Goal: Ask a question

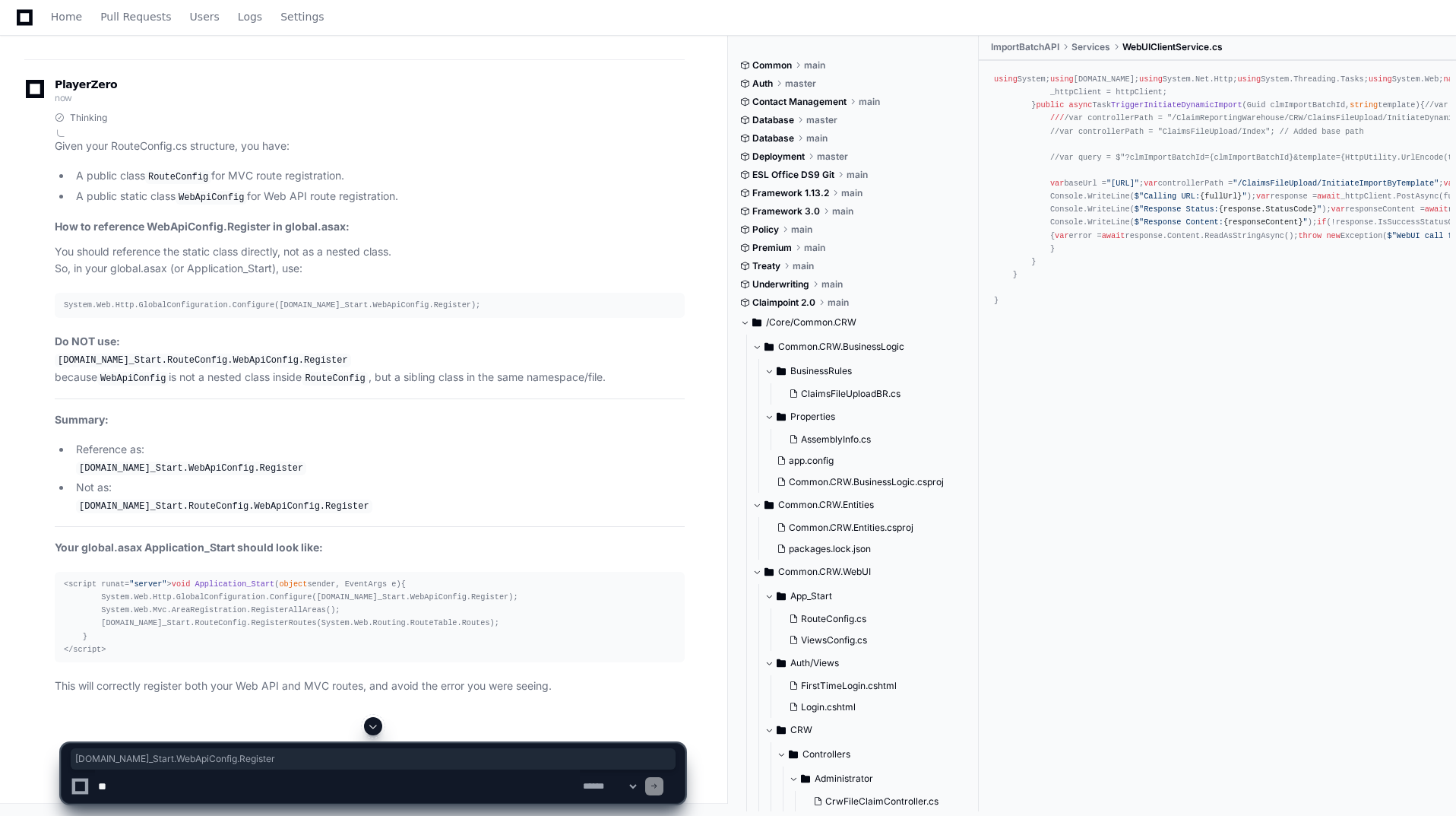
scroll to position [1846, 0]
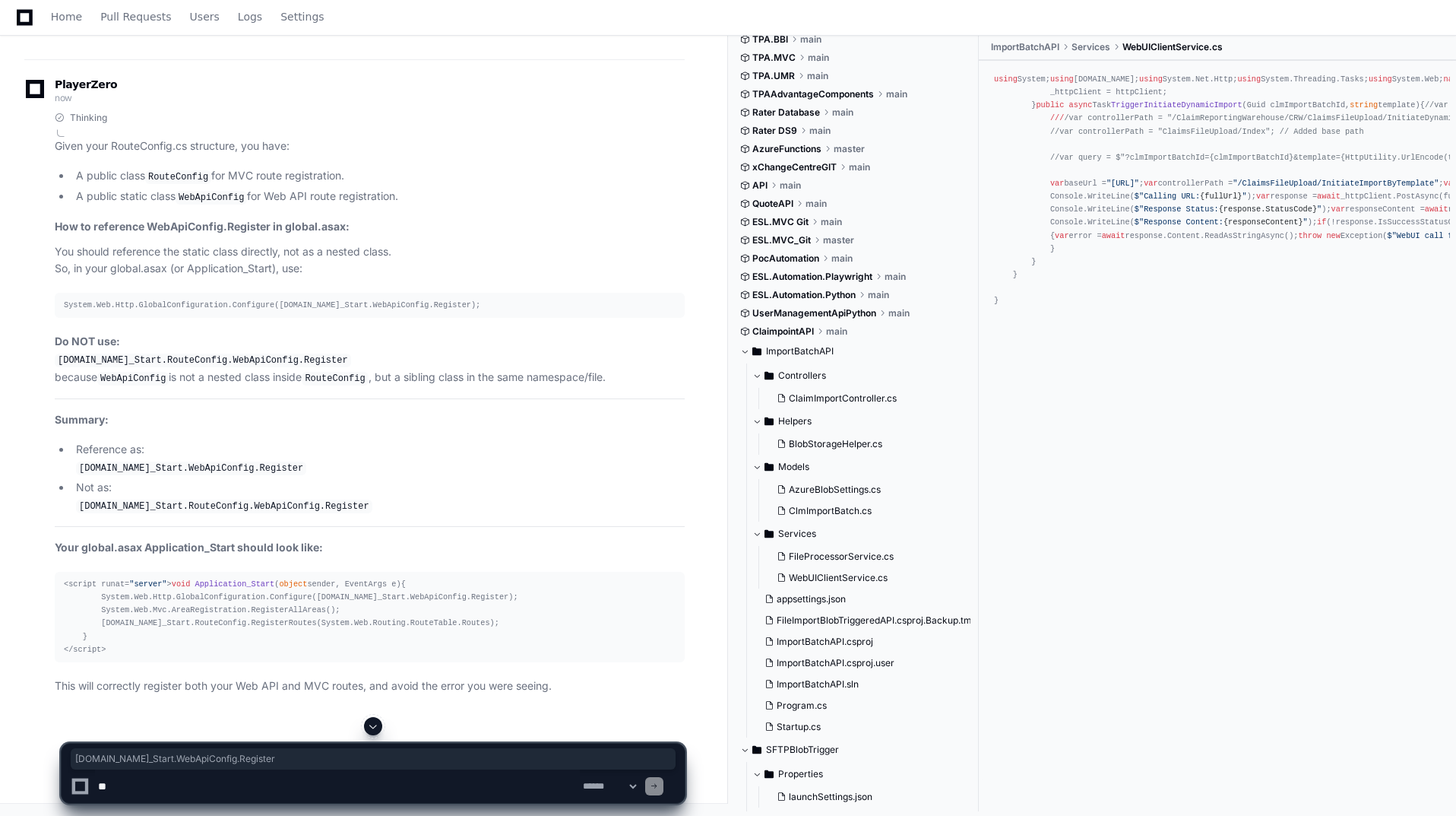
click at [373, 724] on span at bounding box center [372, 726] width 12 height 12
click at [414, 784] on textarea at bounding box center [337, 786] width 485 height 34
paste textarea "**********"
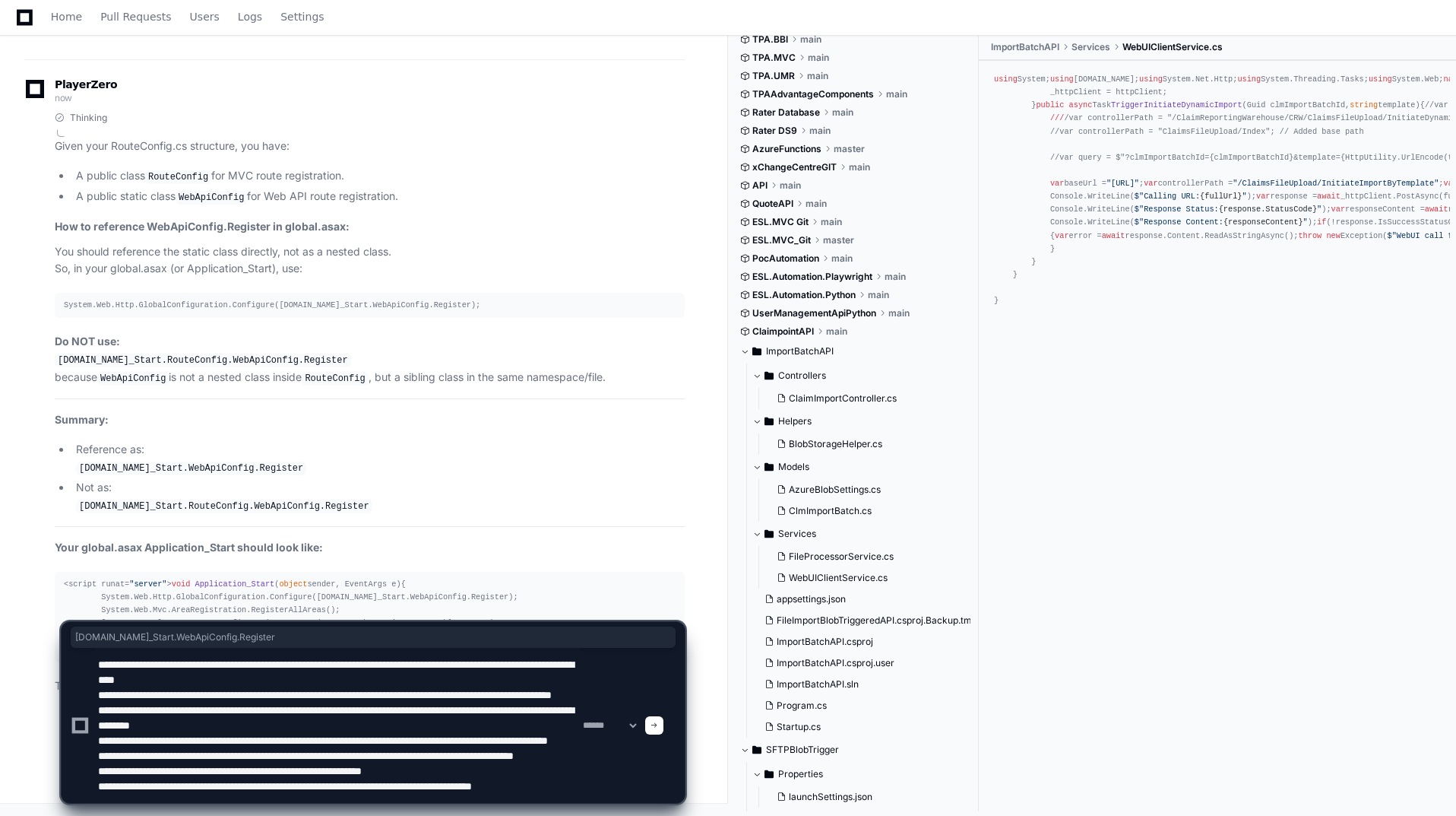
scroll to position [65, 0]
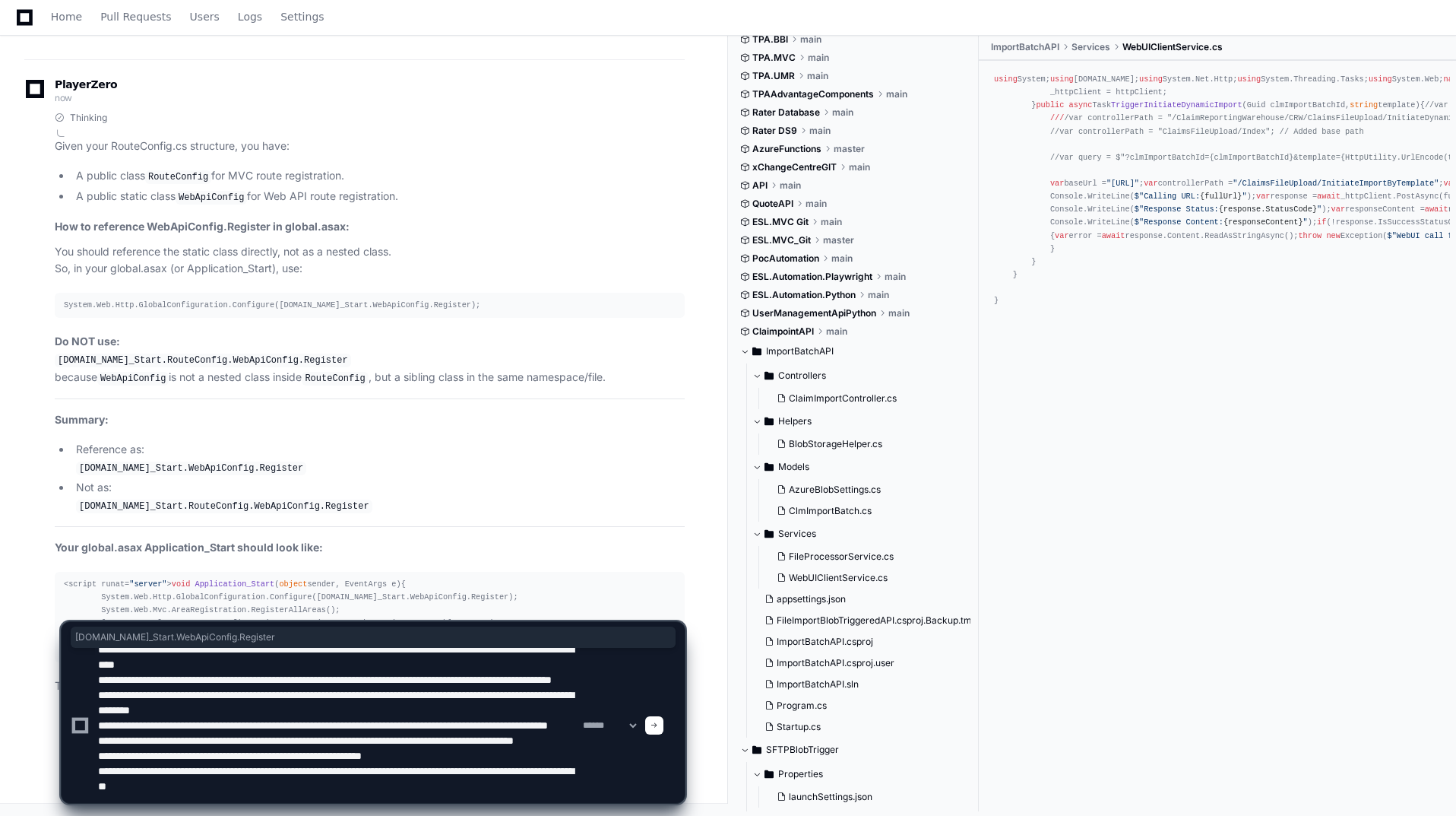
type textarea "**********"
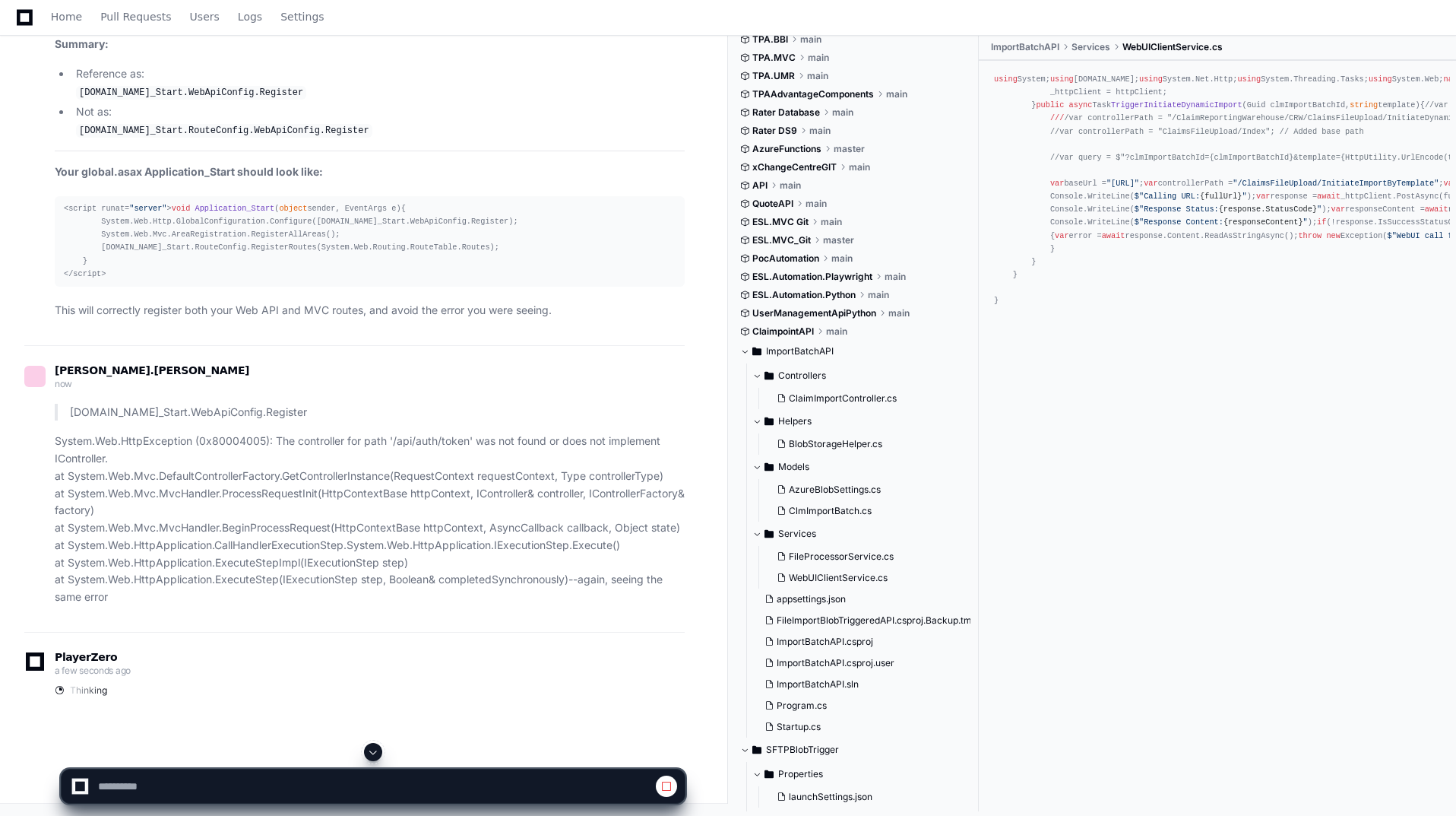
scroll to position [59335, 0]
click at [375, 745] on button at bounding box center [372, 752] width 18 height 18
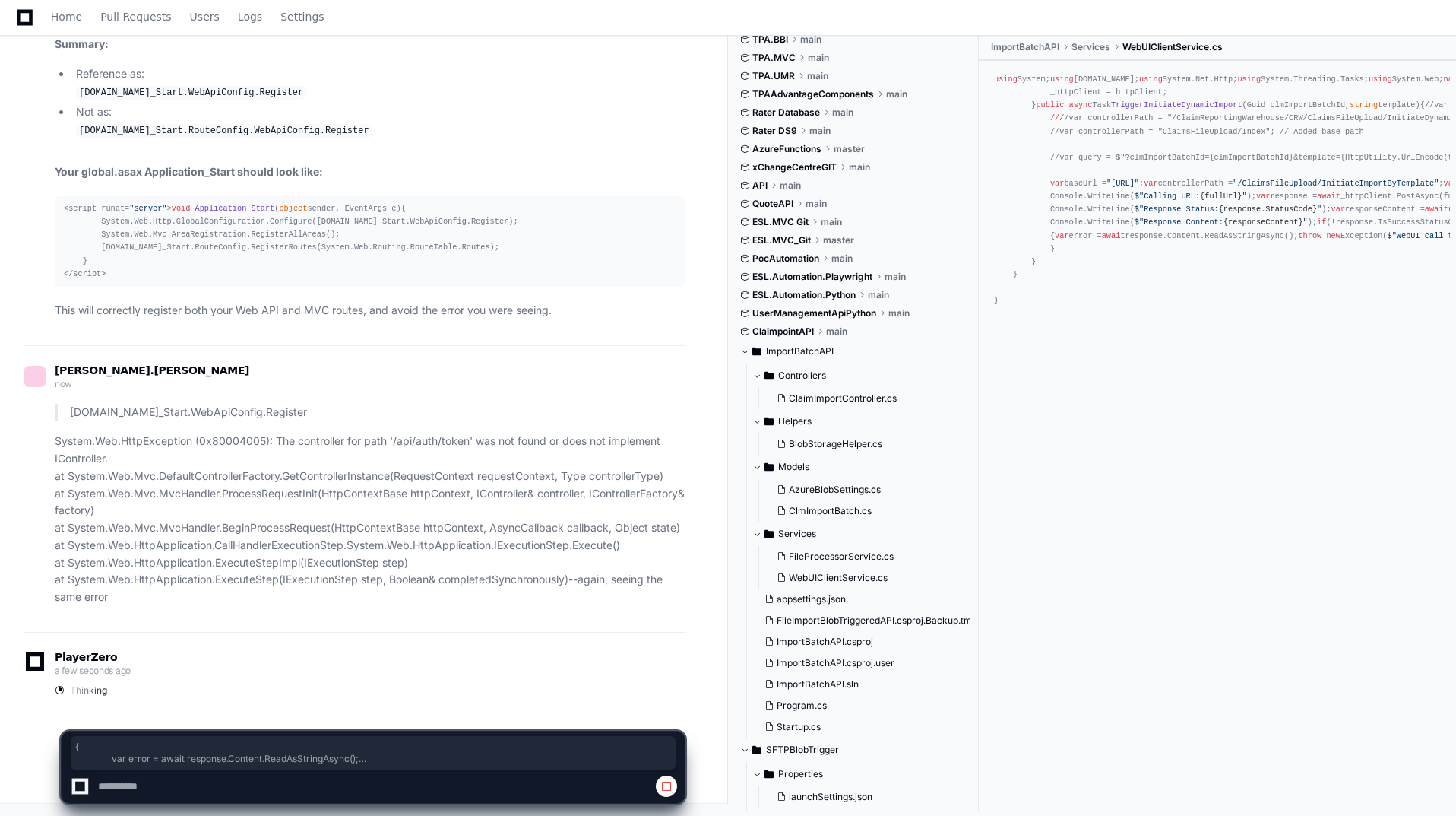
drag, startPoint x: 1048, startPoint y: 556, endPoint x: 1016, endPoint y: 667, distance: 115.5
click at [1016, 307] on div "using System; using [DOMAIN_NAME]; using System.Net.Http; using System.Threadin…" at bounding box center [1217, 190] width 447 height 234
click at [1021, 307] on div "using System; using [DOMAIN_NAME]; using System.Net.Http; using System.Threadin…" at bounding box center [1217, 190] width 447 height 234
drag, startPoint x: 985, startPoint y: 656, endPoint x: 1048, endPoint y: 550, distance: 123.3
click at [1045, 557] on div "using System; using [DOMAIN_NAME]; using System.Net.Http; using System.Threadin…" at bounding box center [1217, 420] width 477 height 719
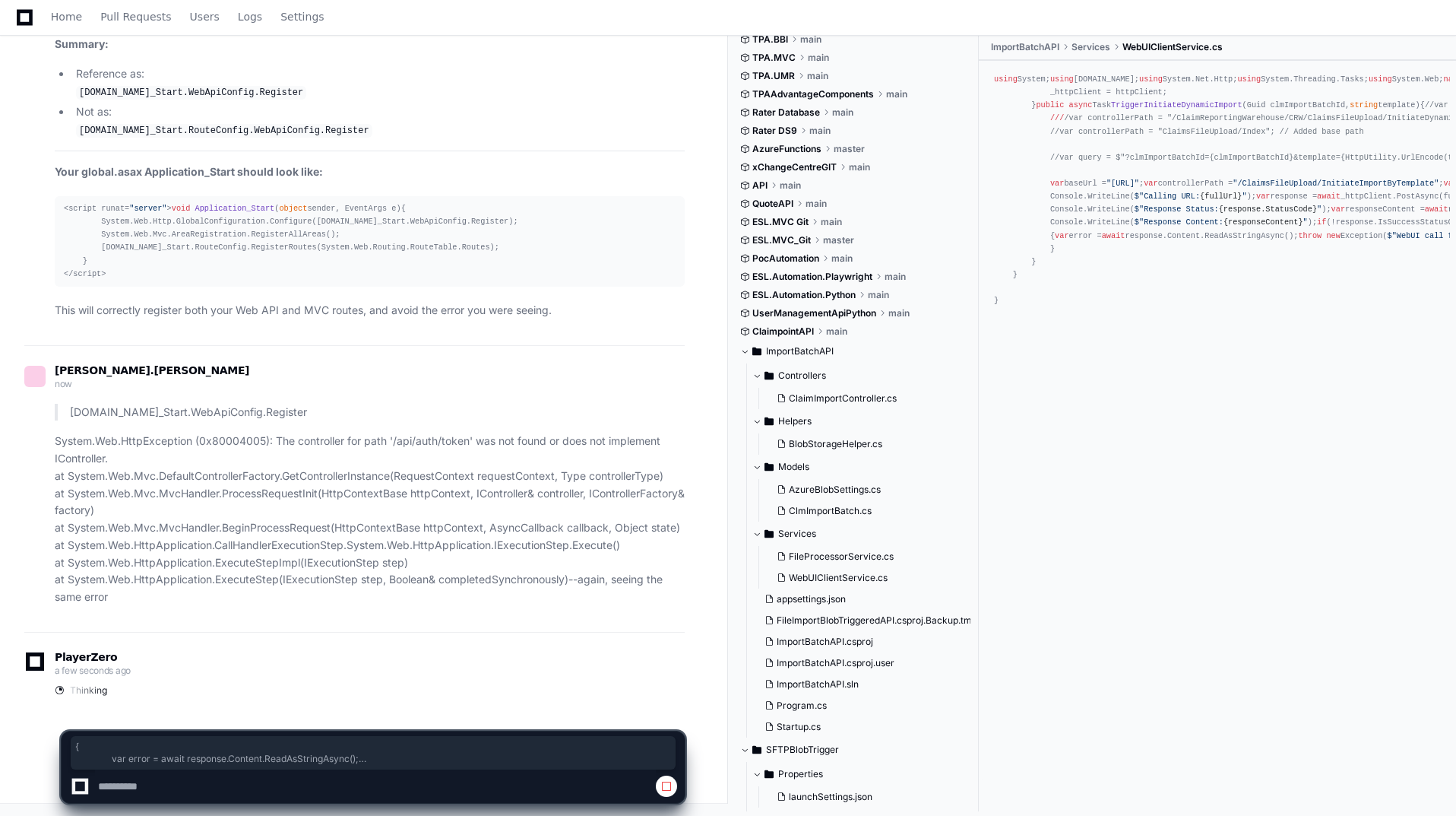
click at [1005, 307] on div "using System; using [DOMAIN_NAME]; using System.Net.Http; using System.Threadin…" at bounding box center [1217, 190] width 447 height 234
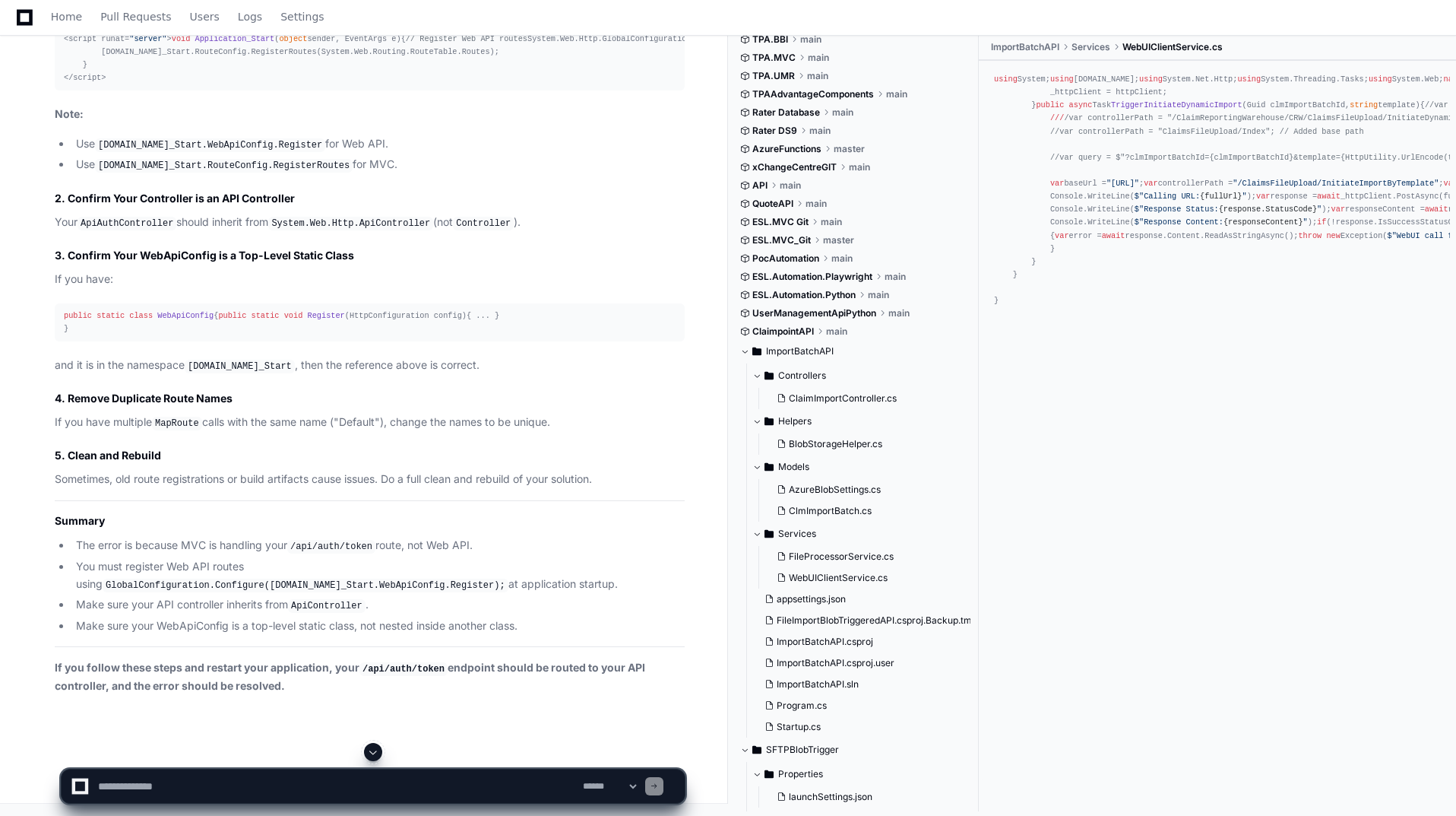
scroll to position [61200, 0]
click at [260, 789] on textarea at bounding box center [337, 786] width 485 height 34
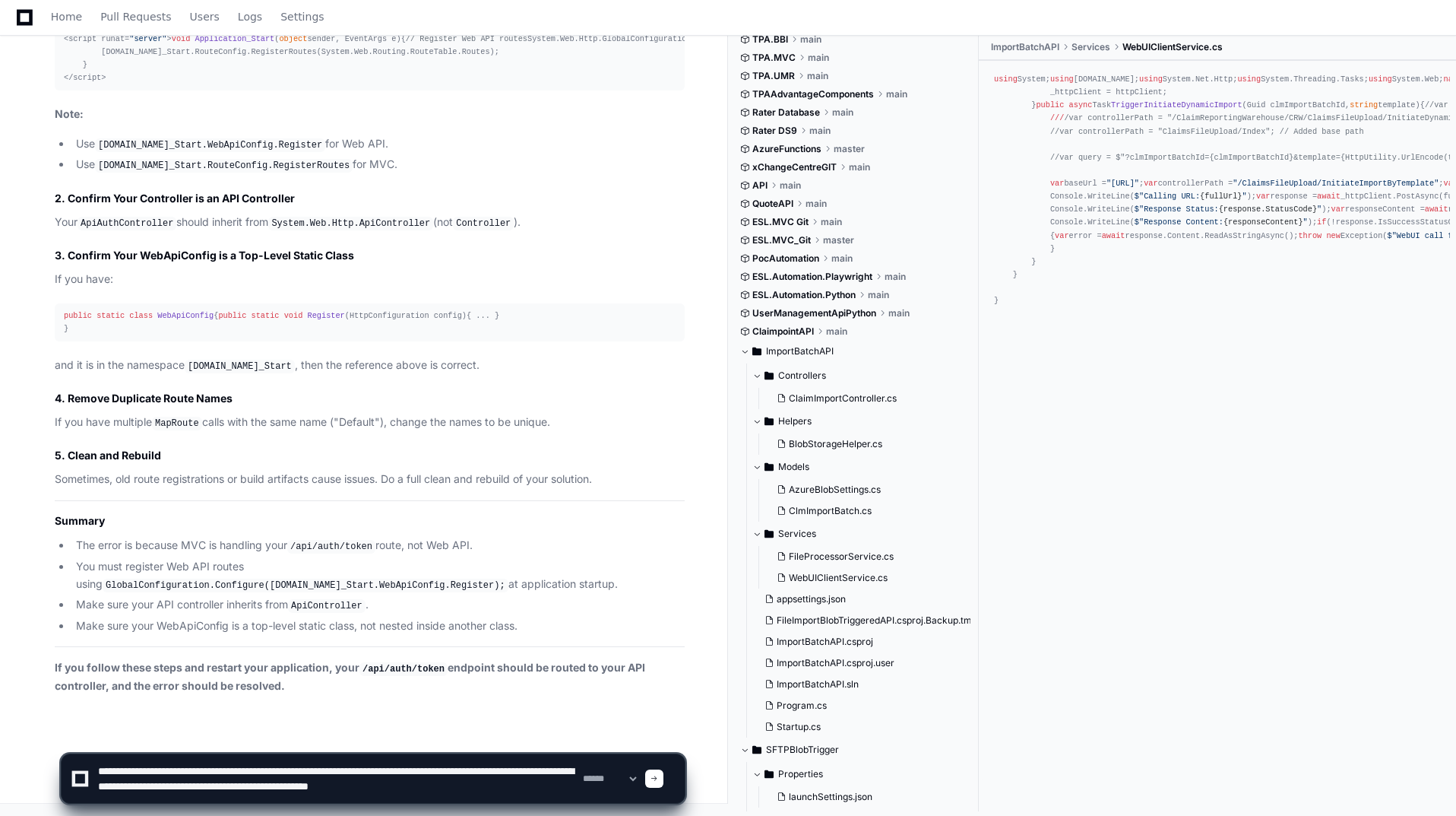
click at [572, 785] on textarea at bounding box center [337, 778] width 485 height 49
paste textarea "**********"
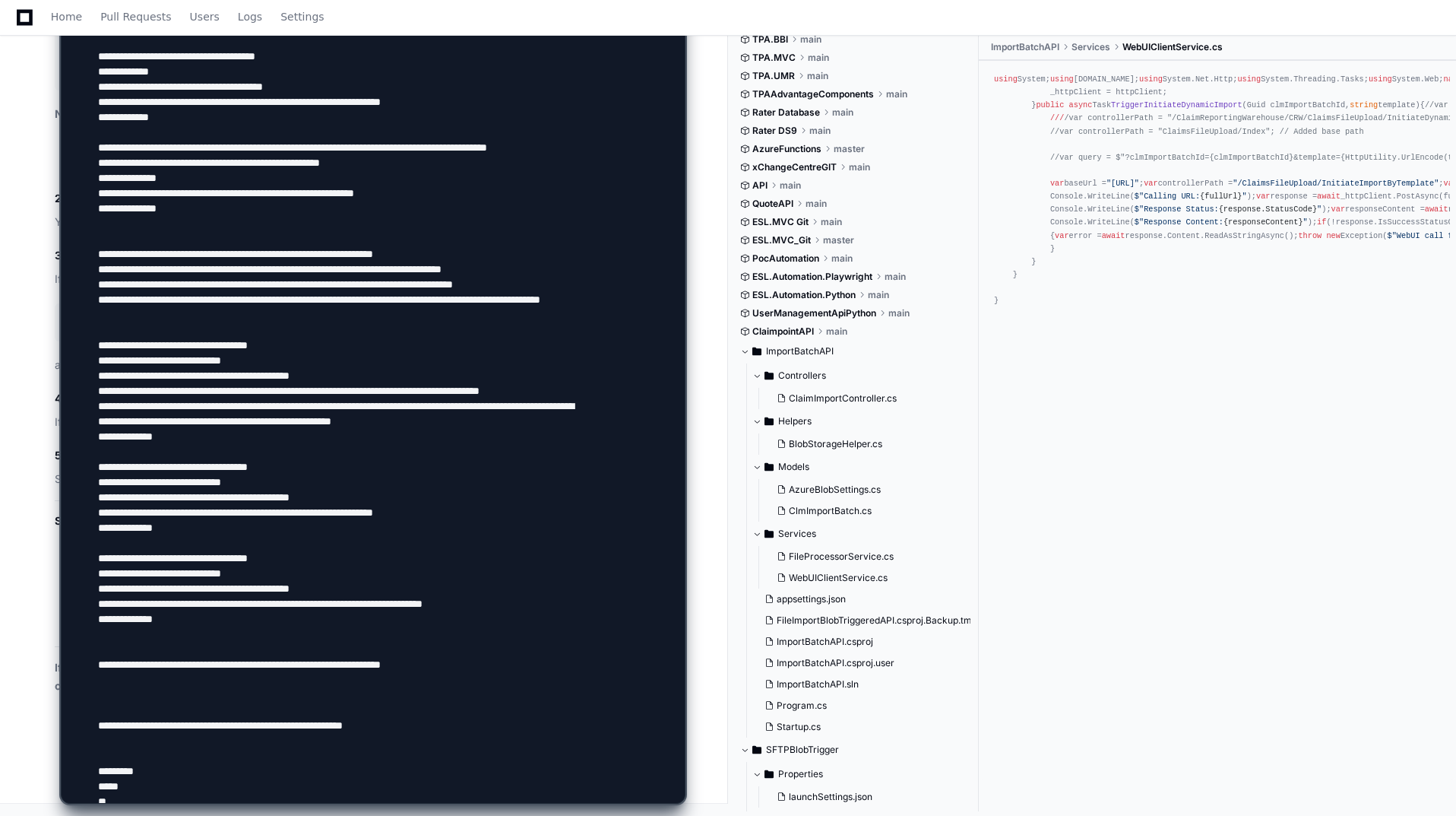
scroll to position [96, 0]
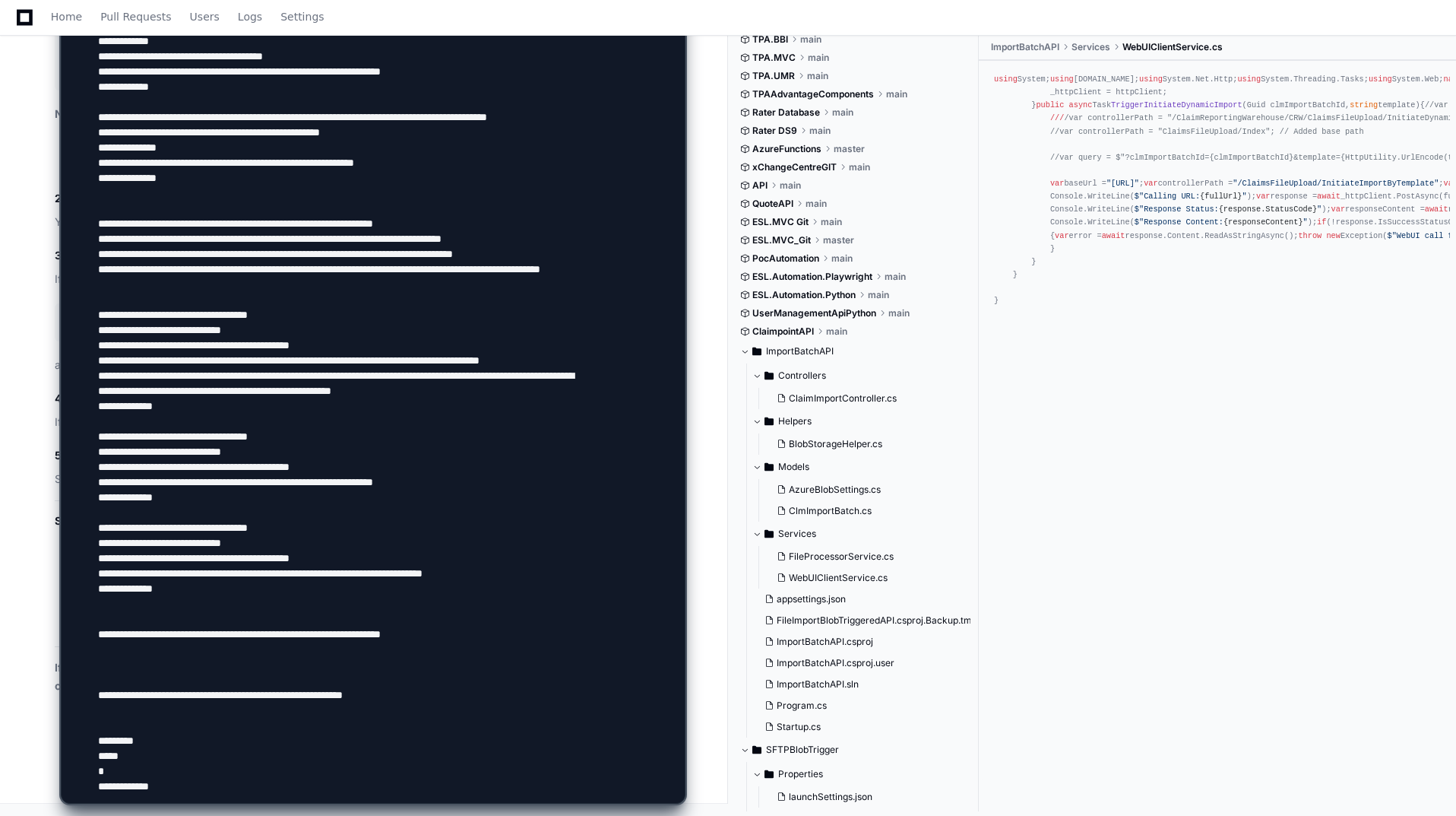
paste textarea "**********"
type textarea "**********"
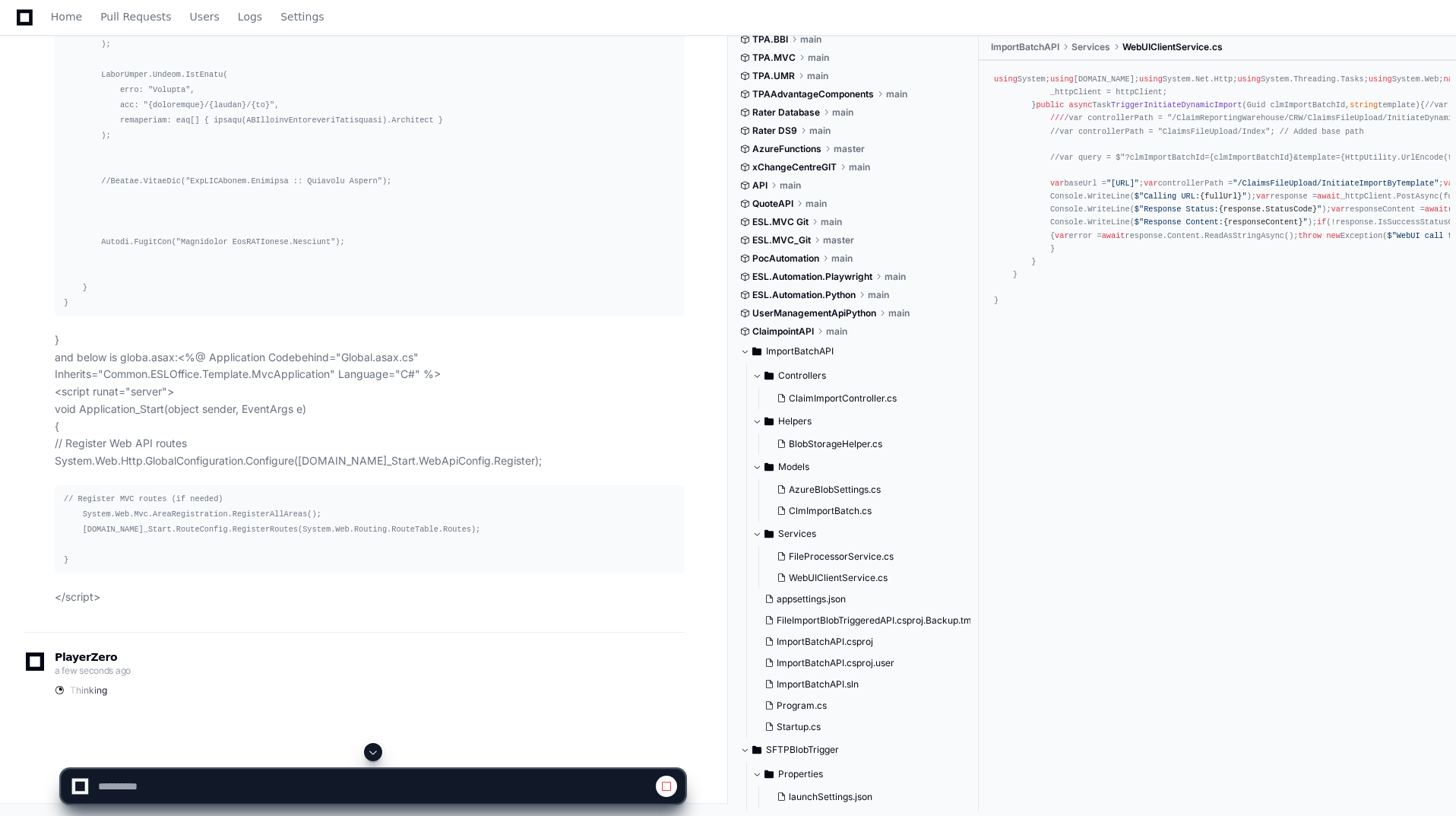
scroll to position [59746, 0]
click at [365, 752] on button at bounding box center [372, 752] width 18 height 18
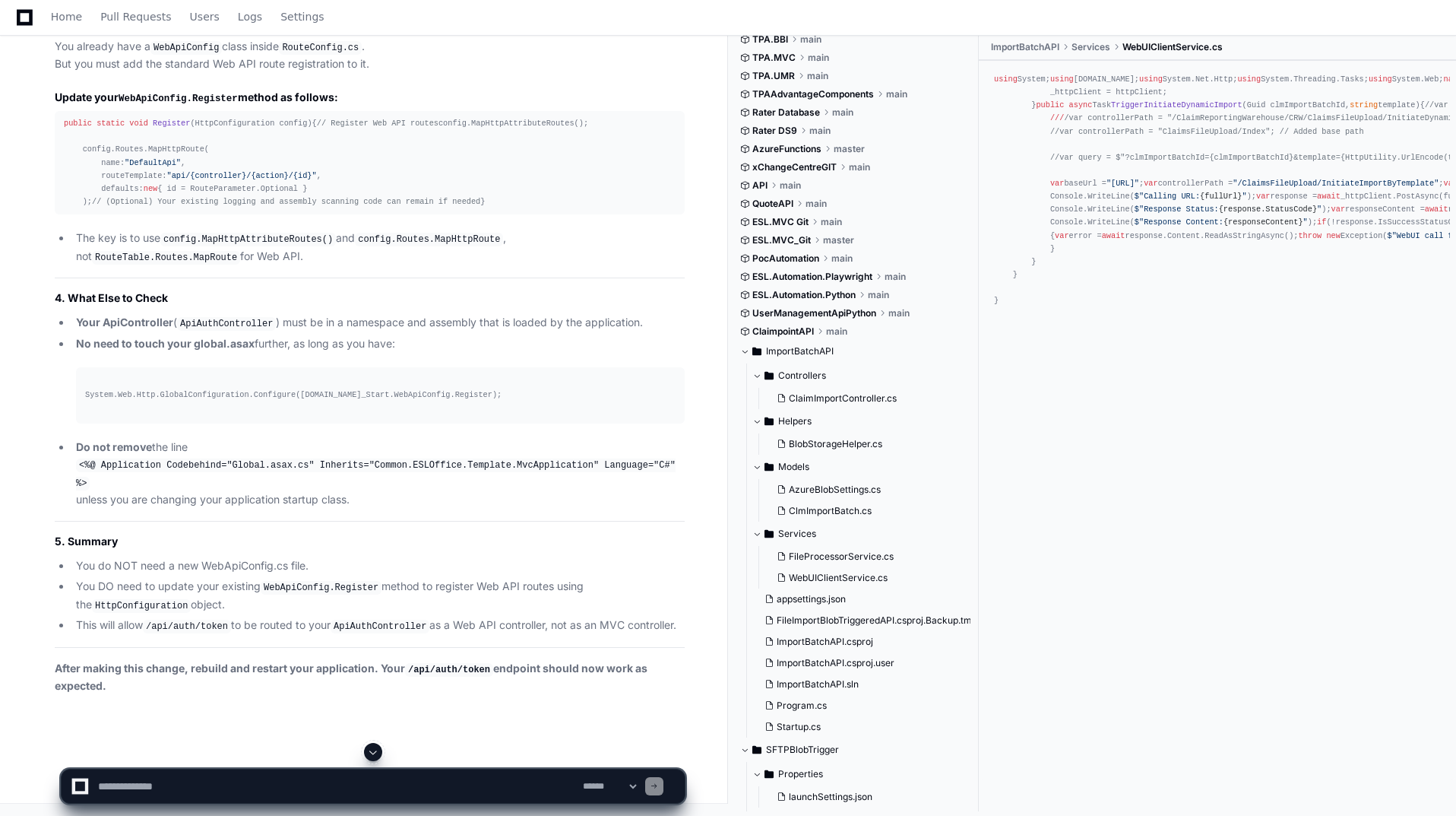
scroll to position [64659, 0]
click at [127, 782] on textarea at bounding box center [337, 786] width 485 height 34
type textarea "**********"
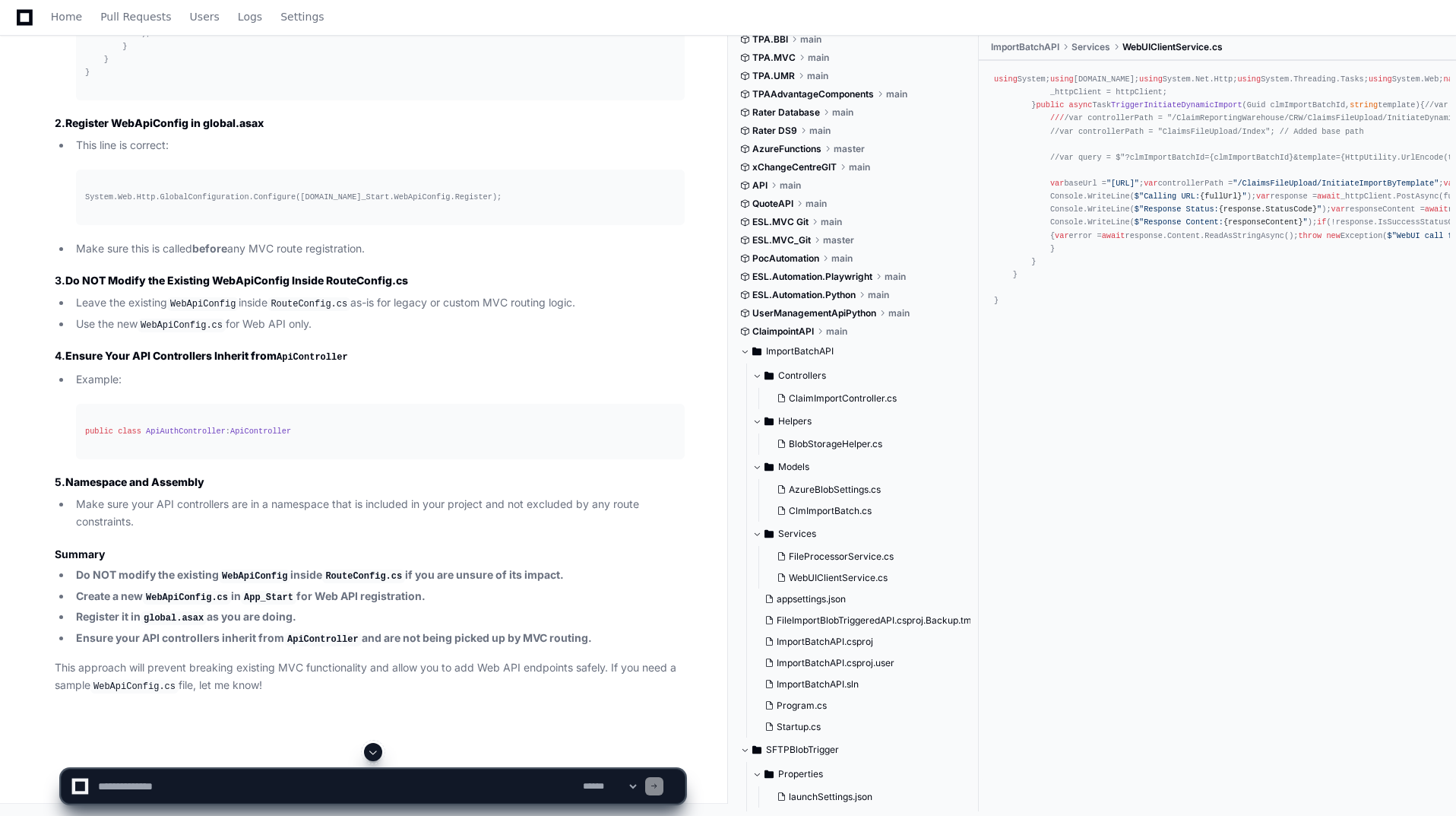
scroll to position [63586, 0]
click at [376, 755] on span at bounding box center [372, 752] width 12 height 12
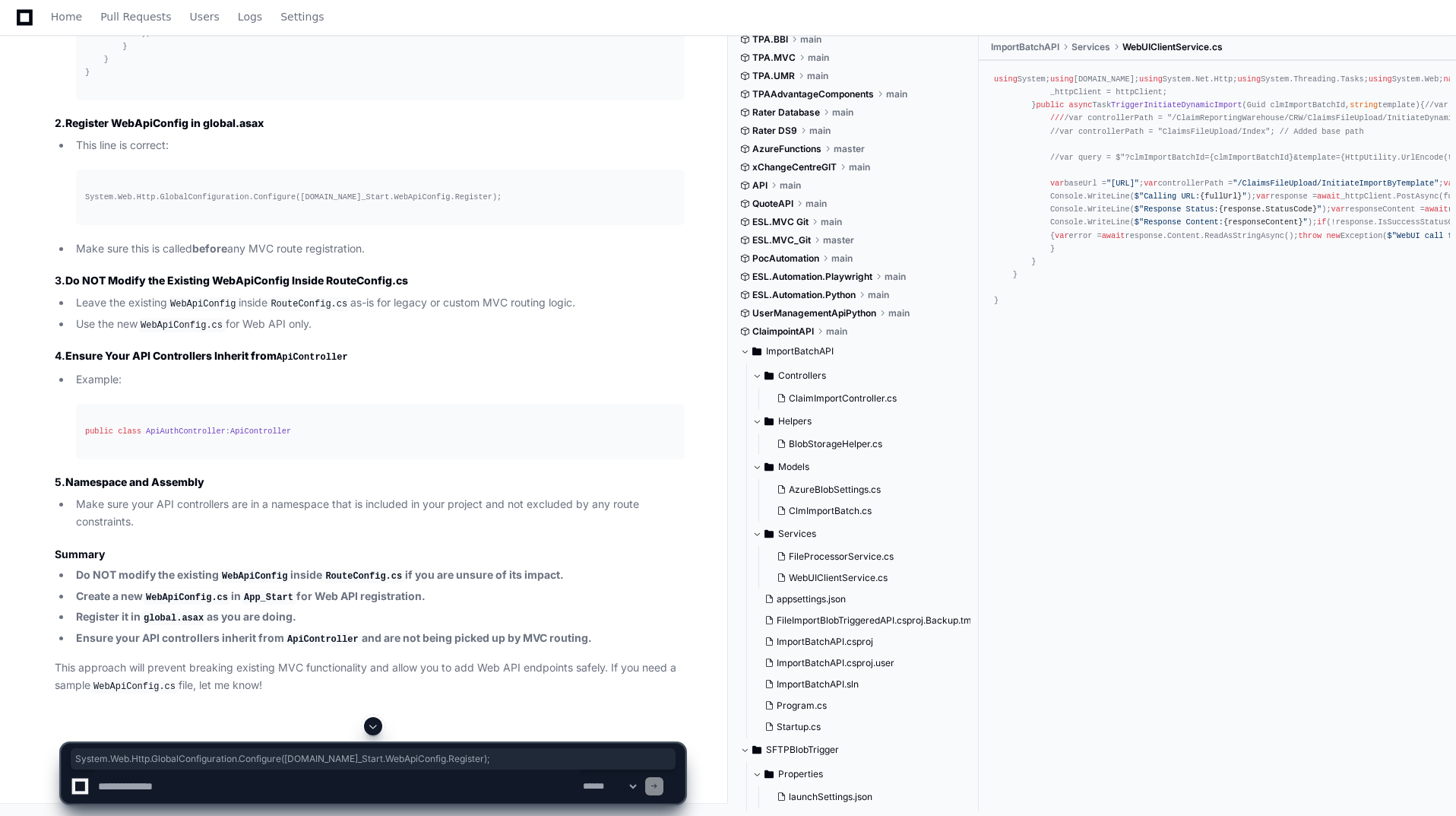
drag, startPoint x: 508, startPoint y: 580, endPoint x: 97, endPoint y: 578, distance: 411.0
click at [96, 204] on div "System.Web.Http.GlobalConfiguration.Configure([DOMAIN_NAME]_Start.WebApiConfig.…" at bounding box center [380, 197] width 590 height 13
click at [94, 204] on div "System.Web.Http.GlobalConfiguration.Configure([DOMAIN_NAME]_Start.WebApiConfig.…" at bounding box center [380, 197] width 590 height 13
drag, startPoint x: 498, startPoint y: 581, endPoint x: 54, endPoint y: 572, distance: 444.1
click at [54, 572] on div "Thinking You are correct to be cautious—modifying the existing WebApiConfig cla…" at bounding box center [354, 17] width 660 height 1356
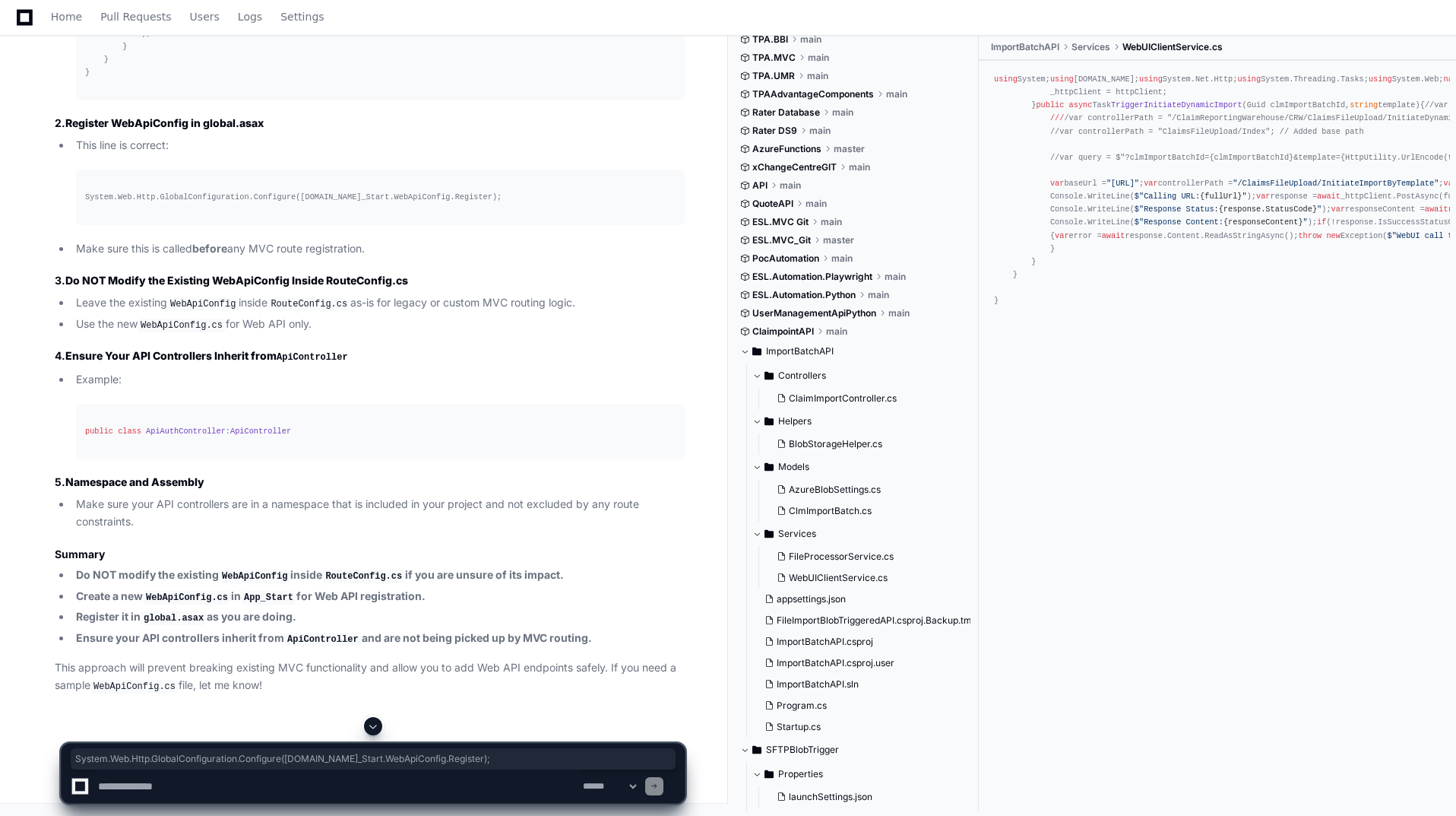
click at [198, 792] on textarea at bounding box center [337, 786] width 485 height 34
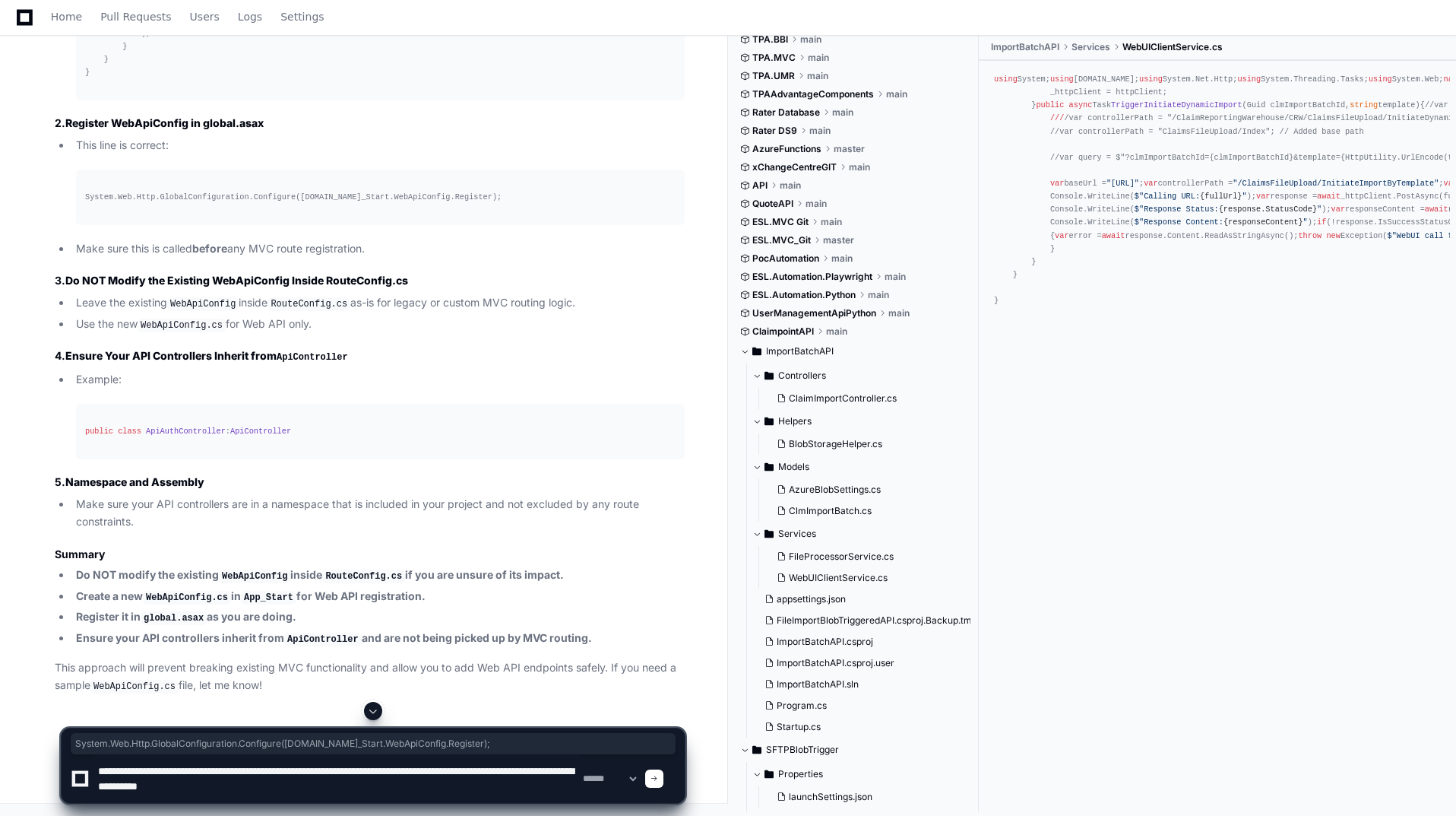
type textarea "**********"
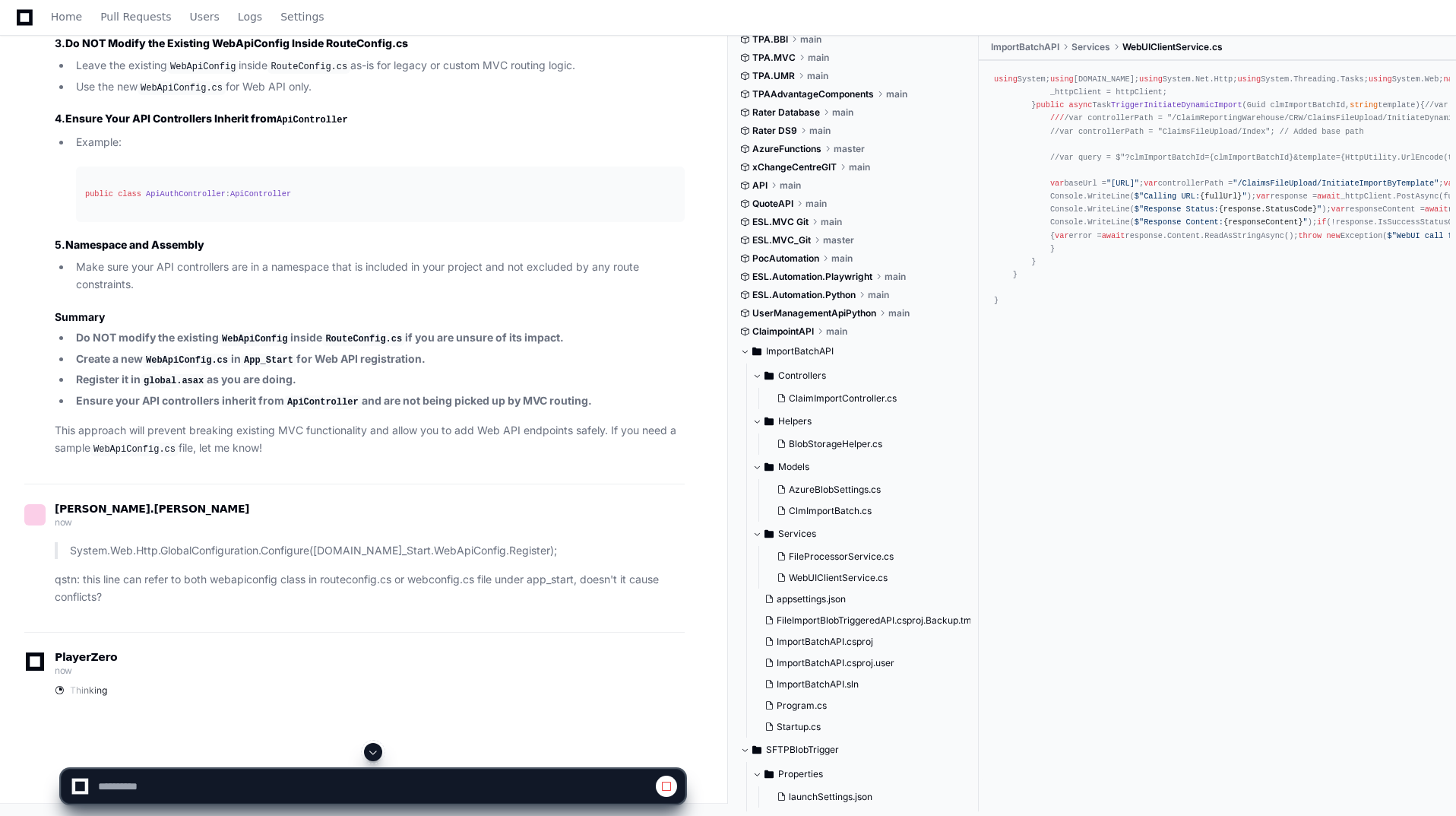
scroll to position [65616, 0]
click at [369, 752] on span at bounding box center [372, 752] width 12 height 12
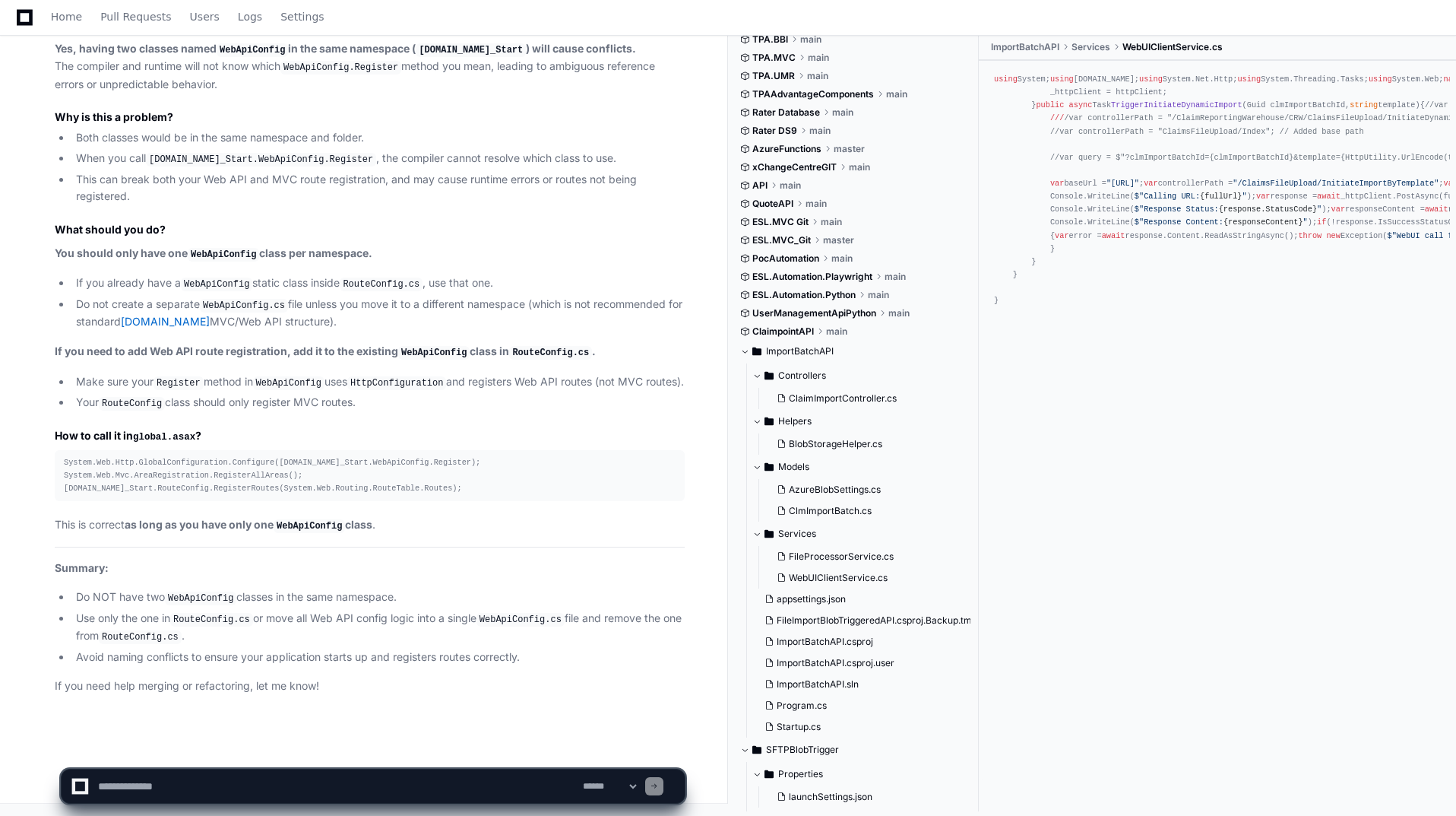
scroll to position [67472, 0]
click at [231, 776] on textarea at bounding box center [337, 786] width 485 height 34
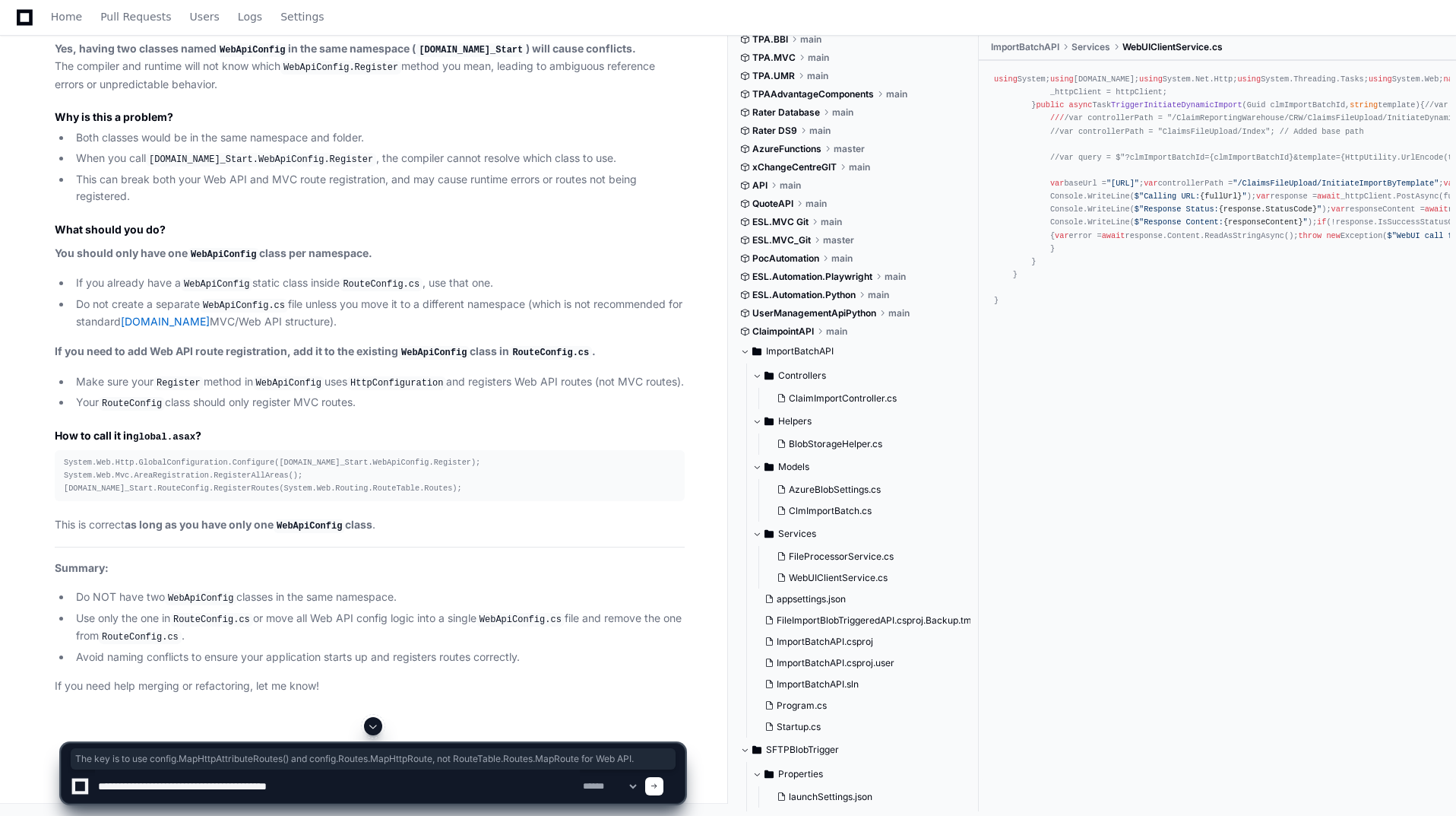
drag, startPoint x: 76, startPoint y: 218, endPoint x: 131, endPoint y: 241, distance: 59.6
click at [325, 792] on textarea at bounding box center [337, 786] width 485 height 34
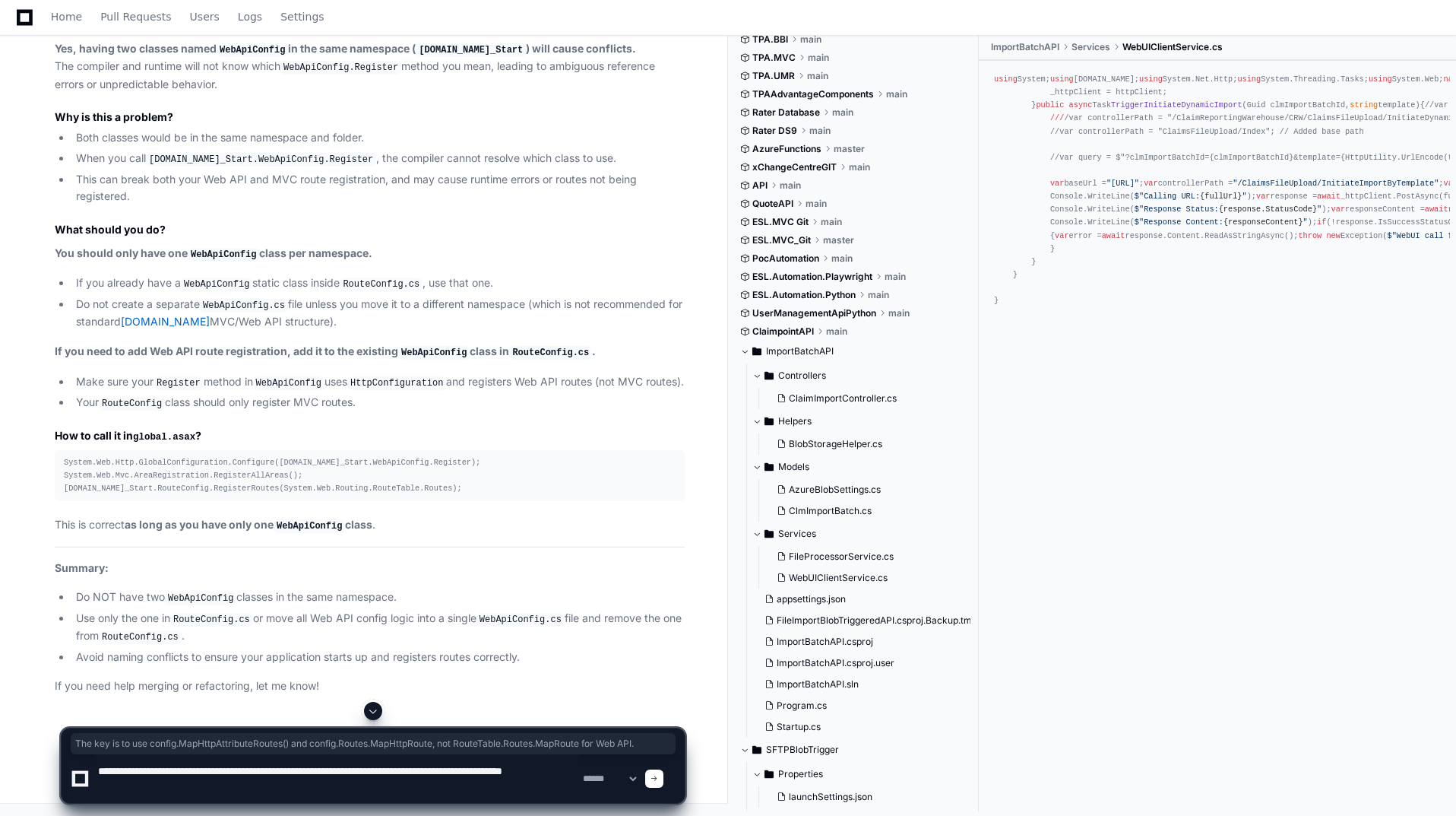
type textarea "**********"
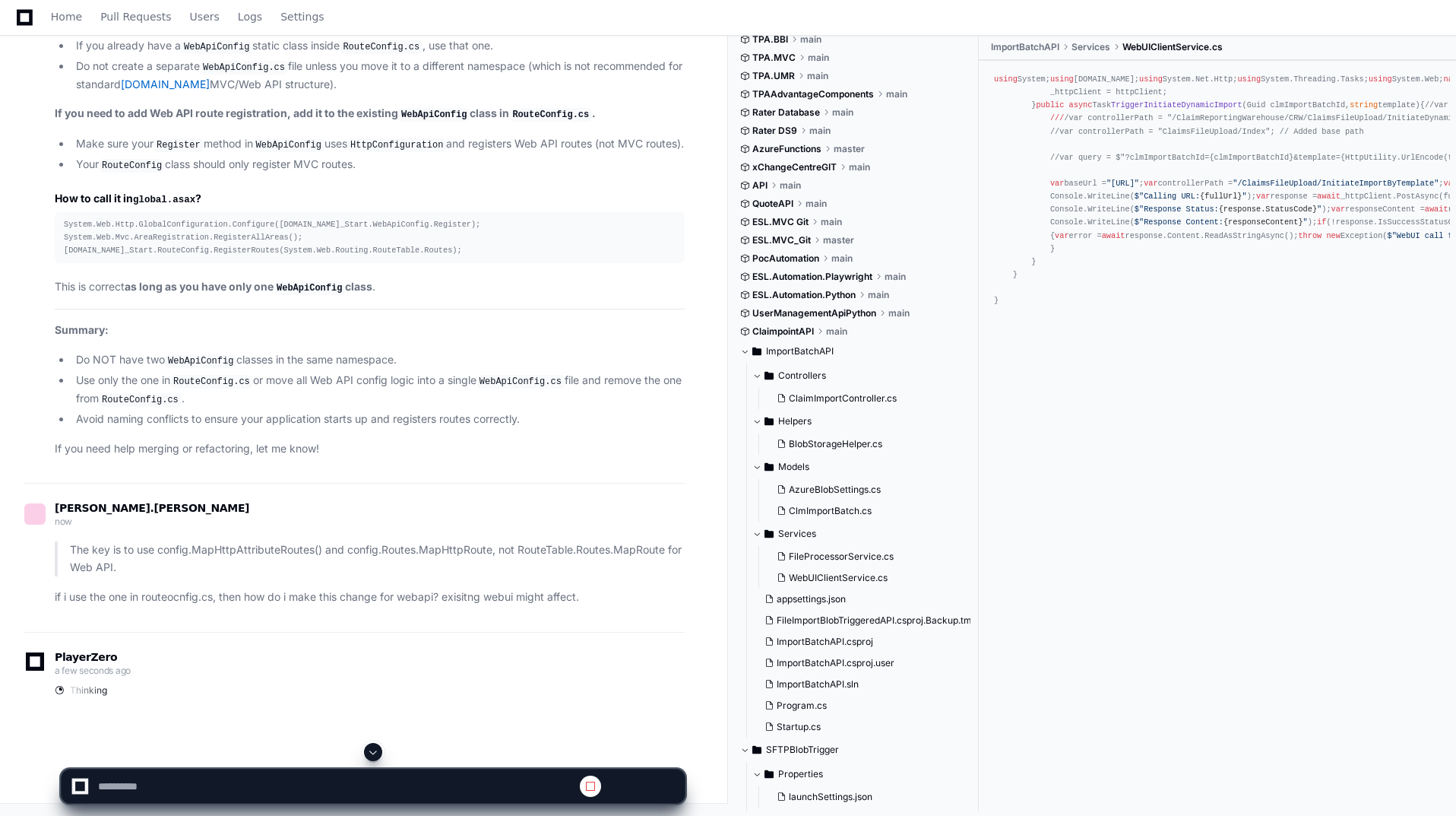
scroll to position [0, 0]
drag, startPoint x: 368, startPoint y: 748, endPoint x: 388, endPoint y: 749, distance: 20.0
click at [368, 750] on span at bounding box center [372, 752] width 12 height 12
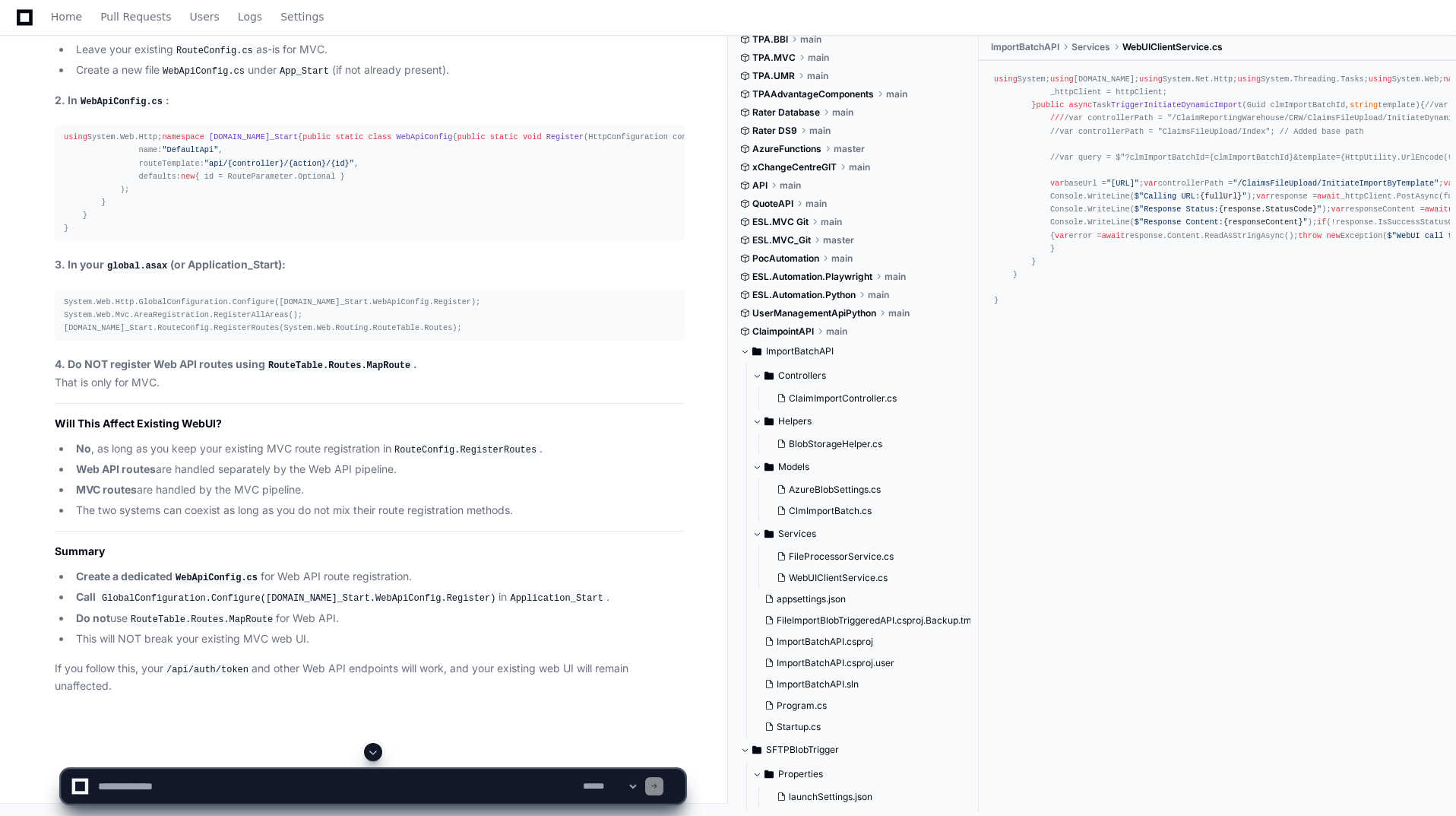
scroll to position [68311, 0]
click at [248, 778] on textarea at bounding box center [337, 786] width 485 height 34
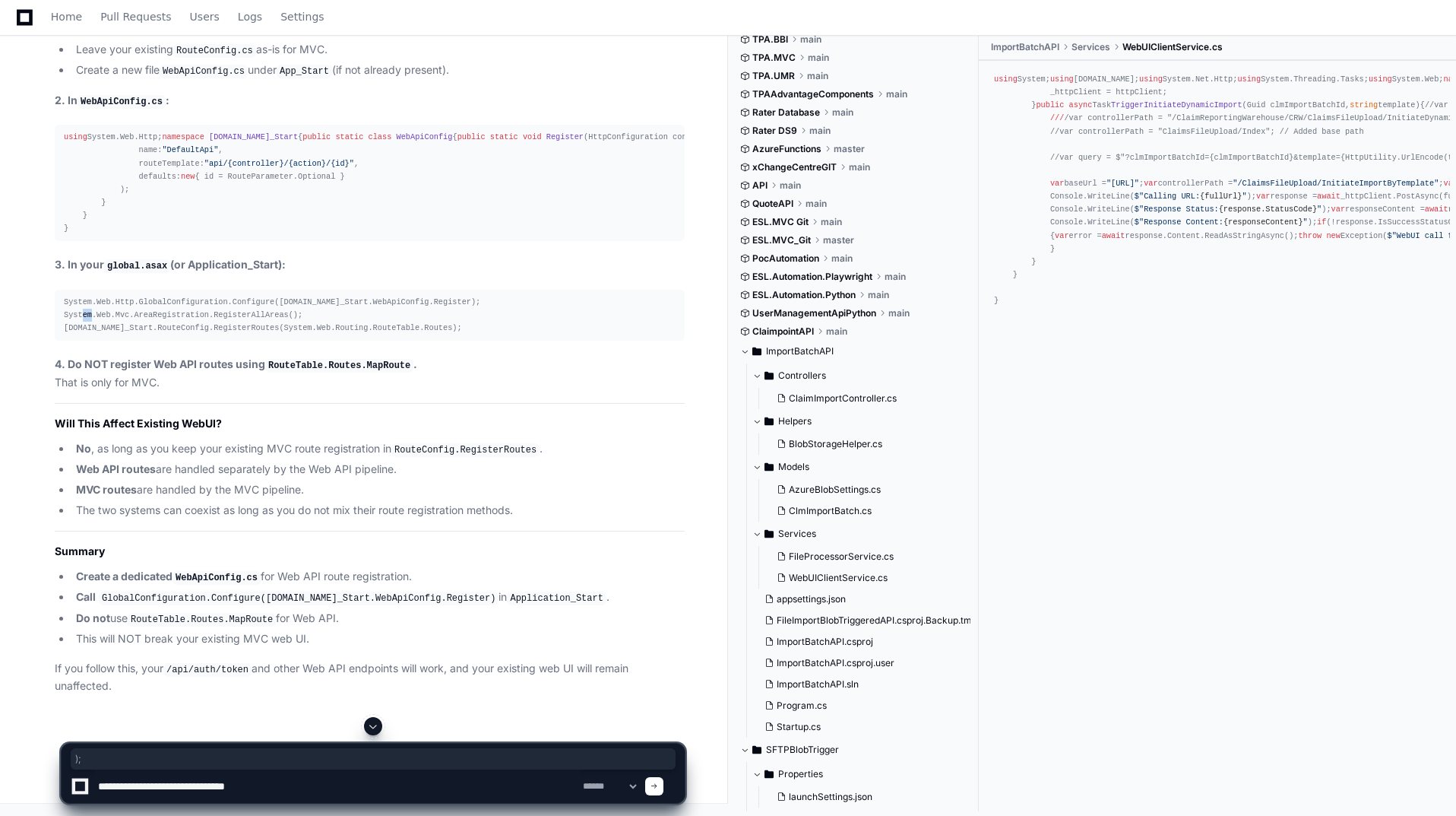
drag, startPoint x: 490, startPoint y: 608, endPoint x: 470, endPoint y: 605, distance: 20.2
click at [470, 335] on div "System.Web.Http.GlobalConfiguration.Configure([DOMAIN_NAME]_Start.WebApiConfig.…" at bounding box center [369, 314] width 612 height 39
drag, startPoint x: 288, startPoint y: 792, endPoint x: 79, endPoint y: 788, distance: 209.0
click at [76, 788] on div "**********" at bounding box center [373, 786] width 605 height 34
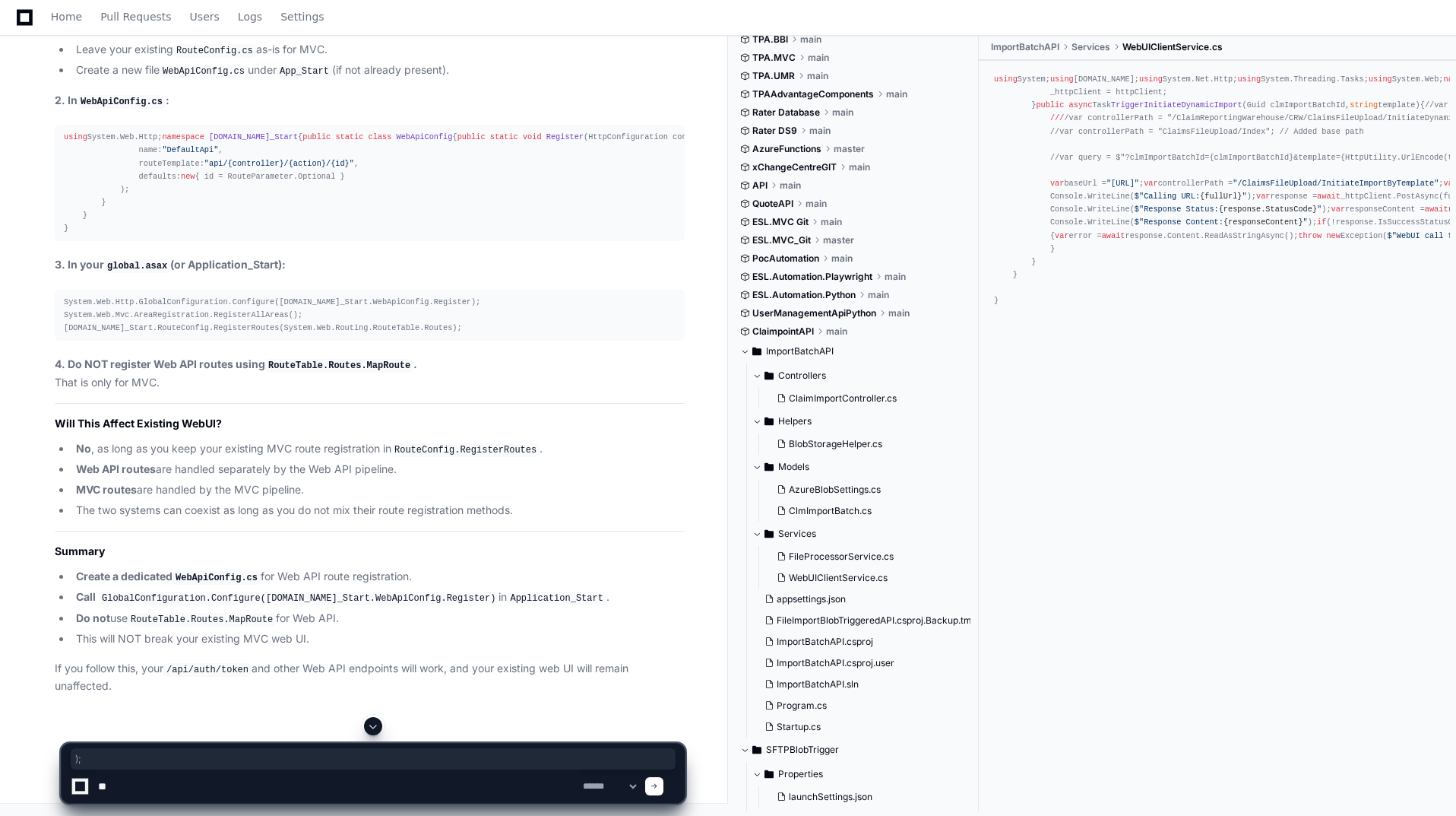
type textarea "*"
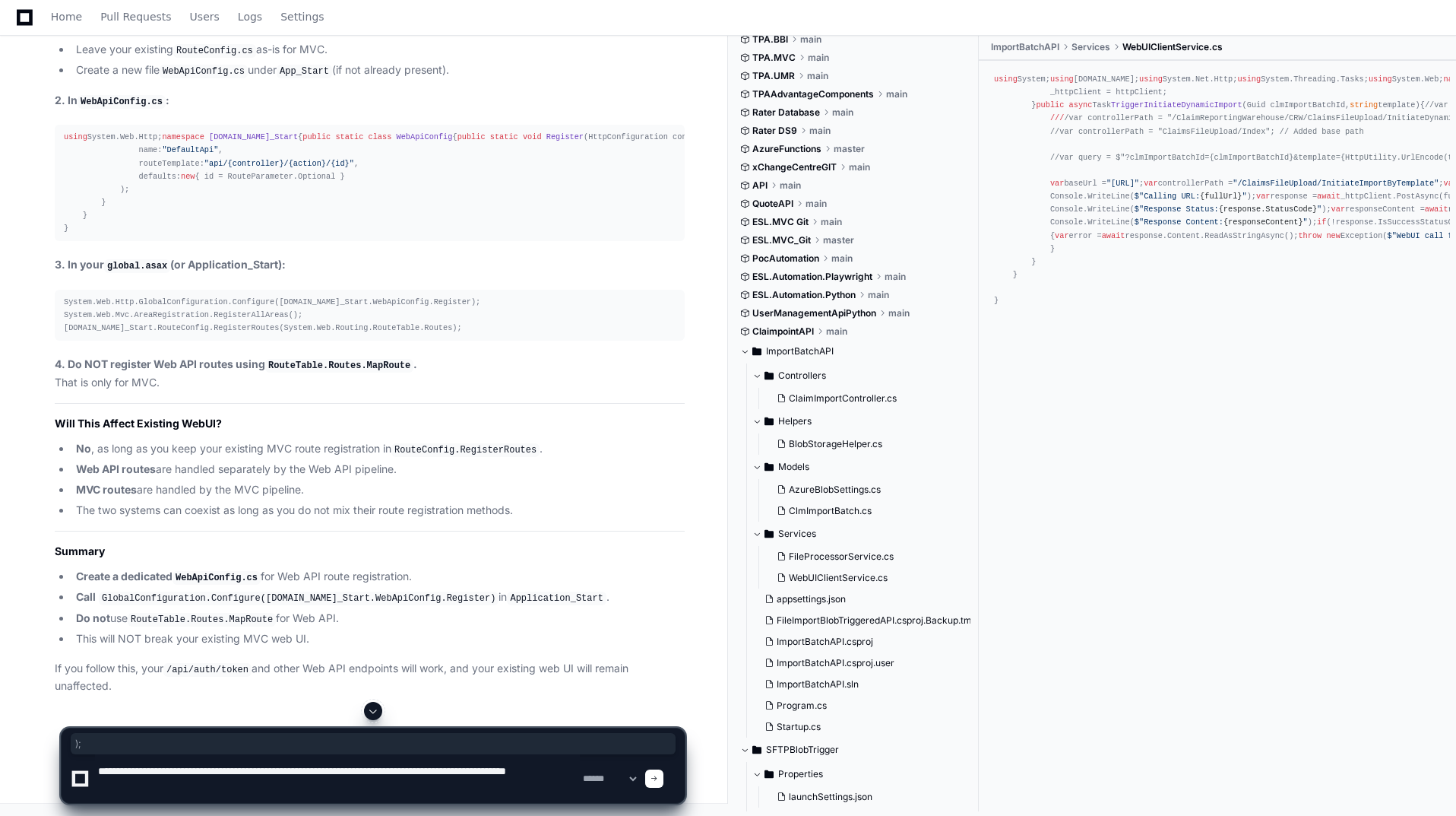
drag, startPoint x: 232, startPoint y: 796, endPoint x: 249, endPoint y: 796, distance: 17.0
click at [237, 796] on textarea at bounding box center [337, 778] width 485 height 49
paste textarea "**********"
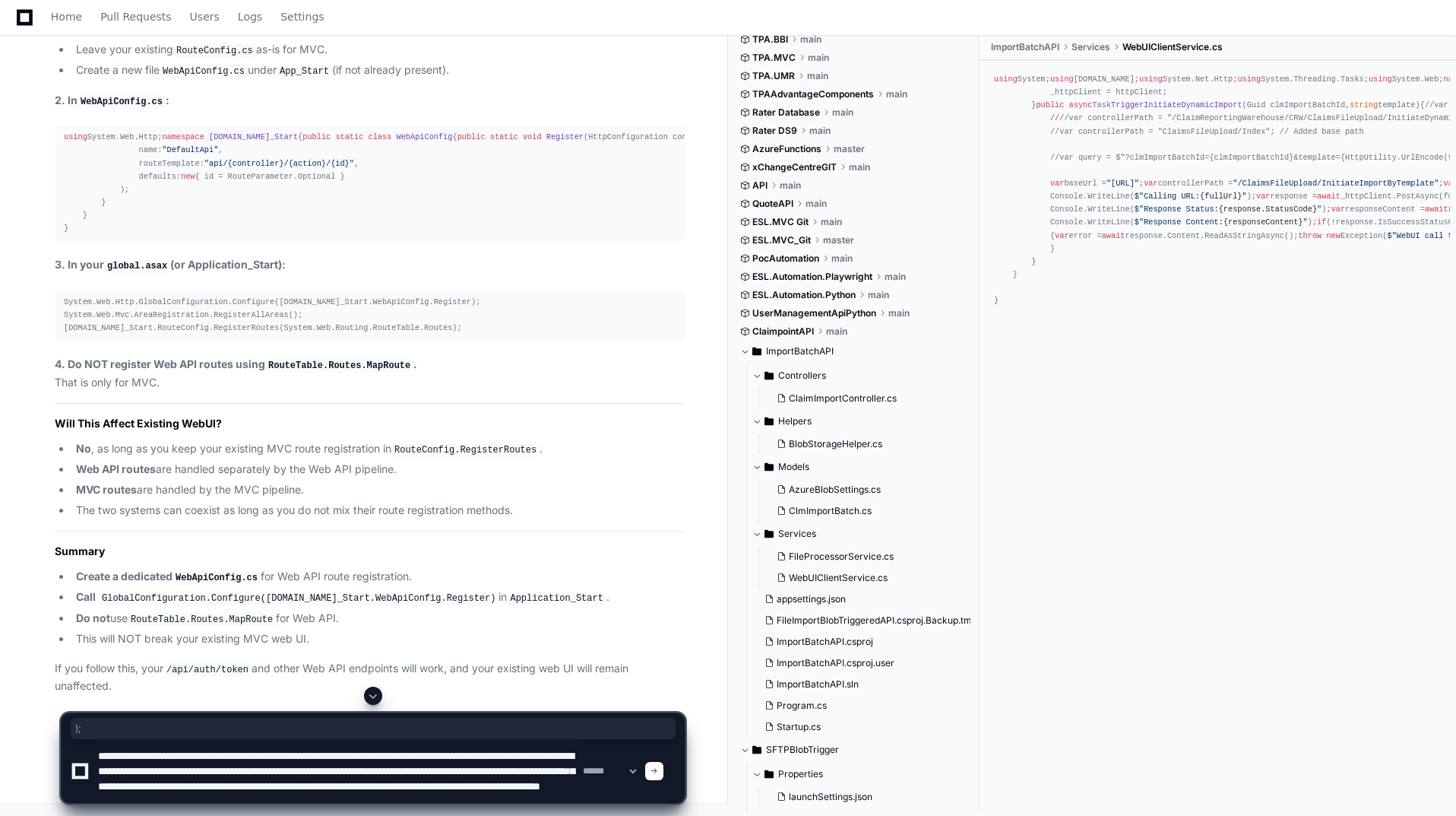
scroll to position [20, 0]
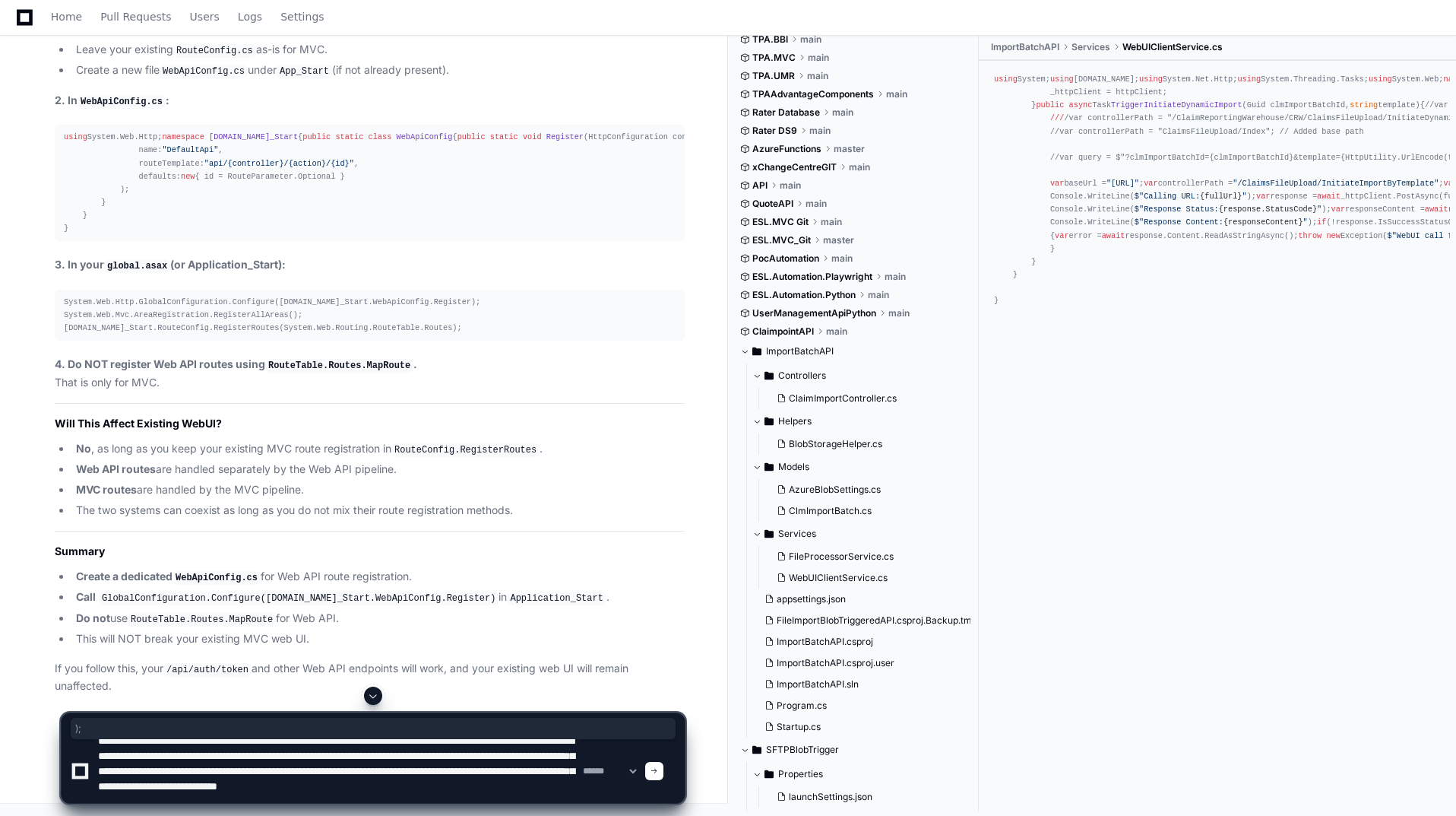
type textarea "**********"
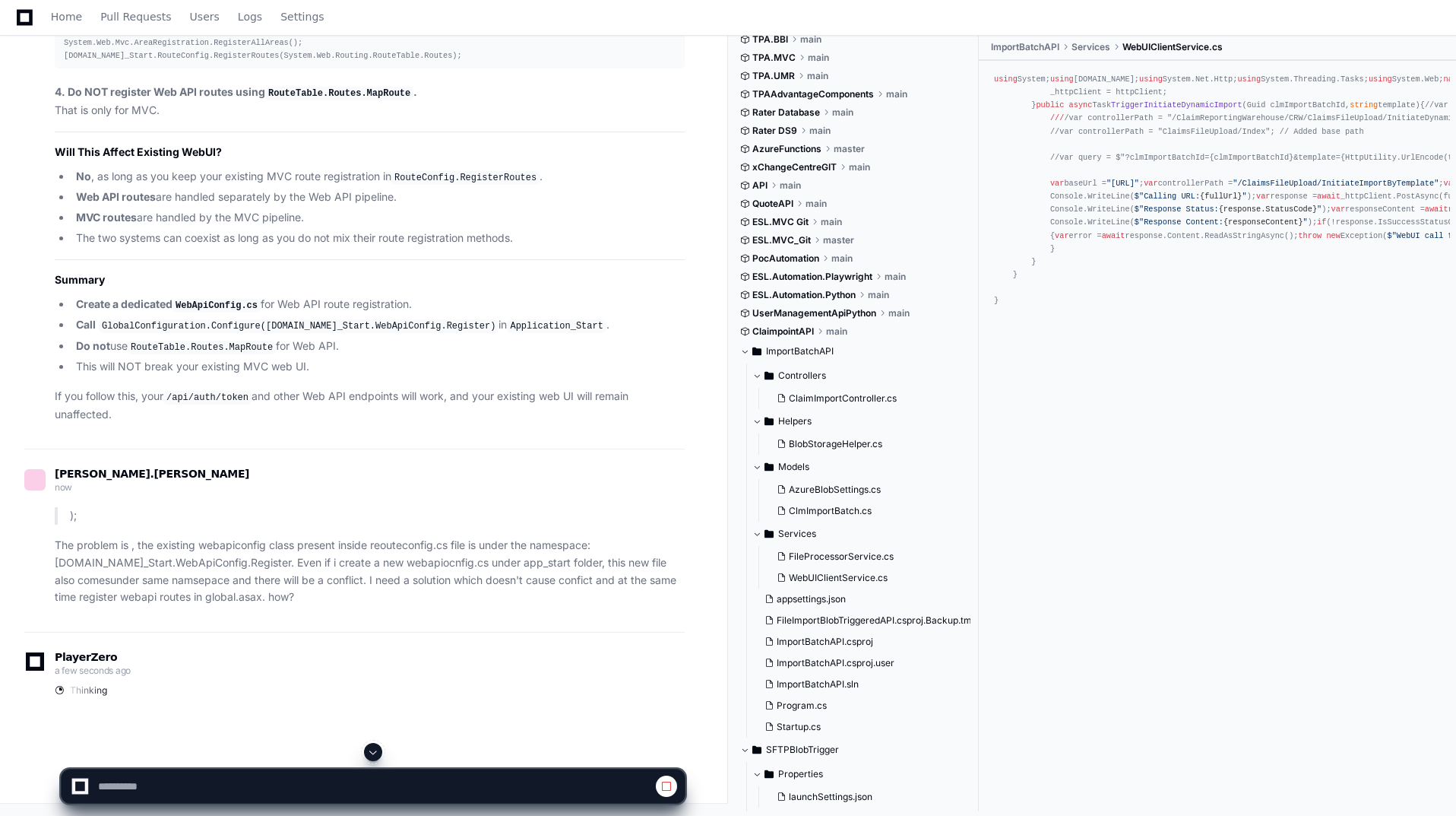
scroll to position [67314, 0]
click at [369, 747] on span at bounding box center [372, 752] width 12 height 12
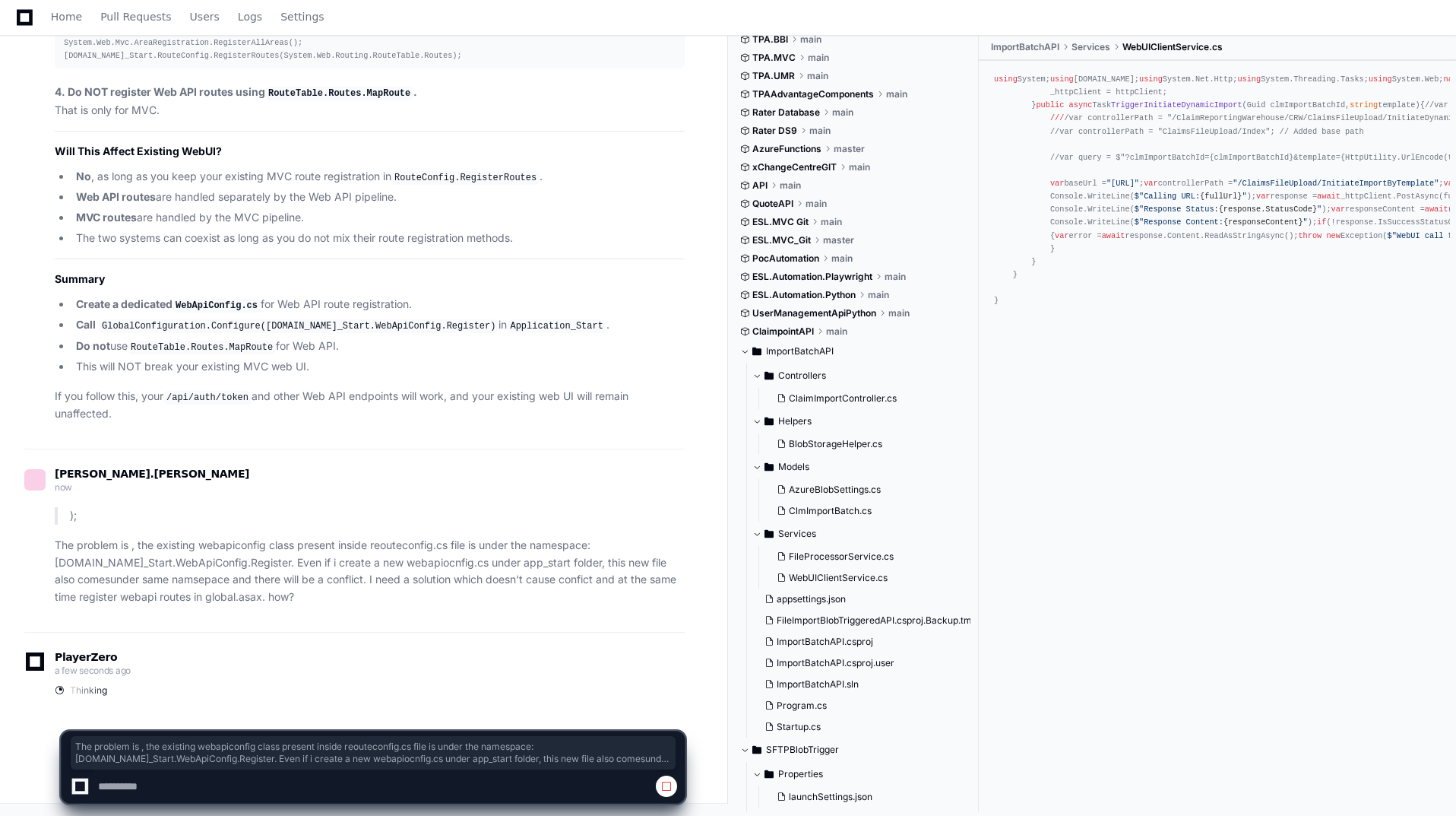
drag, startPoint x: 50, startPoint y: 538, endPoint x: 365, endPoint y: 593, distance: 319.8
click at [365, 593] on div "); The problem is , the existing webapiconfig class present inside reouteconfig…" at bounding box center [354, 557] width 660 height 99
copy p "The problem is , the existing webapiconfig class present inside reouteconfig.cs…"
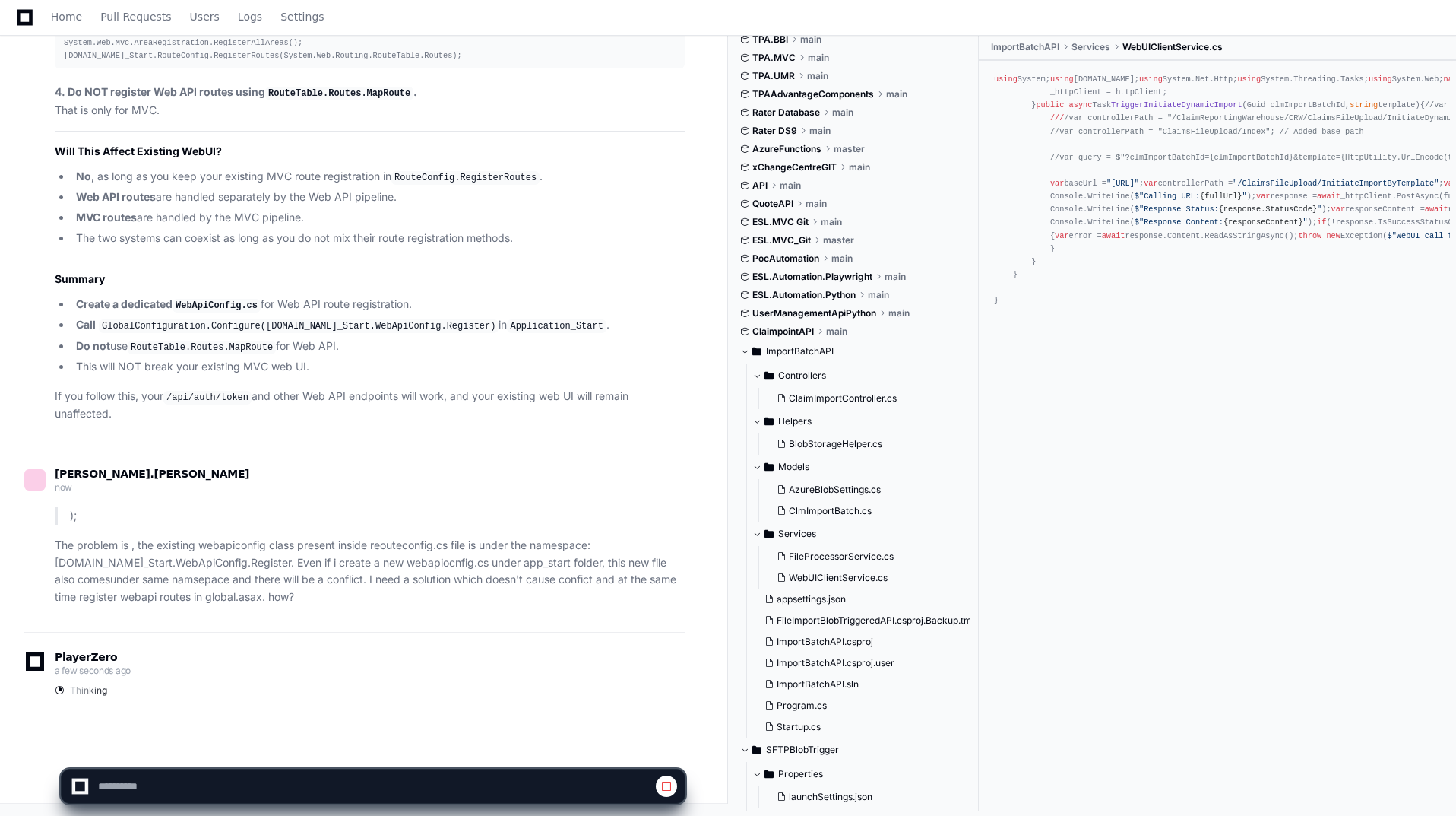
click at [666, 782] on span at bounding box center [666, 785] width 12 height 12
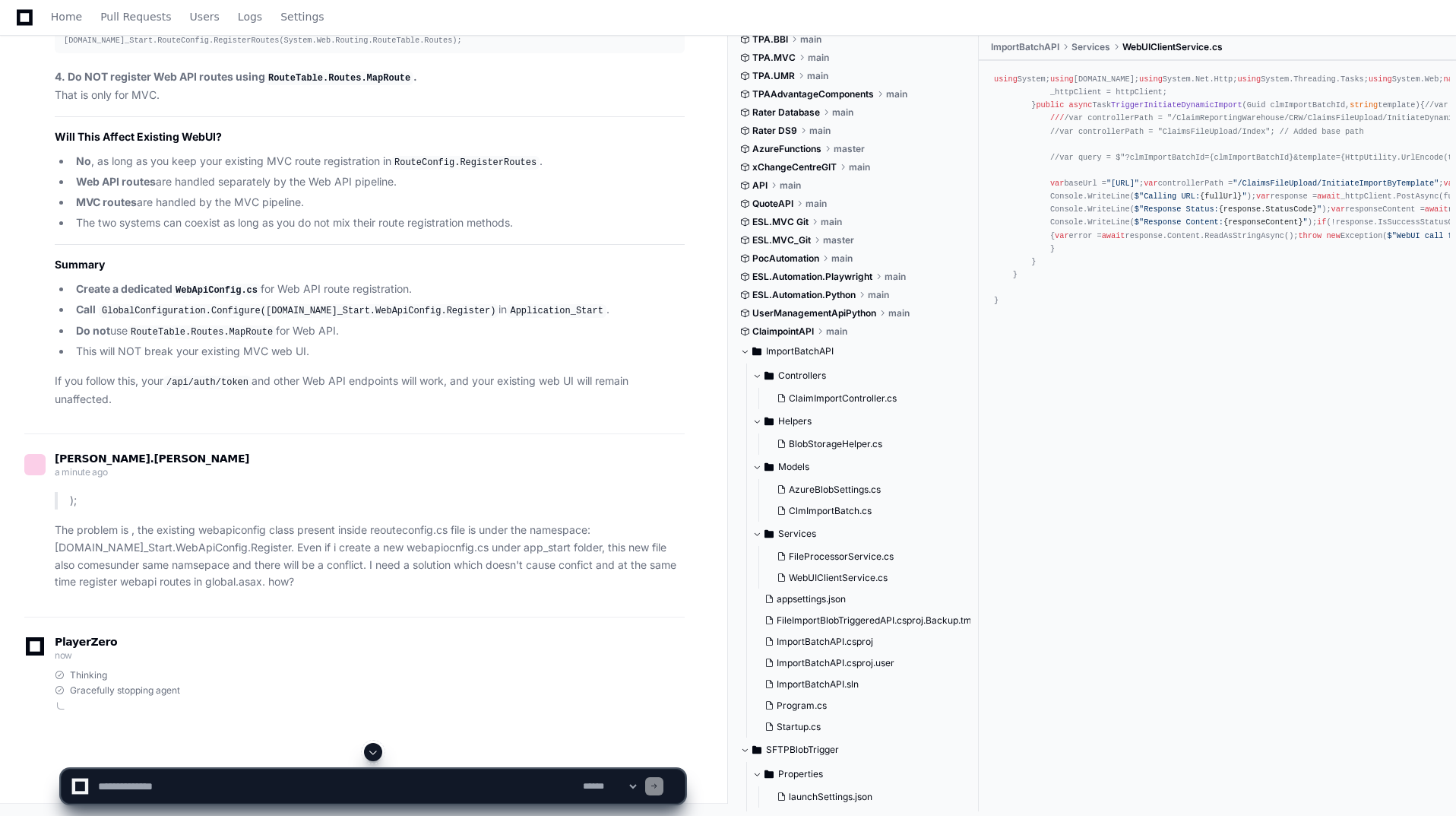
scroll to position [67733, 0]
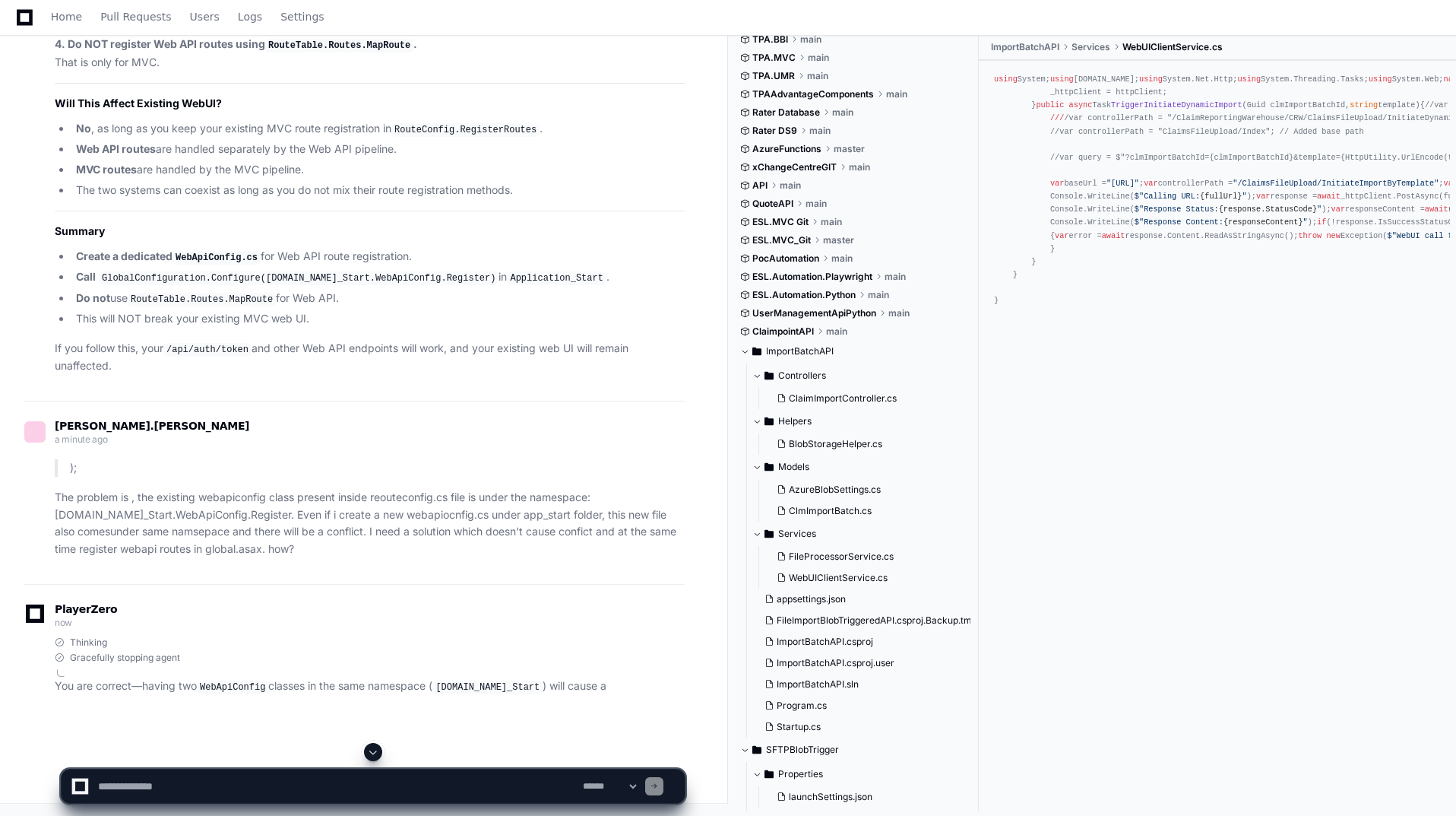
click at [177, 791] on textarea at bounding box center [337, 786] width 485 height 34
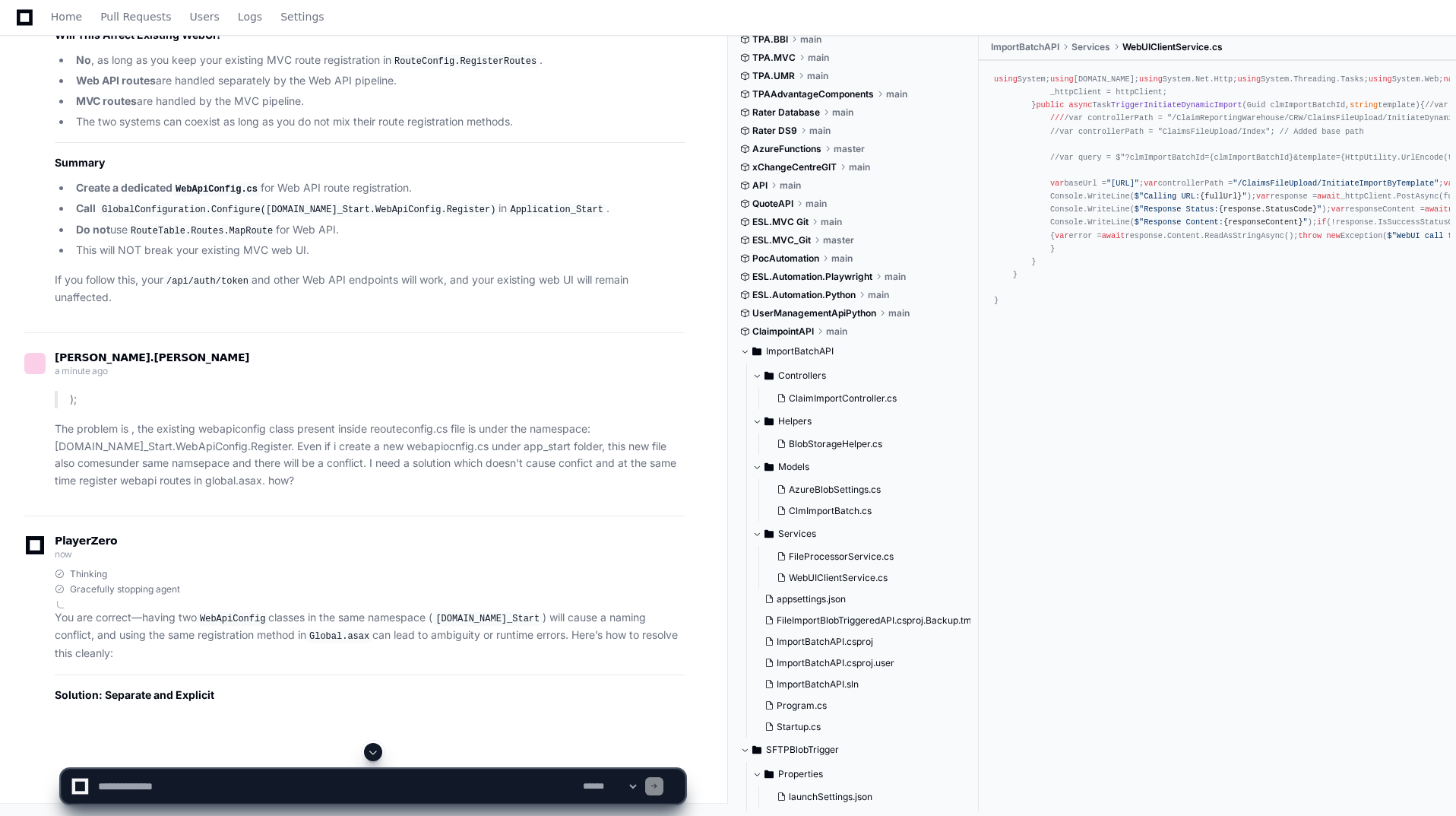
paste textarea "**********"
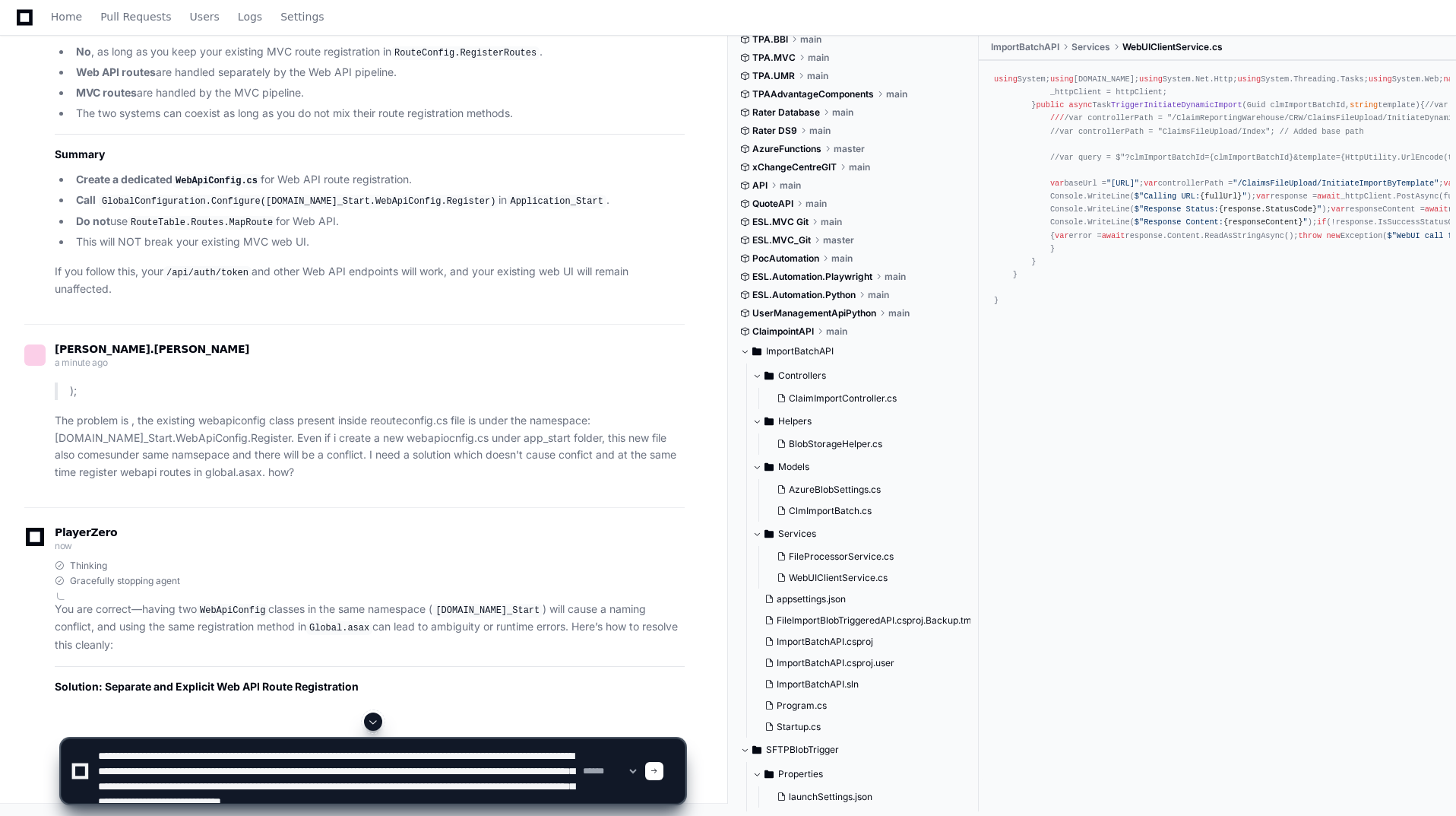
scroll to position [20, 0]
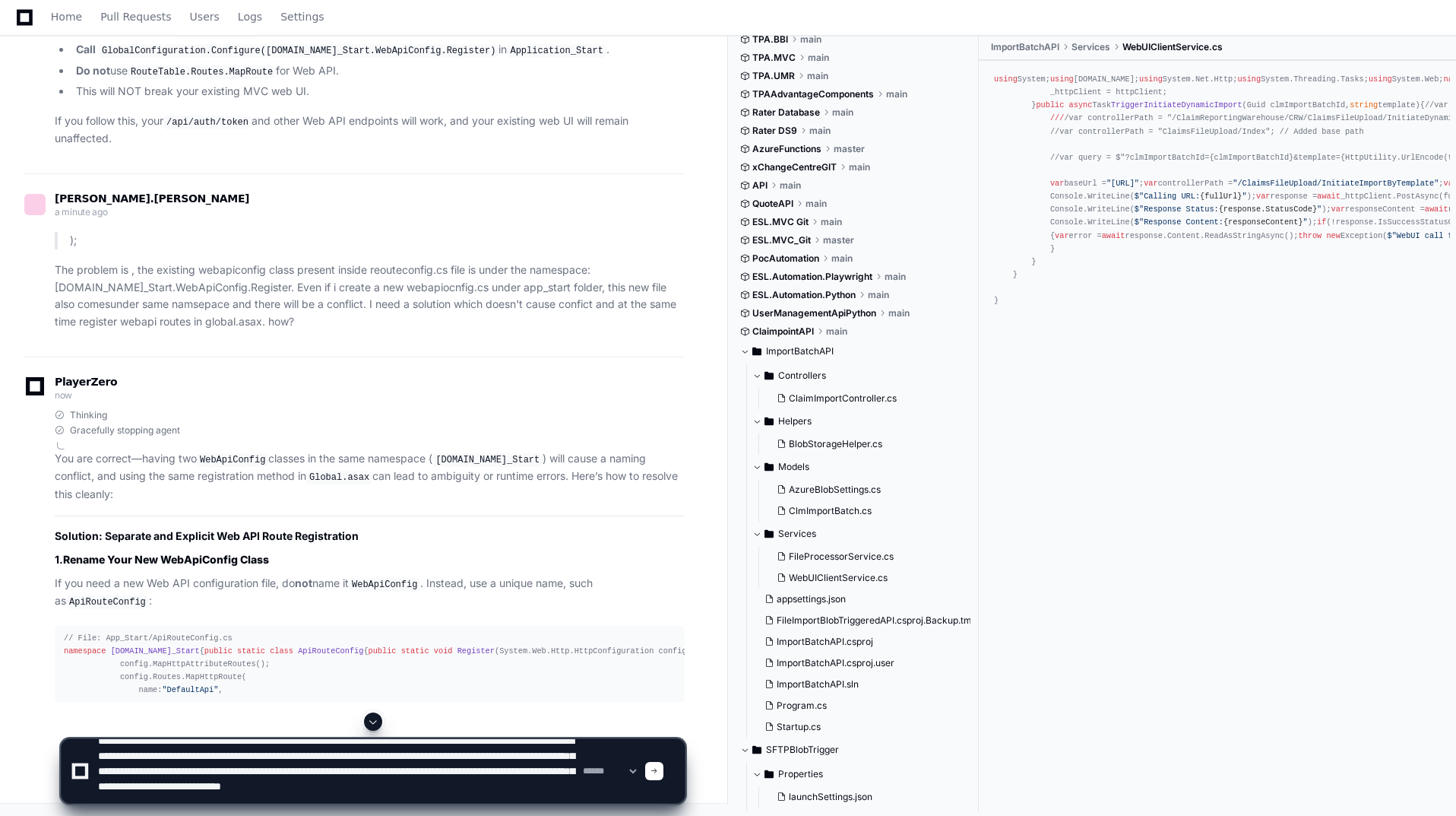
click at [330, 799] on textarea at bounding box center [337, 770] width 485 height 64
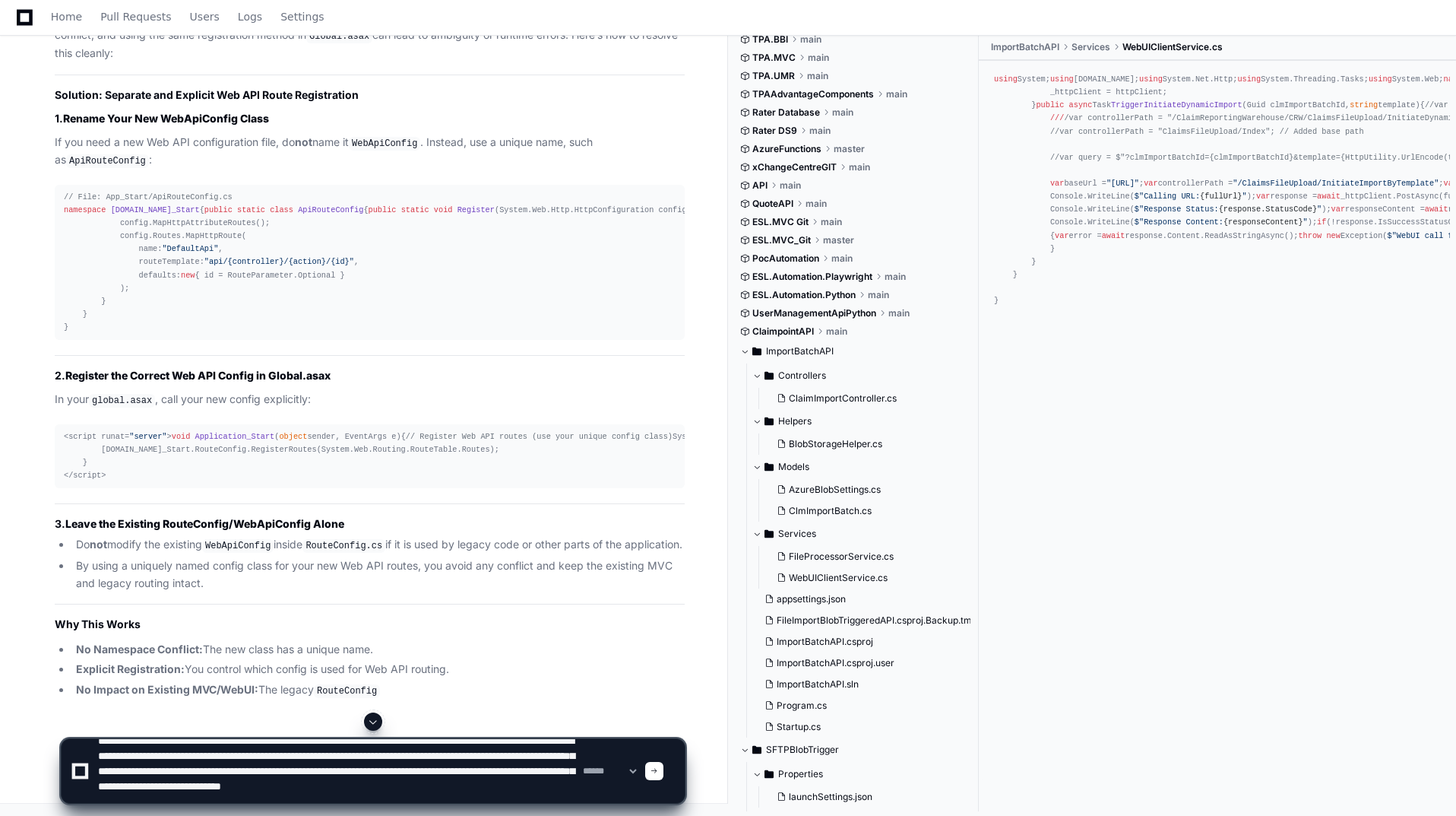
scroll to position [67277, 0]
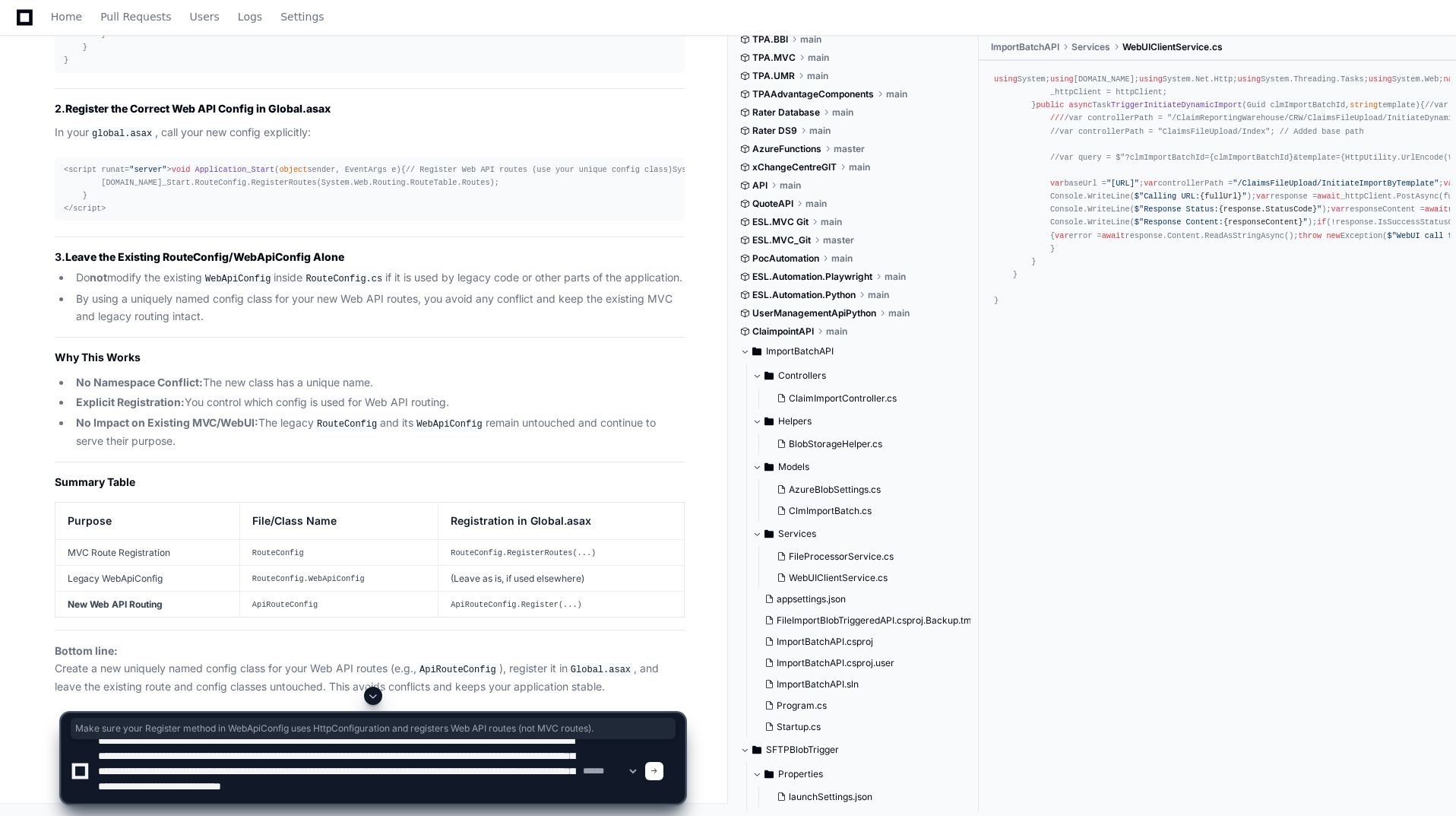
drag, startPoint x: 75, startPoint y: 553, endPoint x: 147, endPoint y: 572, distance: 74.5
copy li "Make sure your Register method in WebApiConfig uses HttpConfiguration and regis…"
click at [314, 806] on div "**********" at bounding box center [372, 751] width 625 height 129
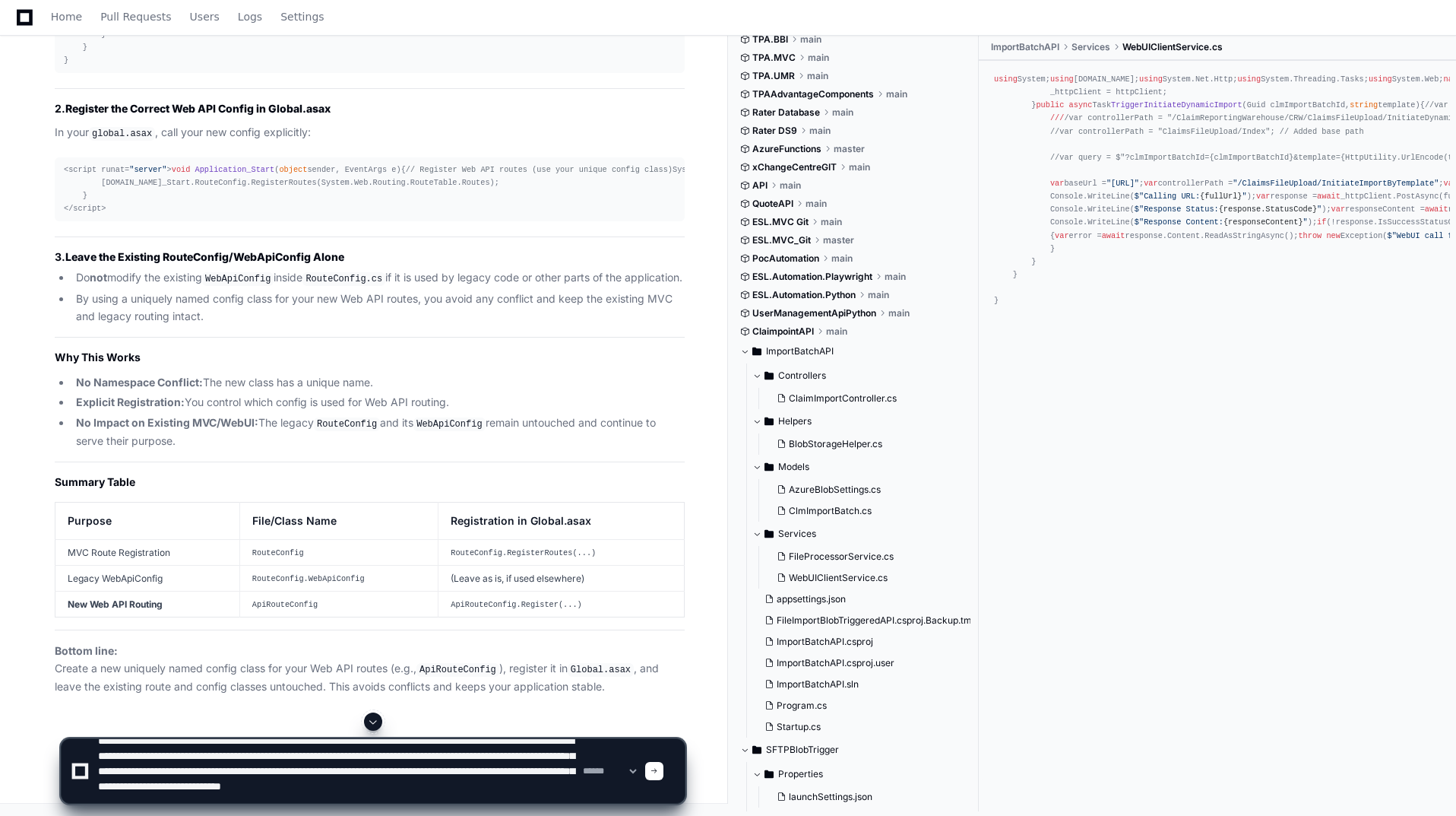
click at [321, 792] on textarea at bounding box center [337, 770] width 485 height 64
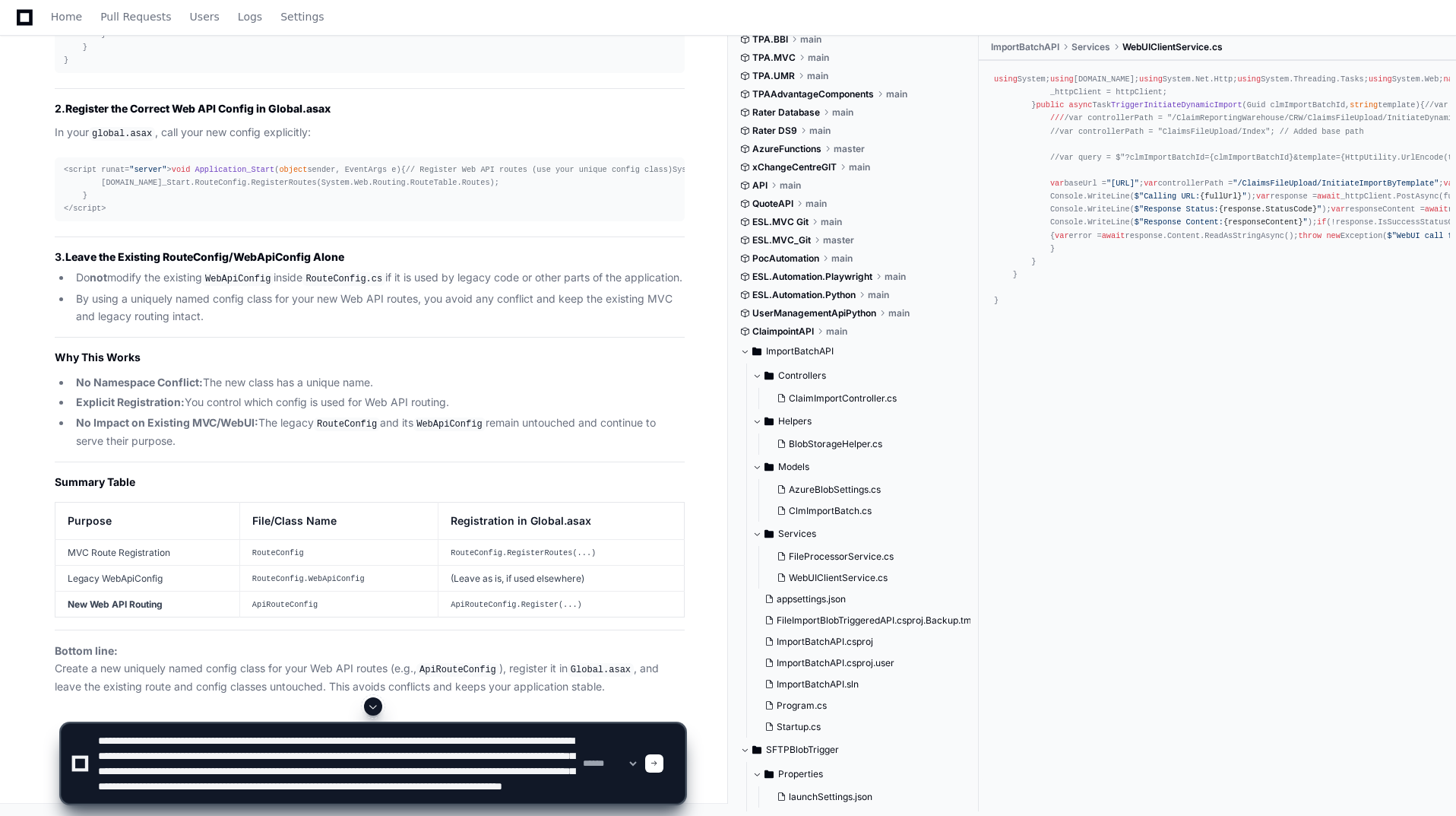
scroll to position [31, 0]
drag, startPoint x: 306, startPoint y: 787, endPoint x: 289, endPoint y: 772, distance: 22.7
click at [289, 772] on textarea at bounding box center [337, 763] width 485 height 79
click at [345, 784] on textarea at bounding box center [337, 763] width 485 height 79
paste textarea "**********"
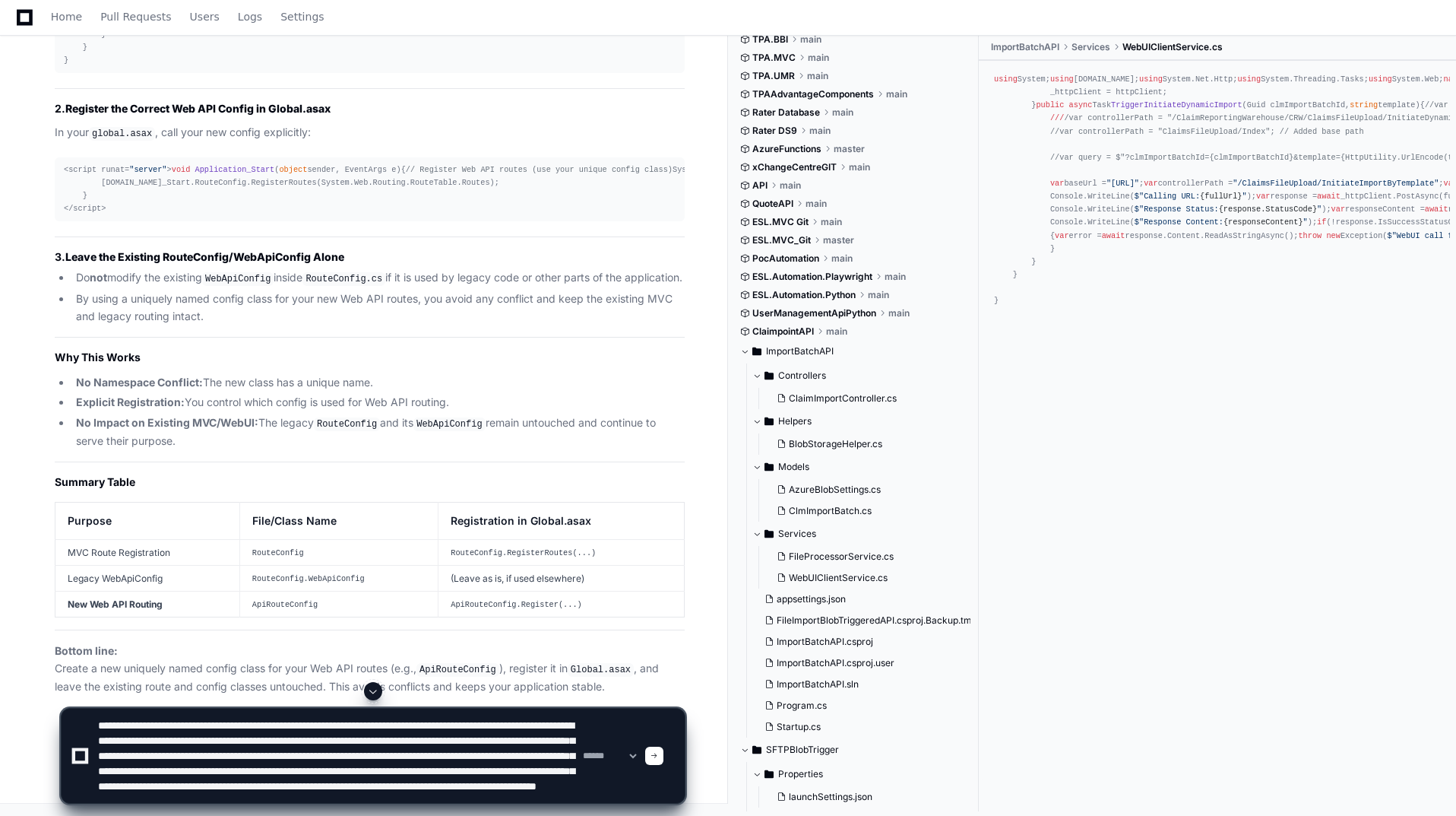
drag, startPoint x: 334, startPoint y: 771, endPoint x: 195, endPoint y: 788, distance: 140.0
click at [195, 788] on textarea at bounding box center [337, 755] width 485 height 94
click at [497, 774] on textarea at bounding box center [337, 755] width 485 height 94
click at [196, 786] on textarea at bounding box center [337, 755] width 485 height 94
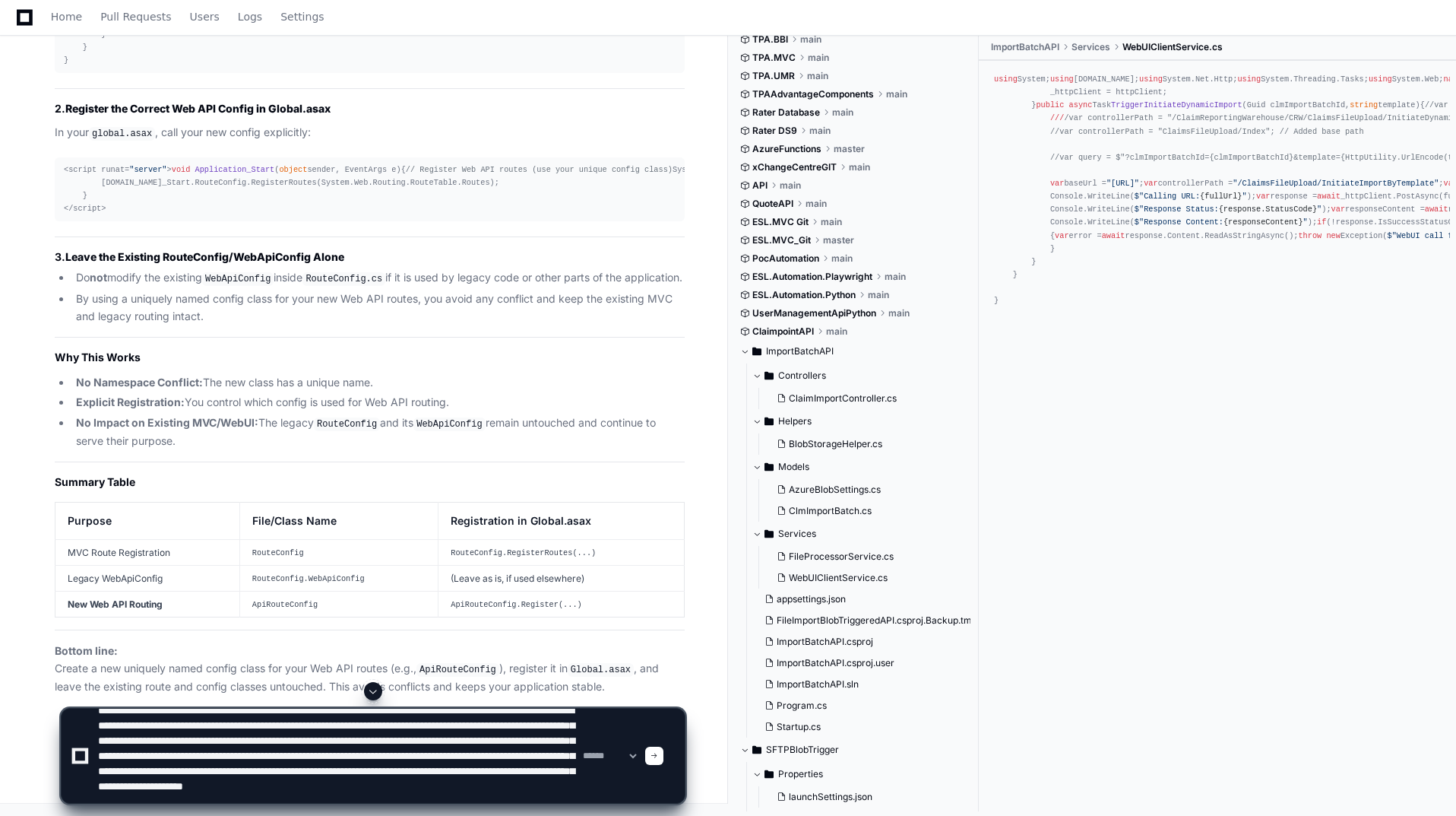
scroll to position [35, 0]
type textarea "**********"
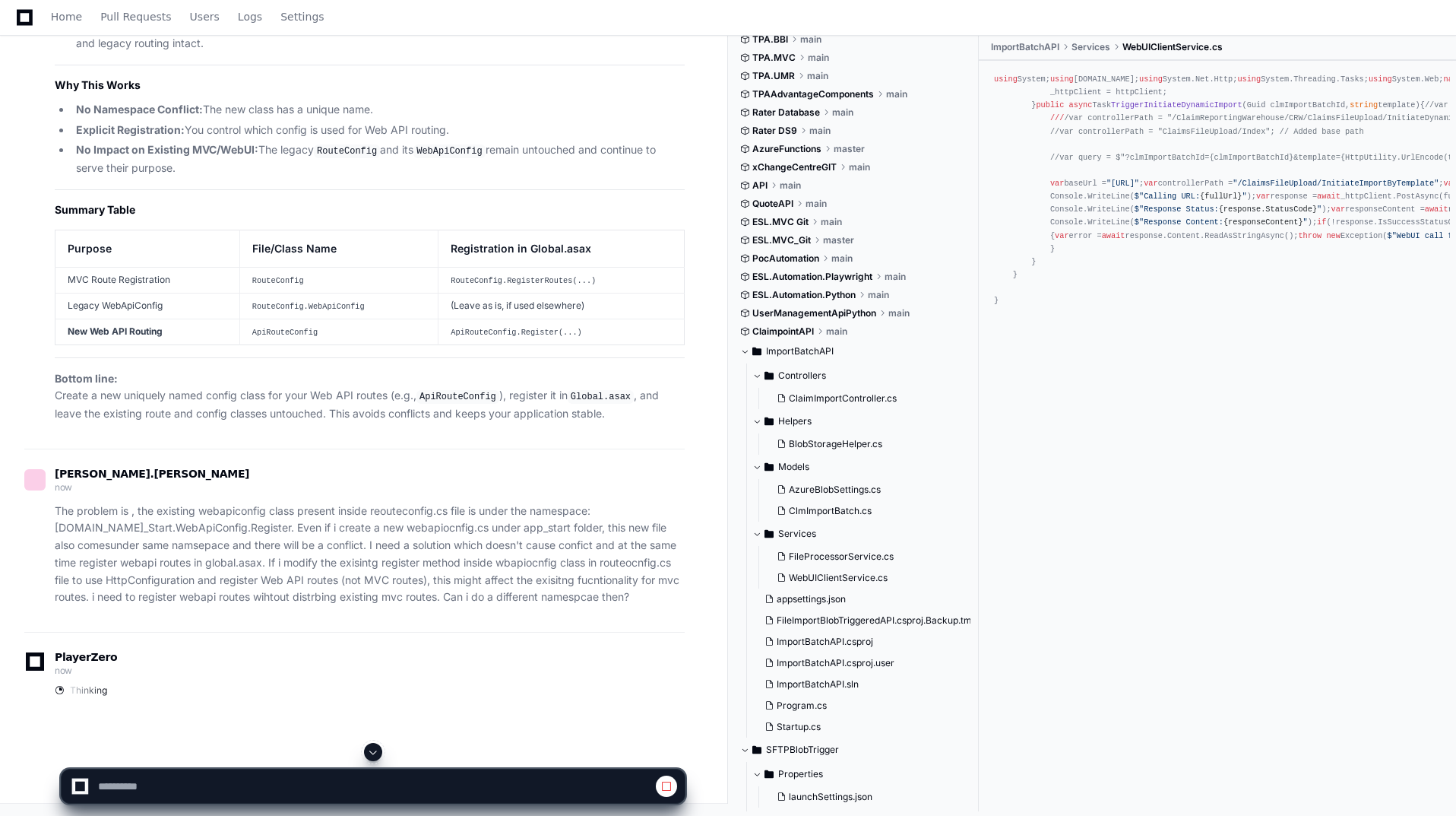
scroll to position [65824, 0]
click at [370, 752] on span at bounding box center [372, 752] width 12 height 12
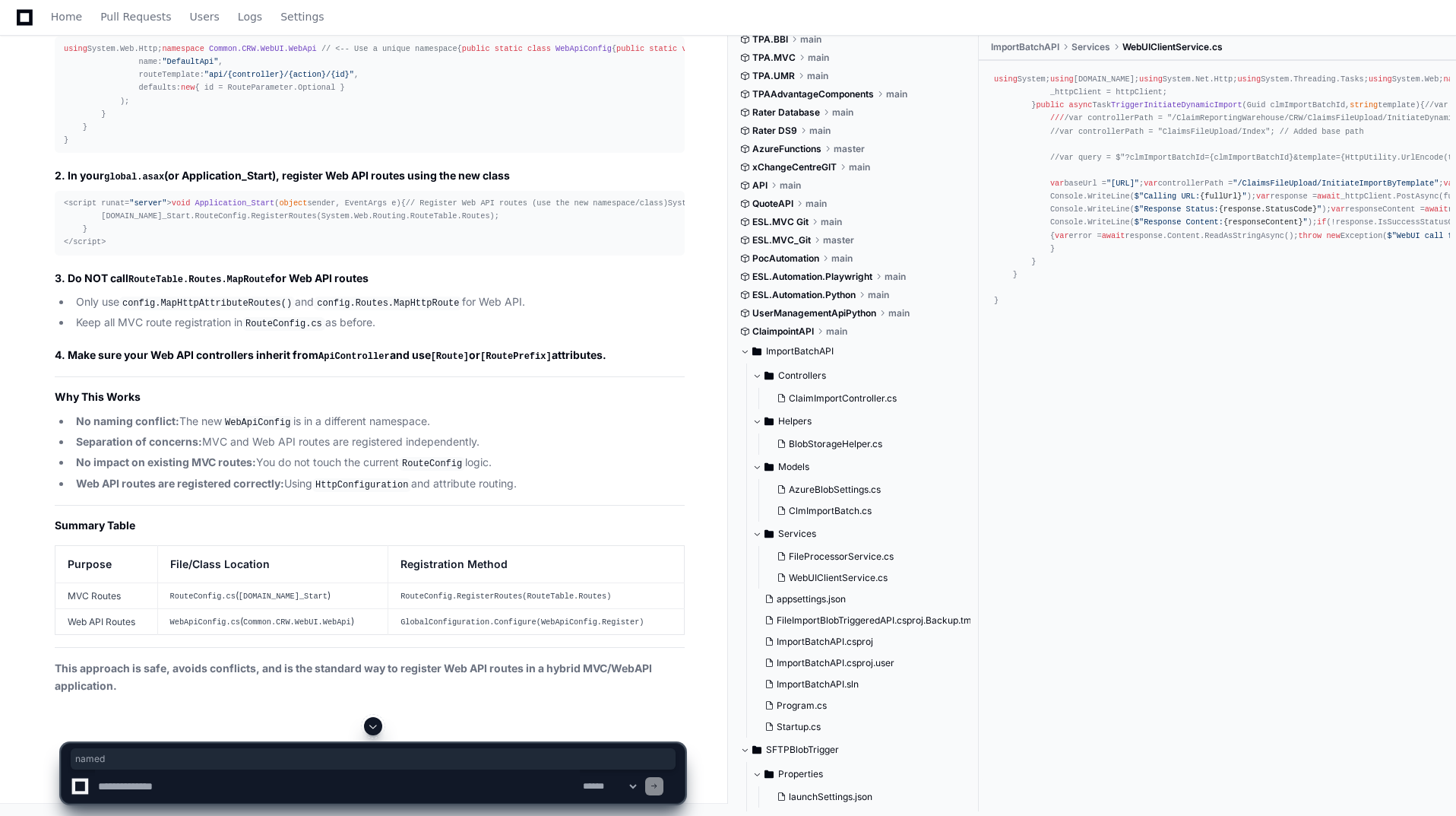
drag, startPoint x: 170, startPoint y: 381, endPoint x: 203, endPoint y: 377, distance: 33.2
click at [374, 730] on span at bounding box center [372, 726] width 12 height 12
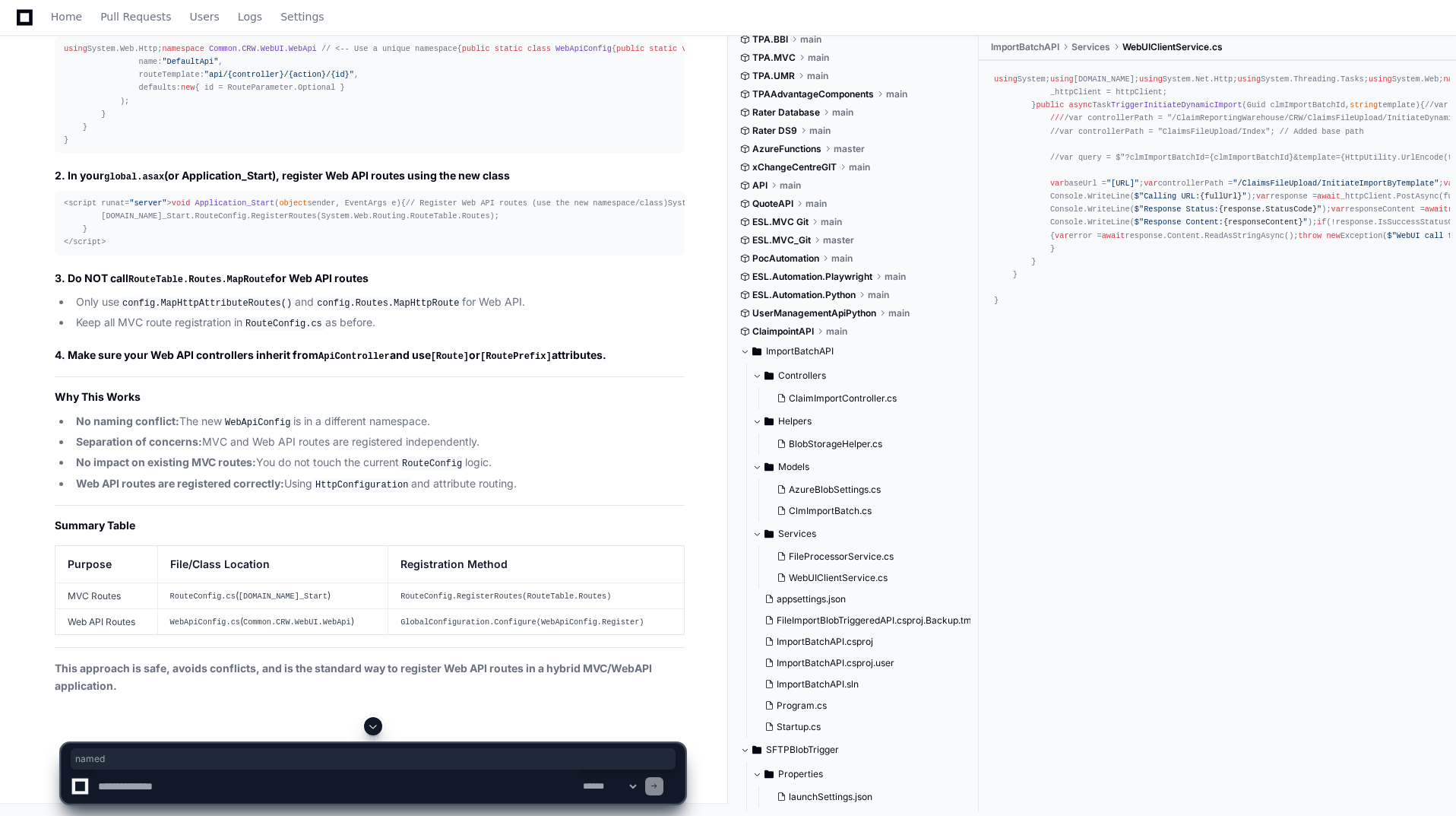
click at [359, 778] on textarea at bounding box center [337, 786] width 485 height 34
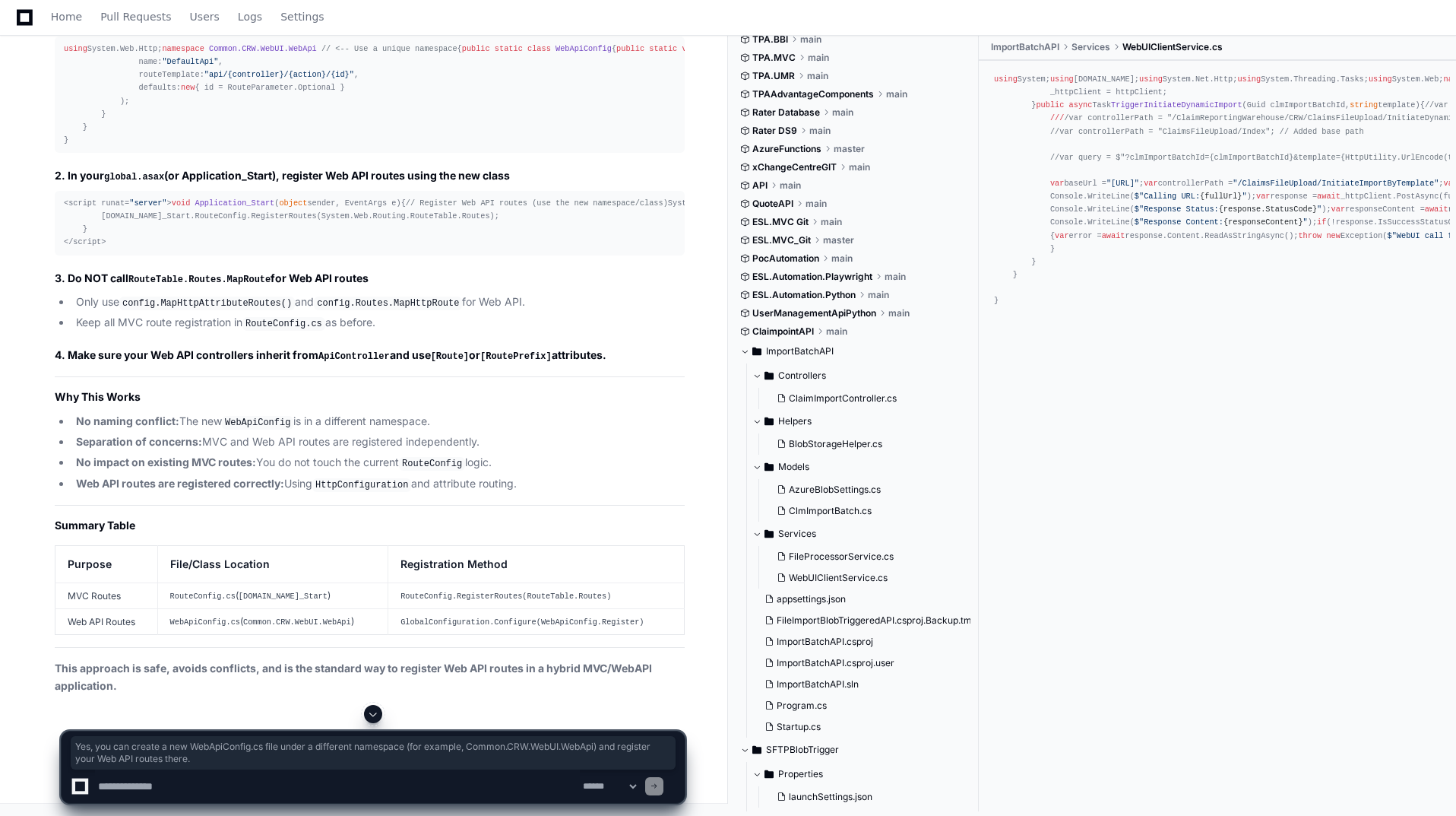
drag, startPoint x: 53, startPoint y: 312, endPoint x: 233, endPoint y: 334, distance: 181.3
click at [233, 334] on div "Thinking You are correct: If you create a new WebApiConfig.cs in the same names…" at bounding box center [354, 214] width 660 height 960
click at [286, 798] on textarea at bounding box center [337, 786] width 485 height 34
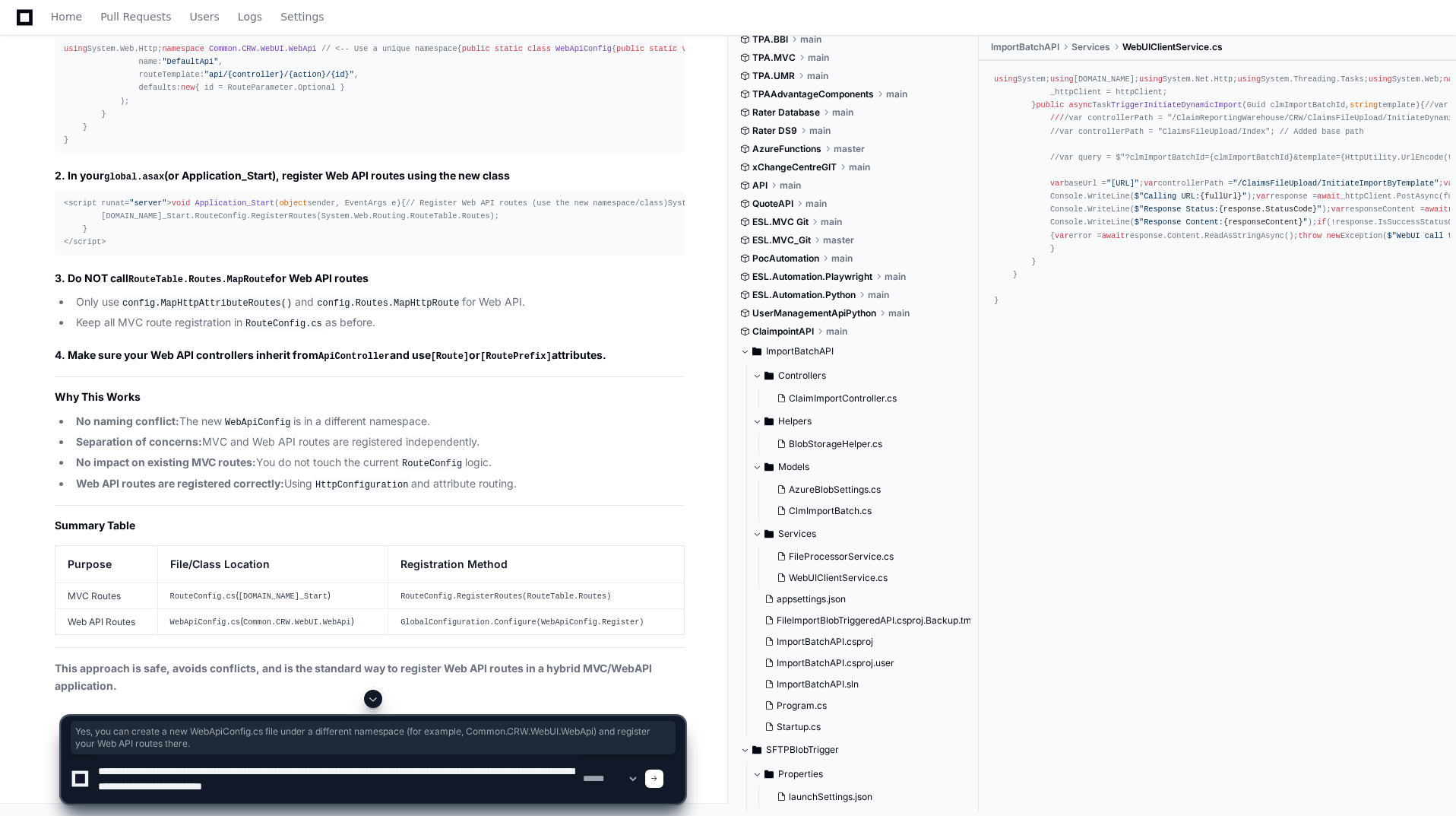
type textarea "**********"
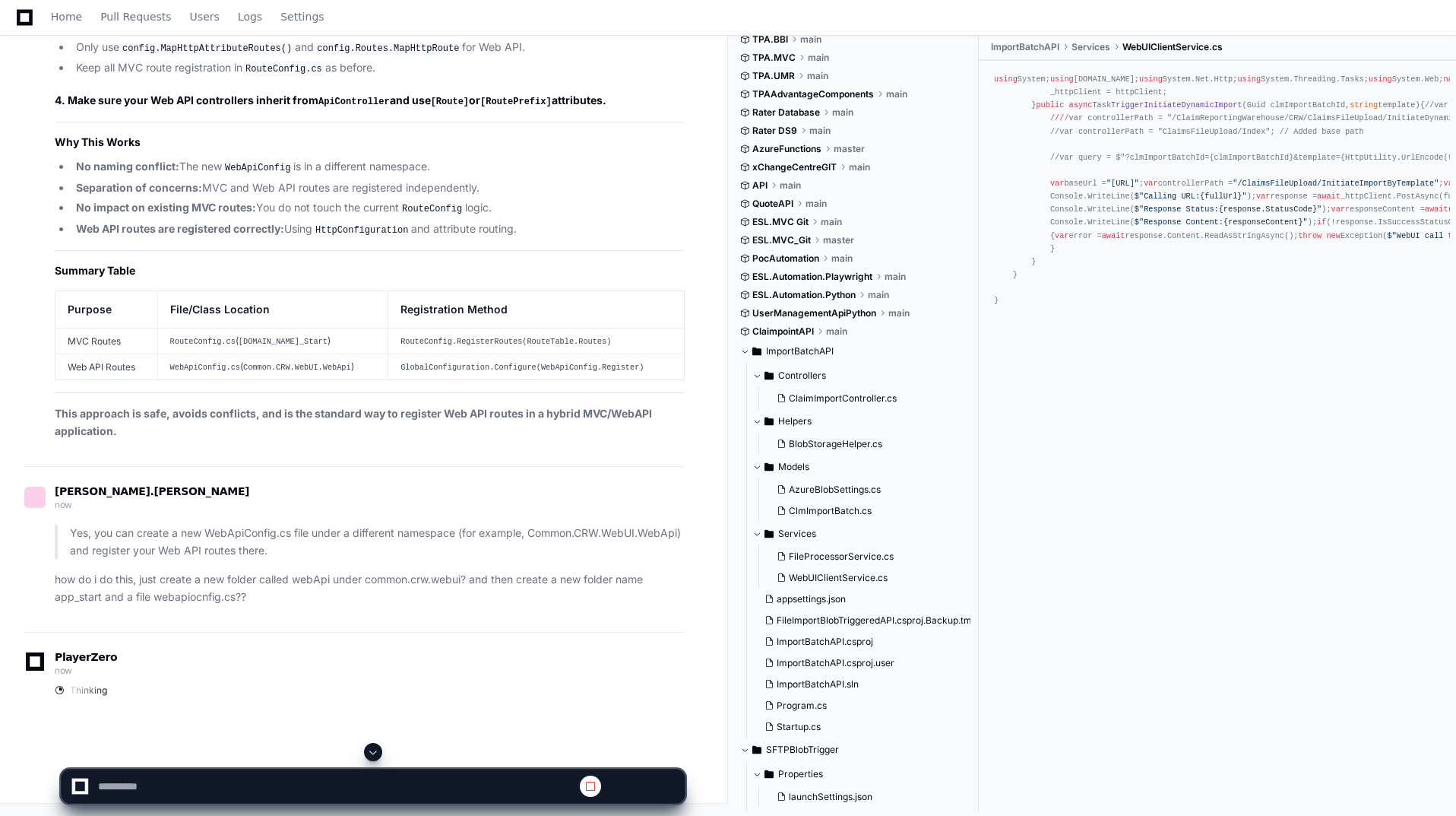
scroll to position [0, 0]
click at [378, 747] on span at bounding box center [372, 752] width 12 height 12
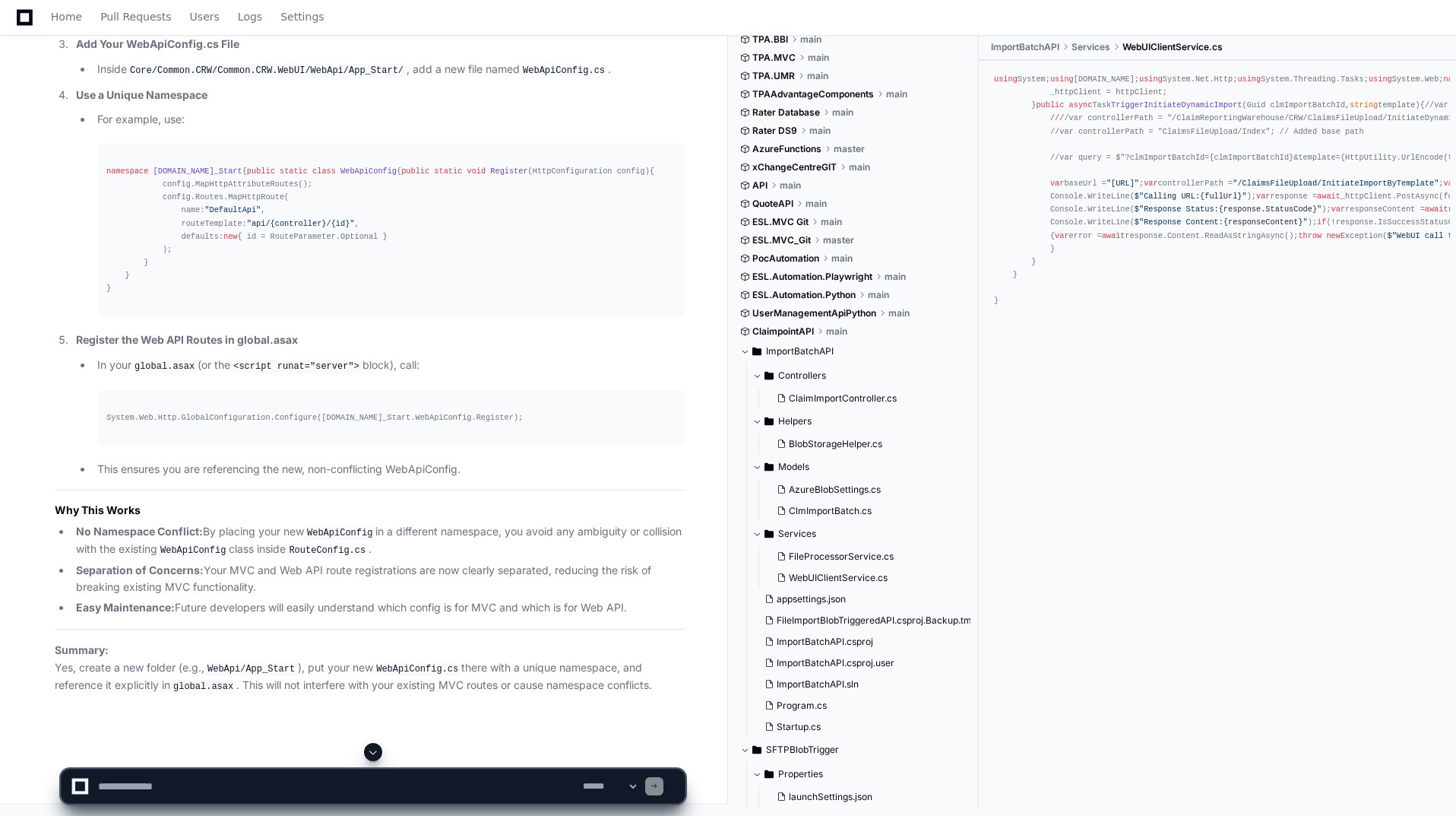
scroll to position [72743, 0]
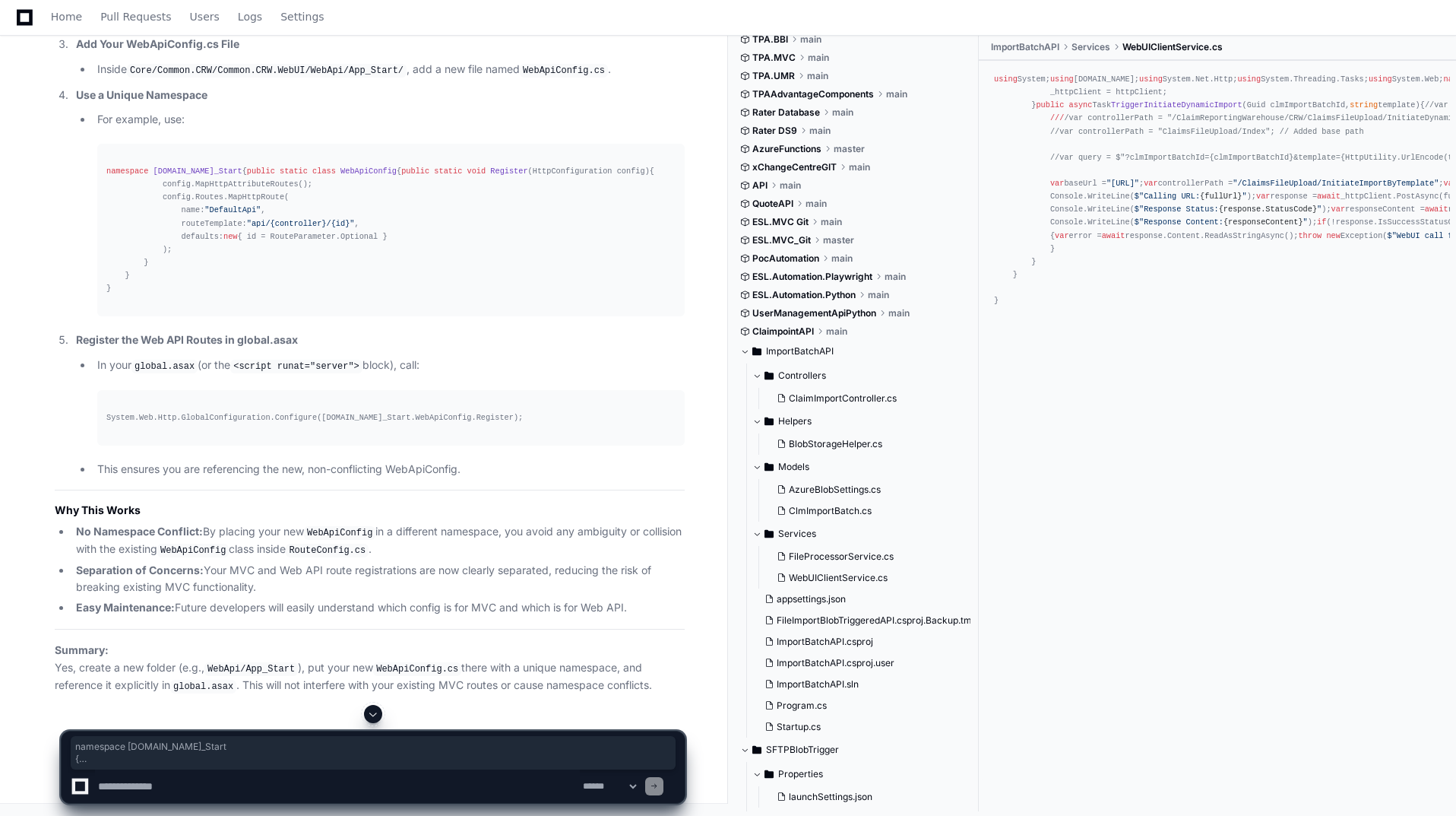
drag, startPoint x: 119, startPoint y: 370, endPoint x: 167, endPoint y: 526, distance: 163.2
click at [153, 316] on pre "namespace [DOMAIN_NAME]_Start { public static class WebApiConfig { public stati…" at bounding box center [391, 230] width 588 height 173
copy div "namespace [DOMAIN_NAME]_Start { public static class WebApiConfig { public stati…"
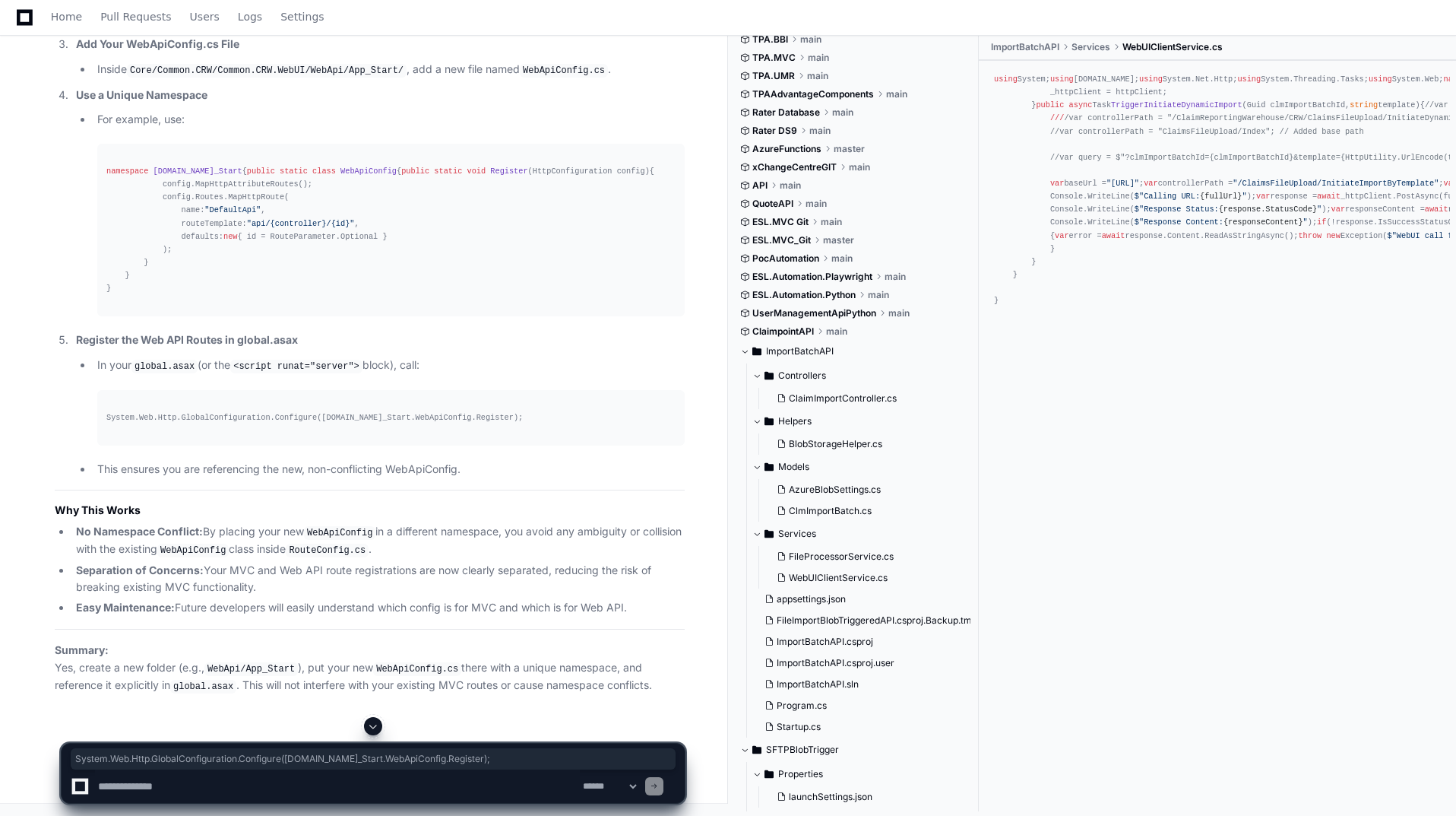
drag, startPoint x: 559, startPoint y: 491, endPoint x: 90, endPoint y: 491, distance: 469.0
click at [90, 477] on ul "In your global.asax (or the <script runat="server"> block), call: System.Web.Ht…" at bounding box center [380, 417] width 609 height 121
copy div "System.Web.Http.GlobalConfiguration.Configure([DOMAIN_NAME]_Start.WebApiConfig.…"
click at [197, 786] on textarea at bounding box center [337, 786] width 485 height 34
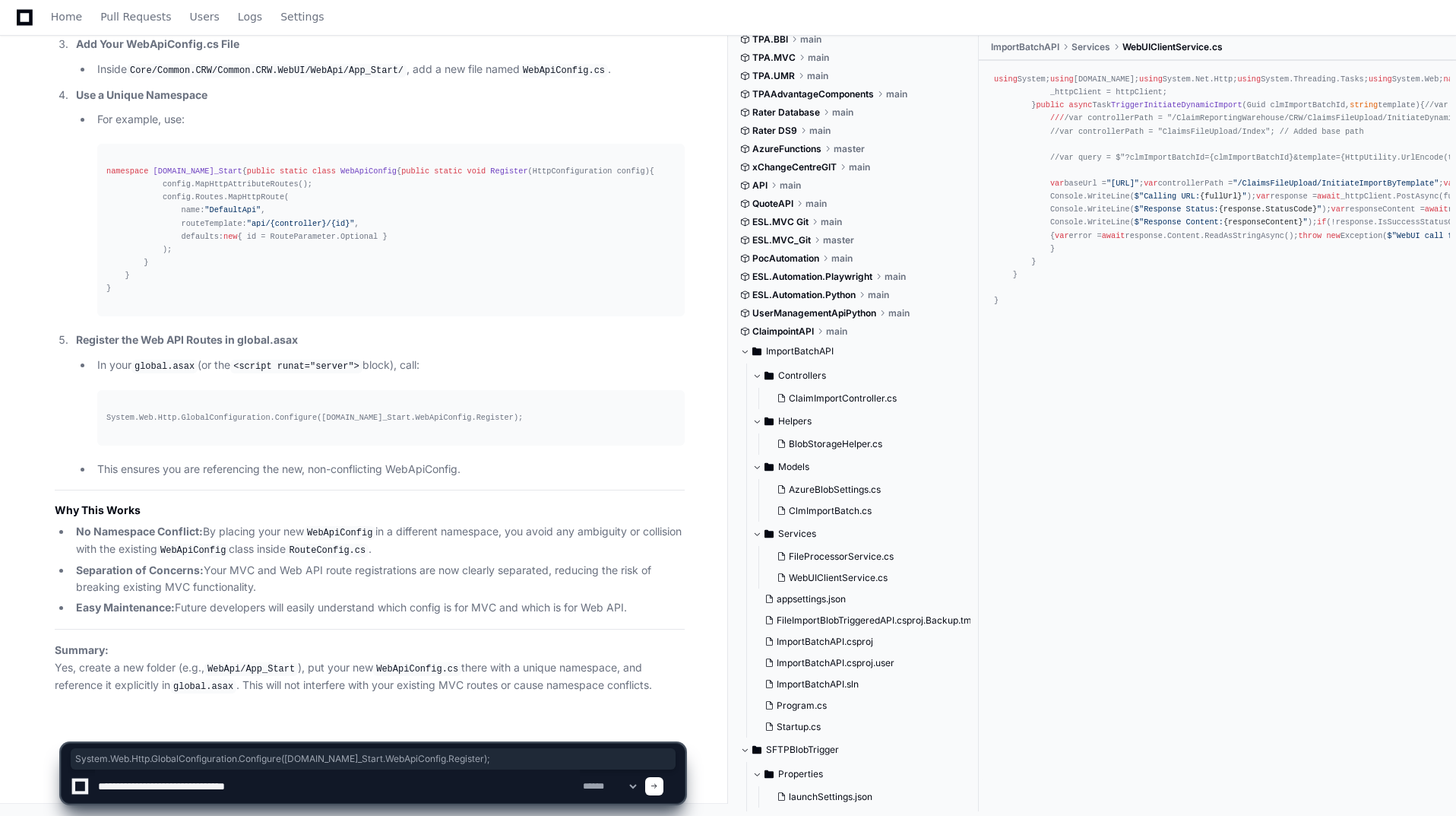
click at [289, 797] on textarea at bounding box center [337, 786] width 485 height 34
paste textarea "**********"
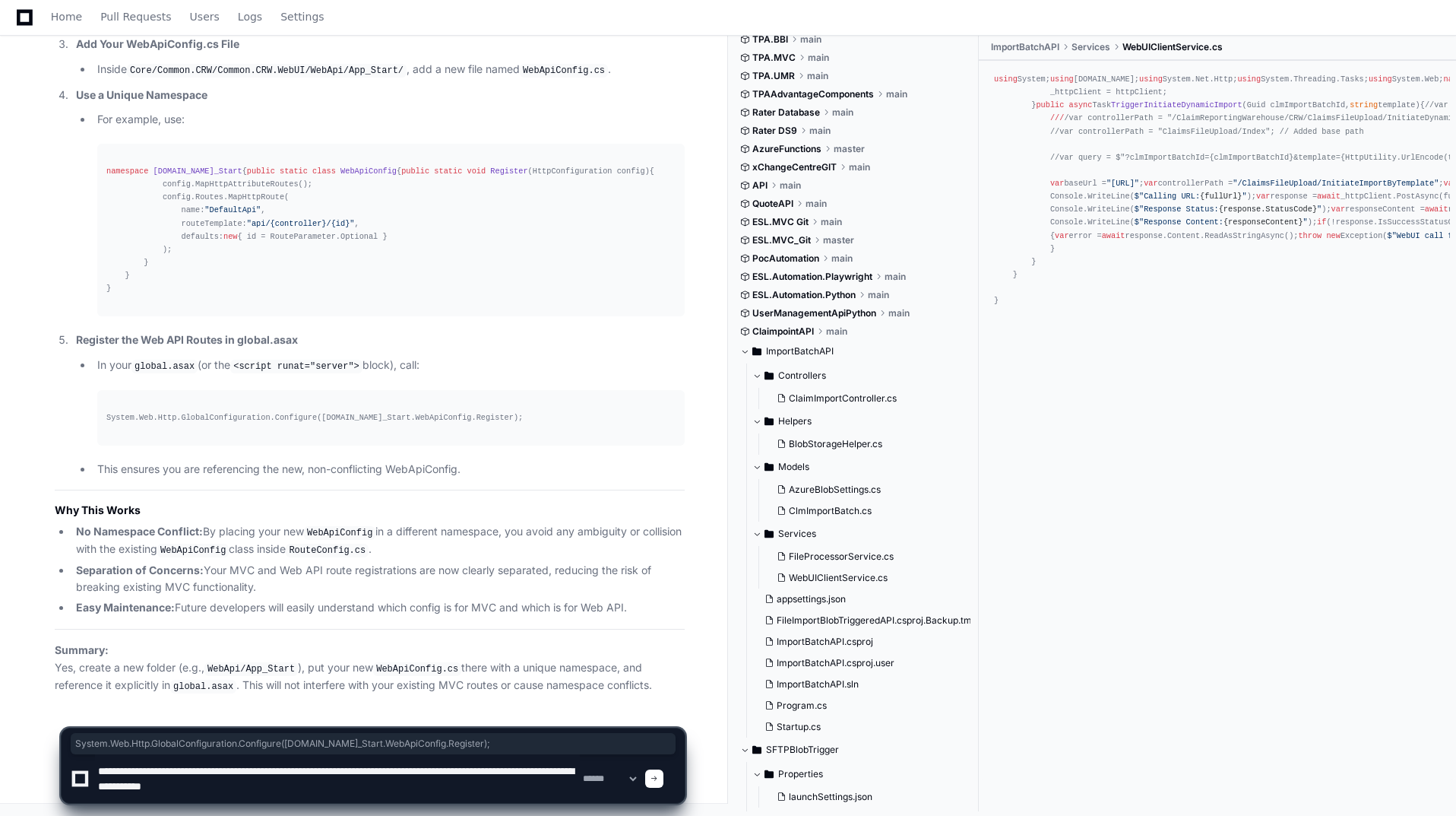
scroll to position [5, 0]
type textarea "**********"
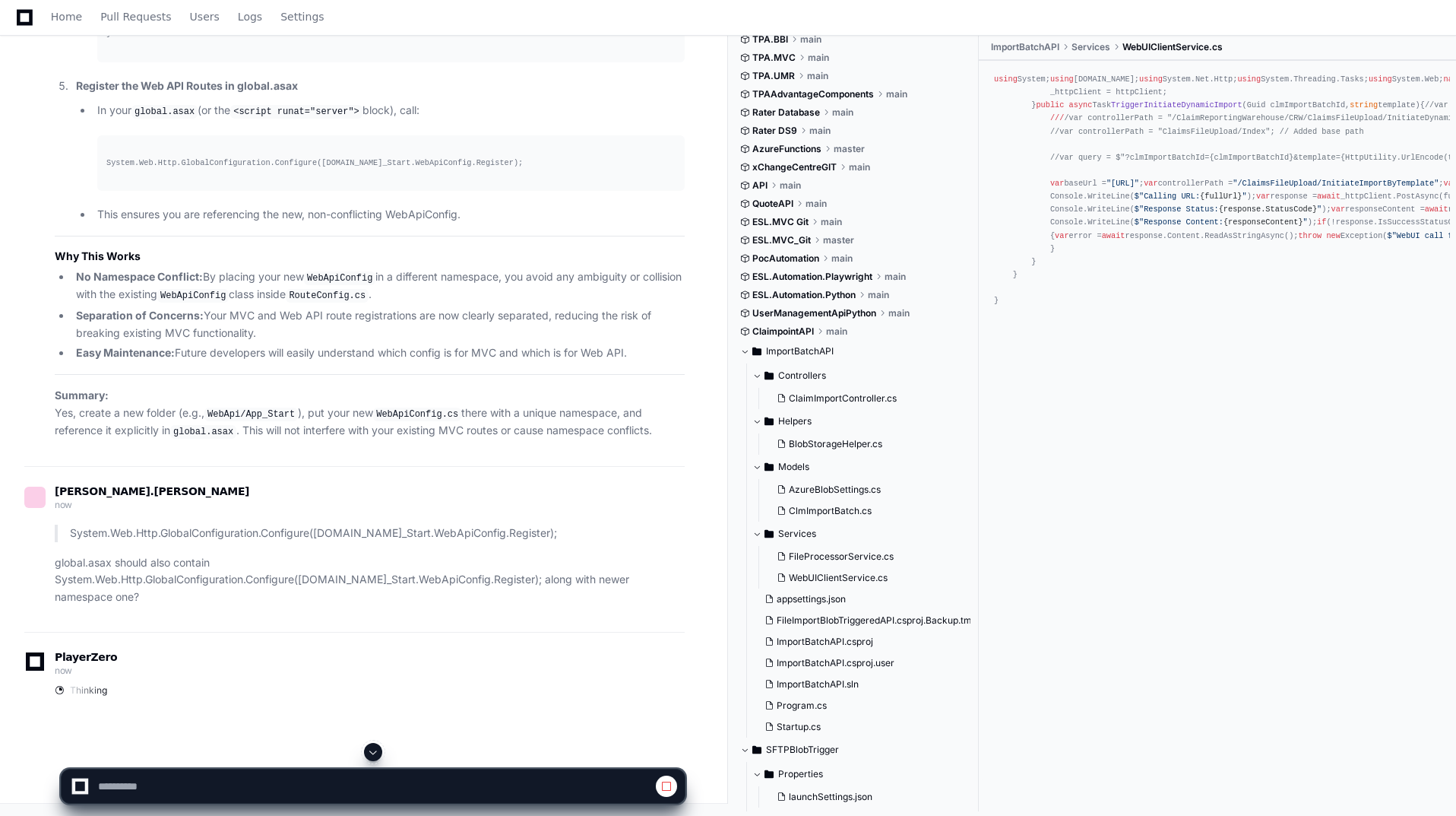
scroll to position [71516, 0]
click at [376, 751] on span at bounding box center [372, 752] width 12 height 12
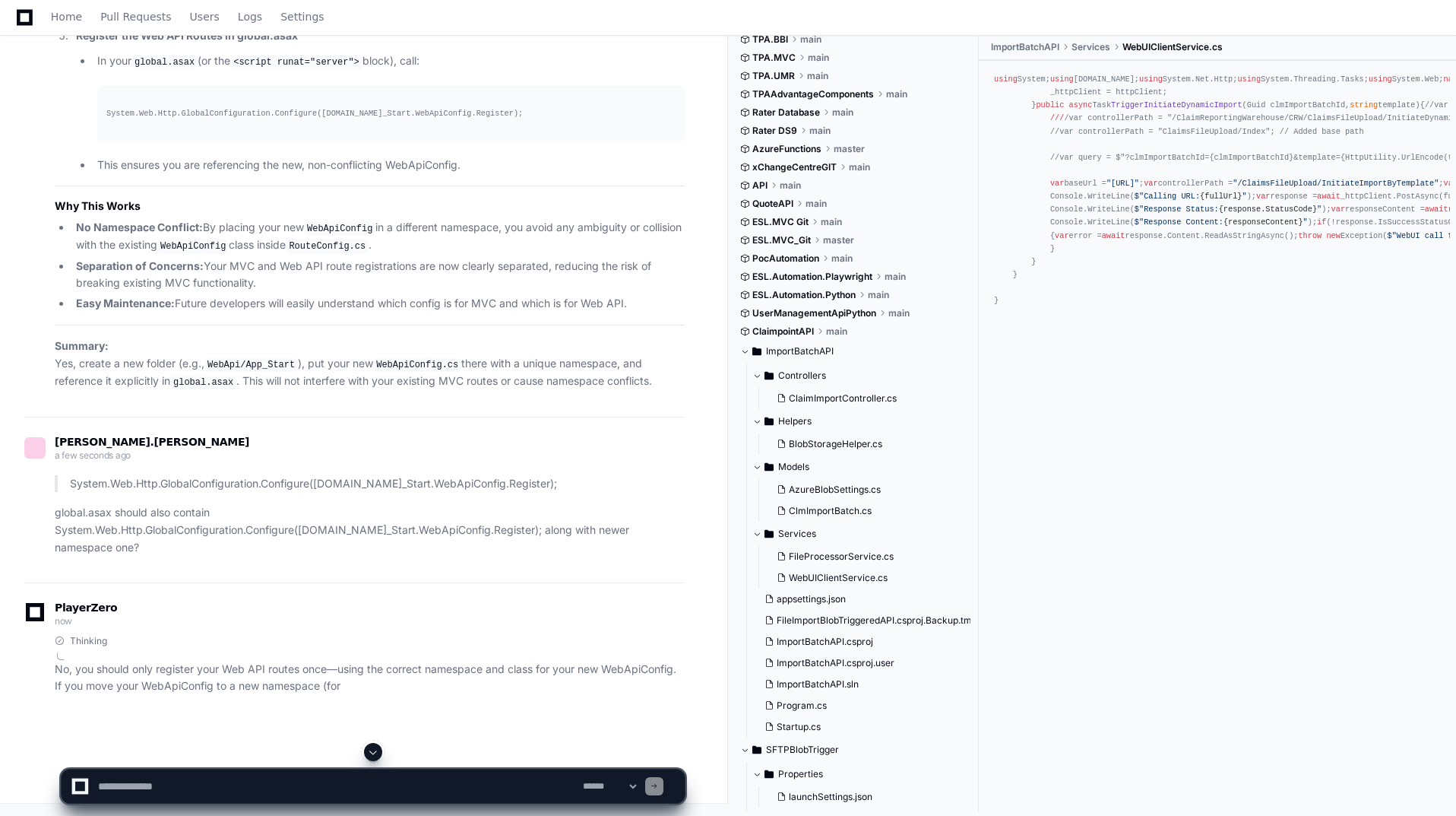
drag, startPoint x: 378, startPoint y: 751, endPoint x: 402, endPoint y: 752, distance: 24.0
click at [379, 752] on span at bounding box center [372, 752] width 12 height 12
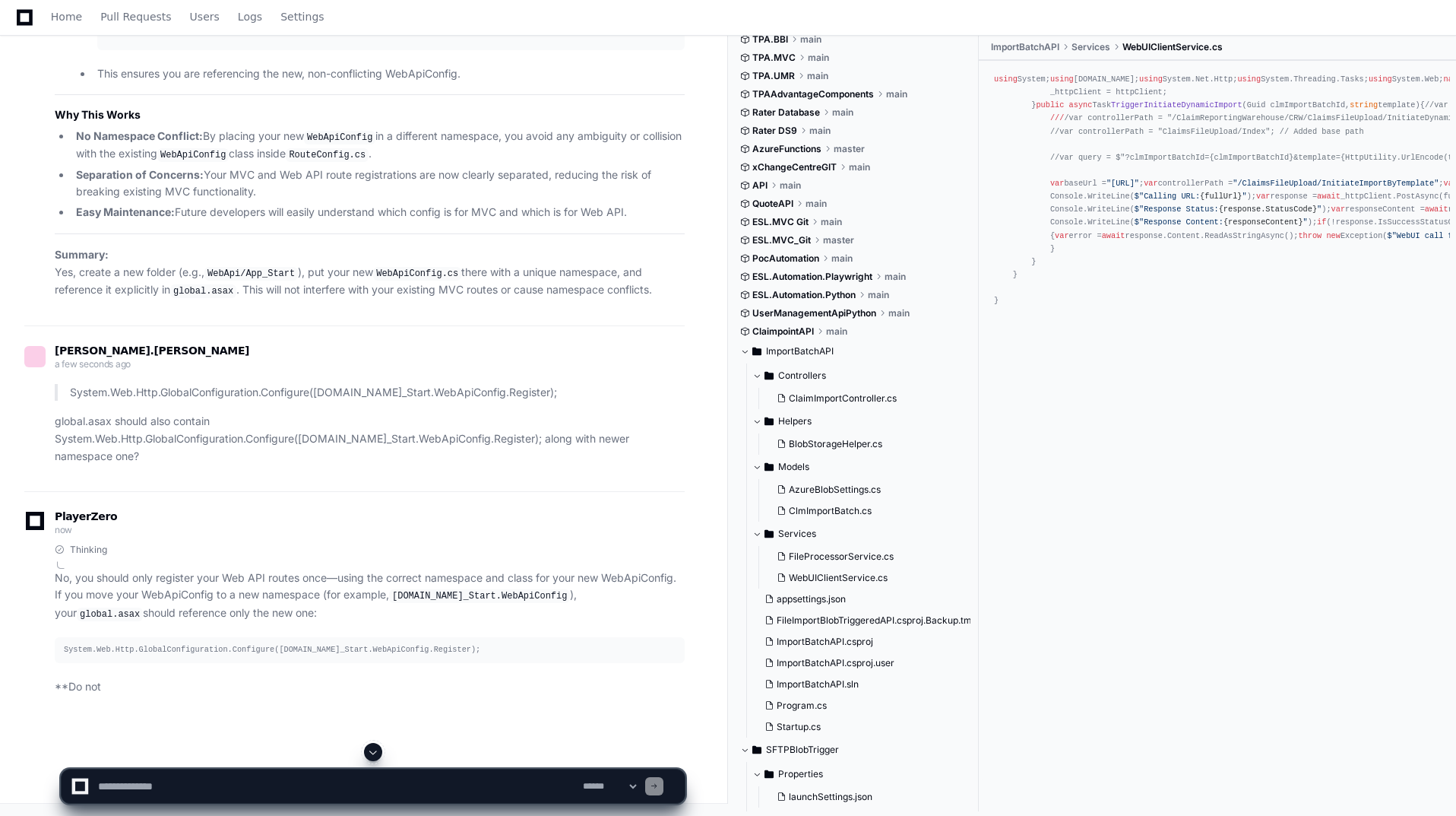
scroll to position [73115, 0]
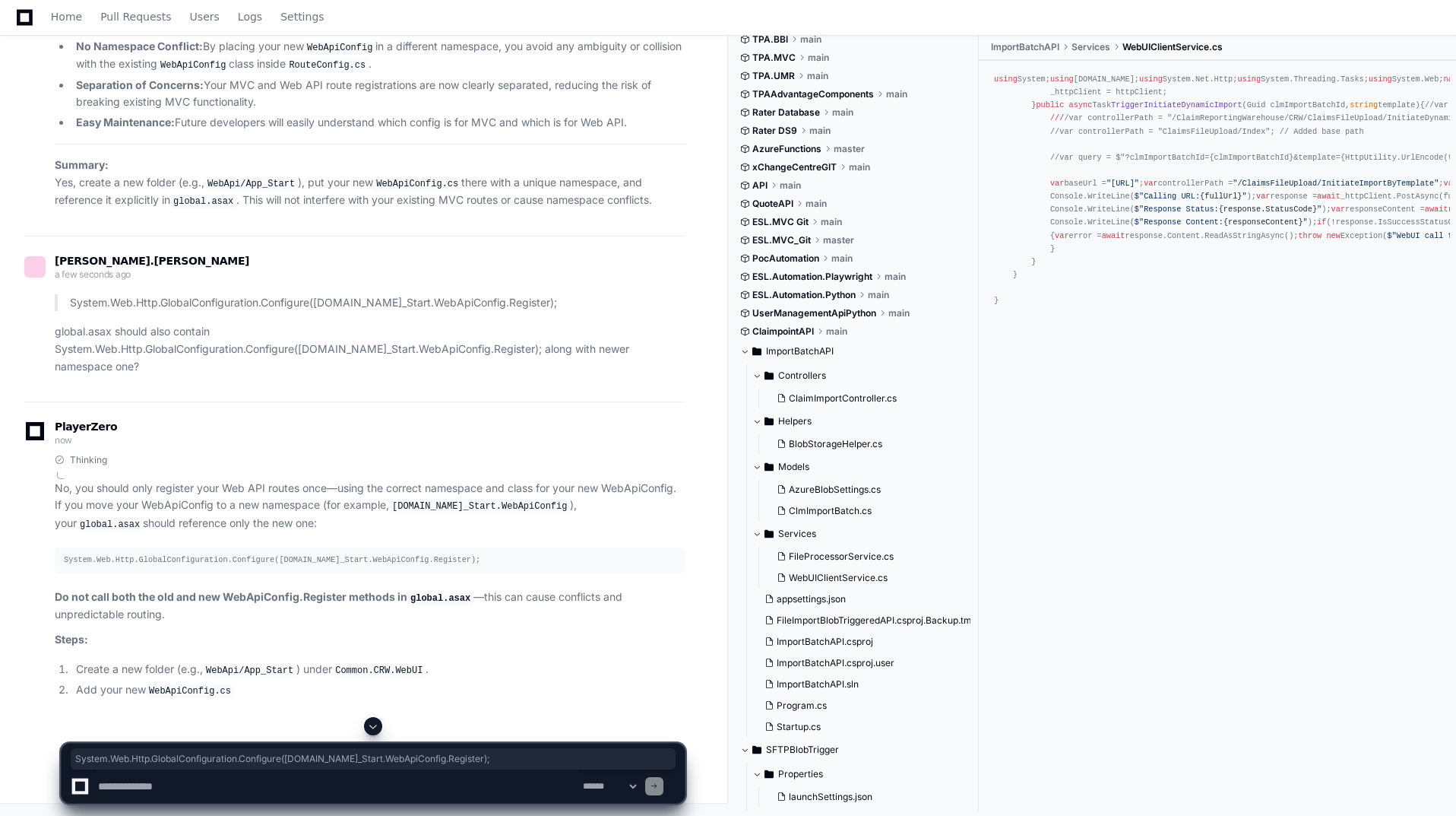
drag, startPoint x: 105, startPoint y: 263, endPoint x: 560, endPoint y: 270, distance: 455.1
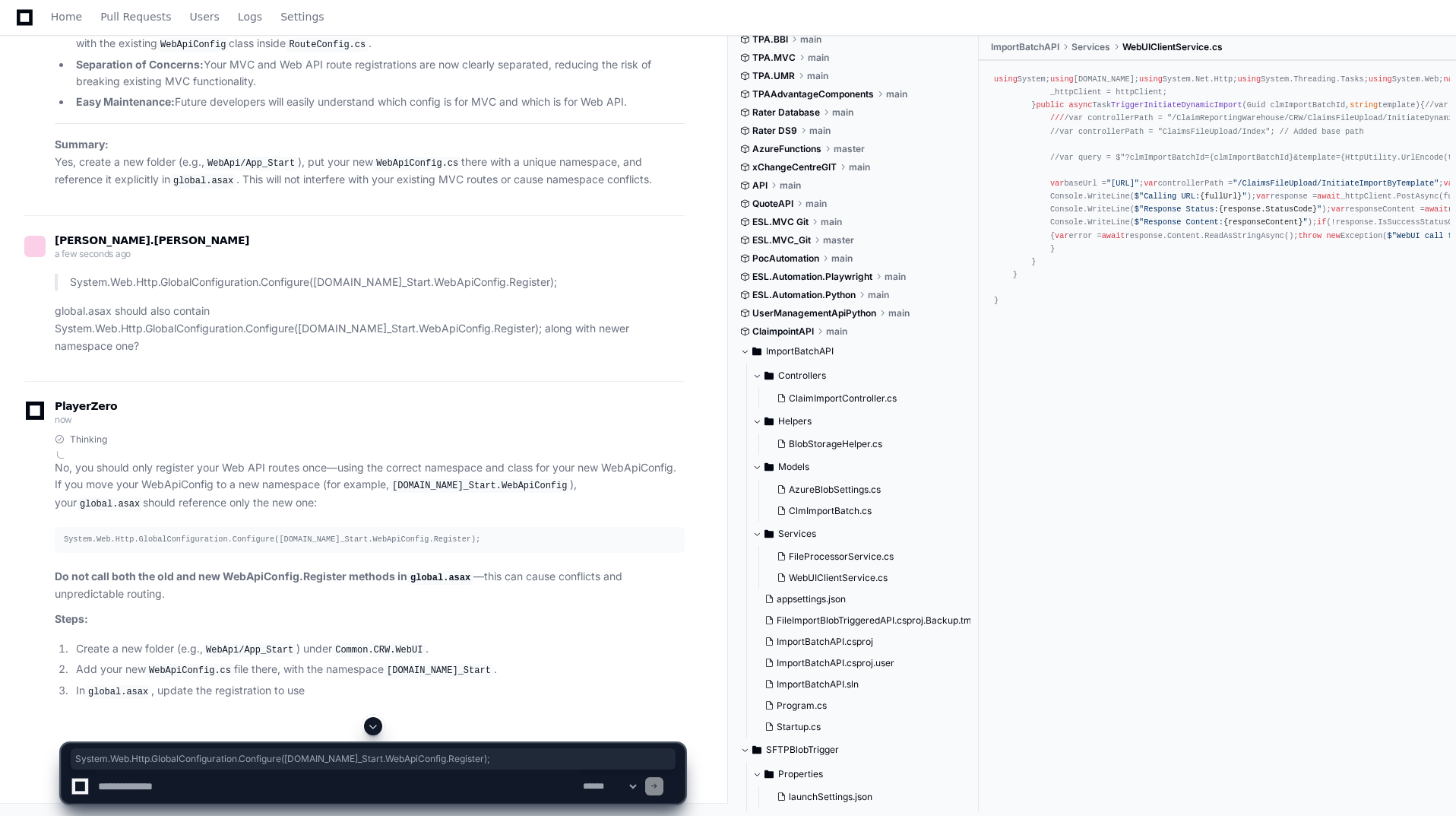
copy div "System.Web.Http.GlobalConfiguration.Configure([DOMAIN_NAME]_Start.WebApiConfig.…"
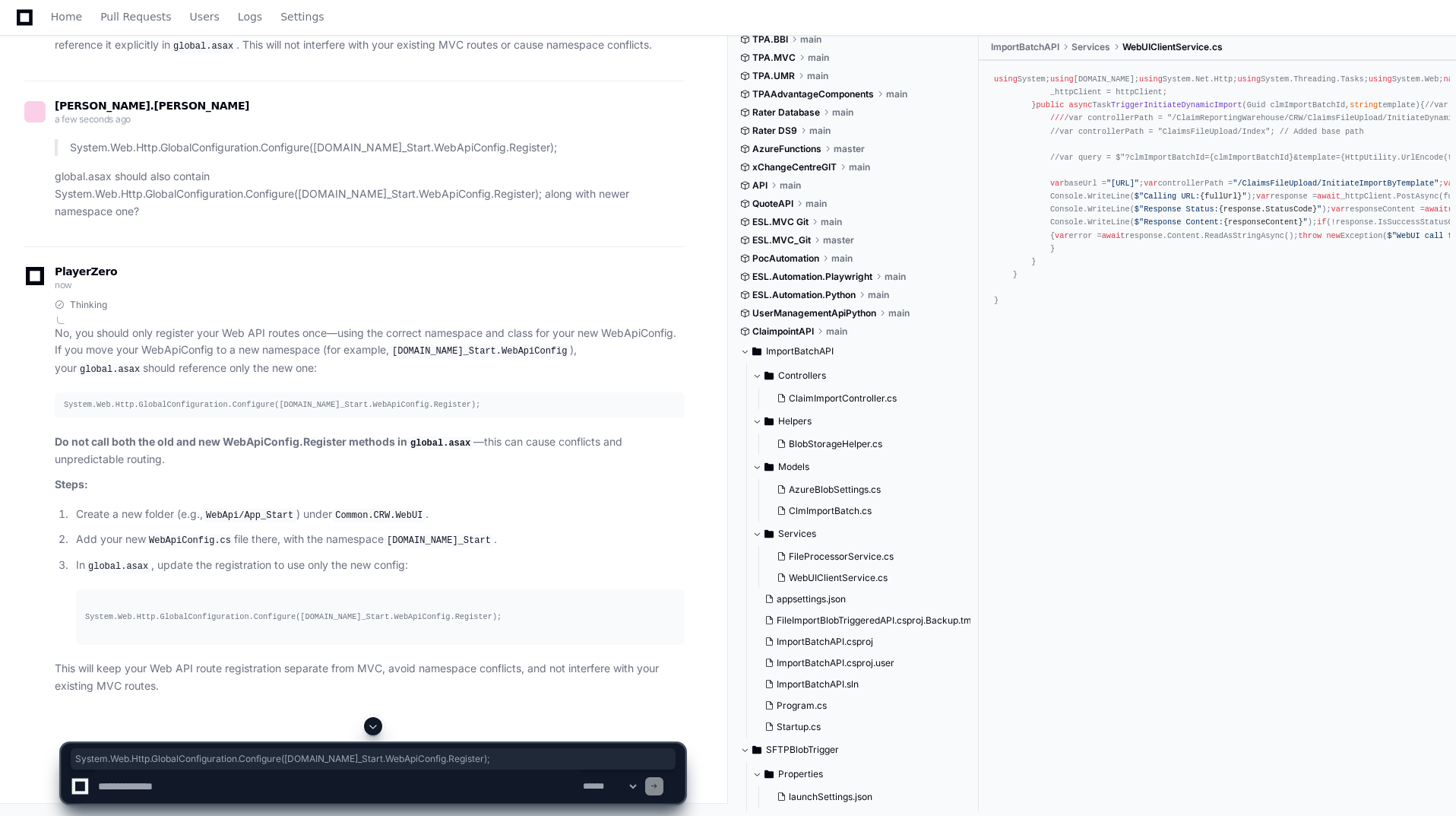
scroll to position [73600, 0]
click at [305, 785] on textarea at bounding box center [337, 786] width 485 height 34
click at [389, 792] on textarea at bounding box center [337, 786] width 485 height 34
paste textarea "**********"
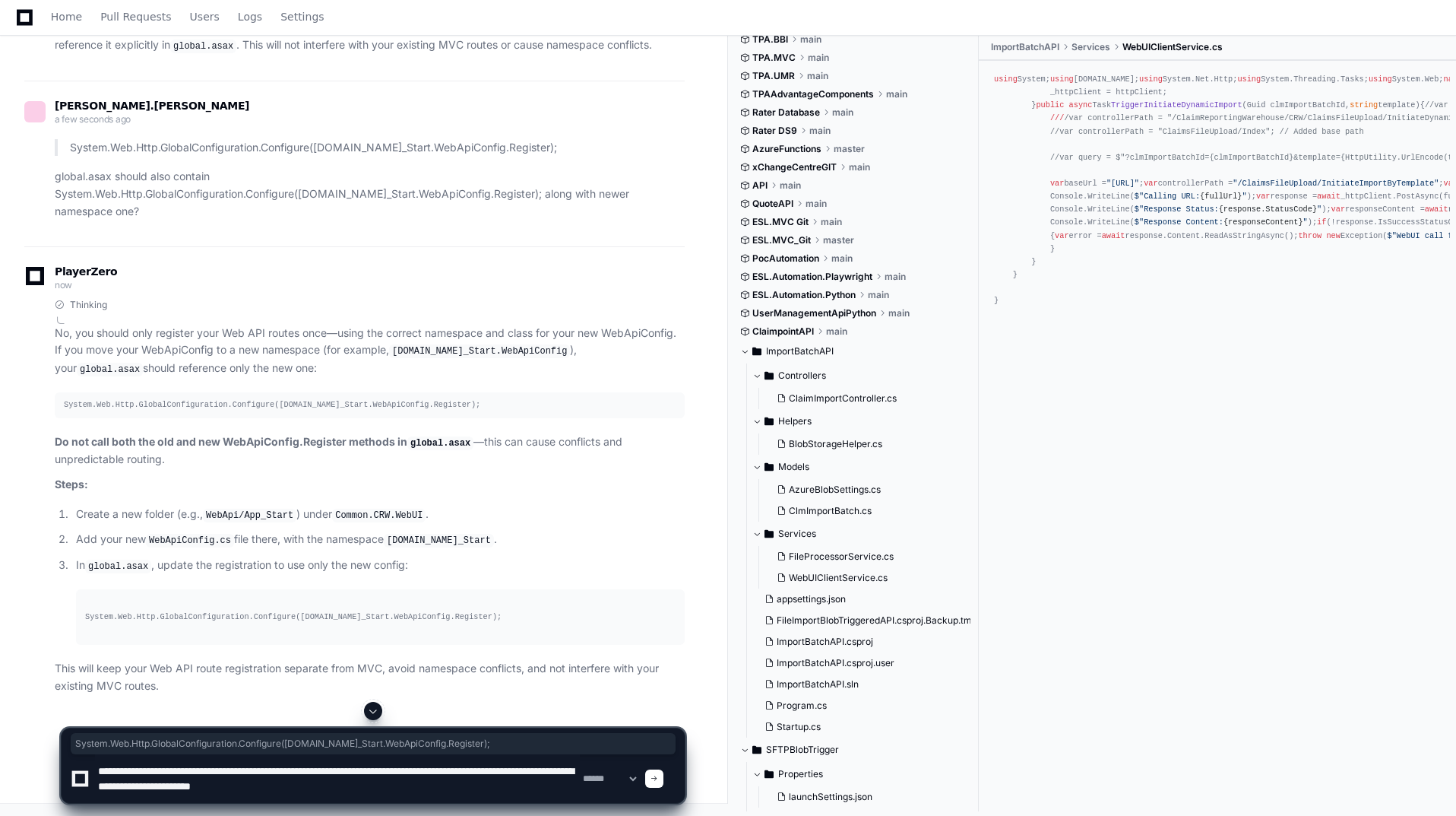
scroll to position [5, 0]
type textarea "**********"
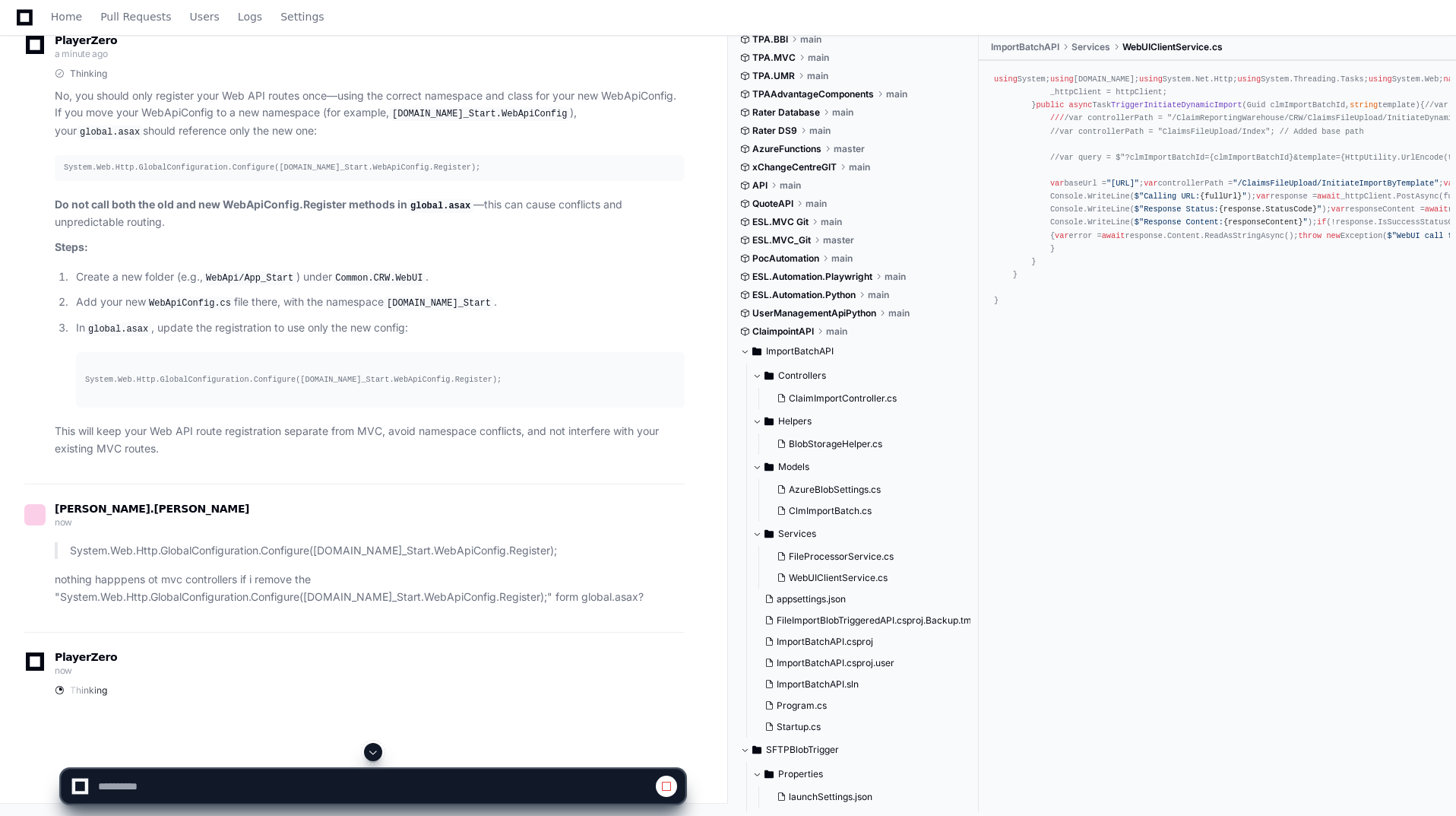
scroll to position [71995, 0]
click at [373, 753] on span at bounding box center [372, 752] width 12 height 12
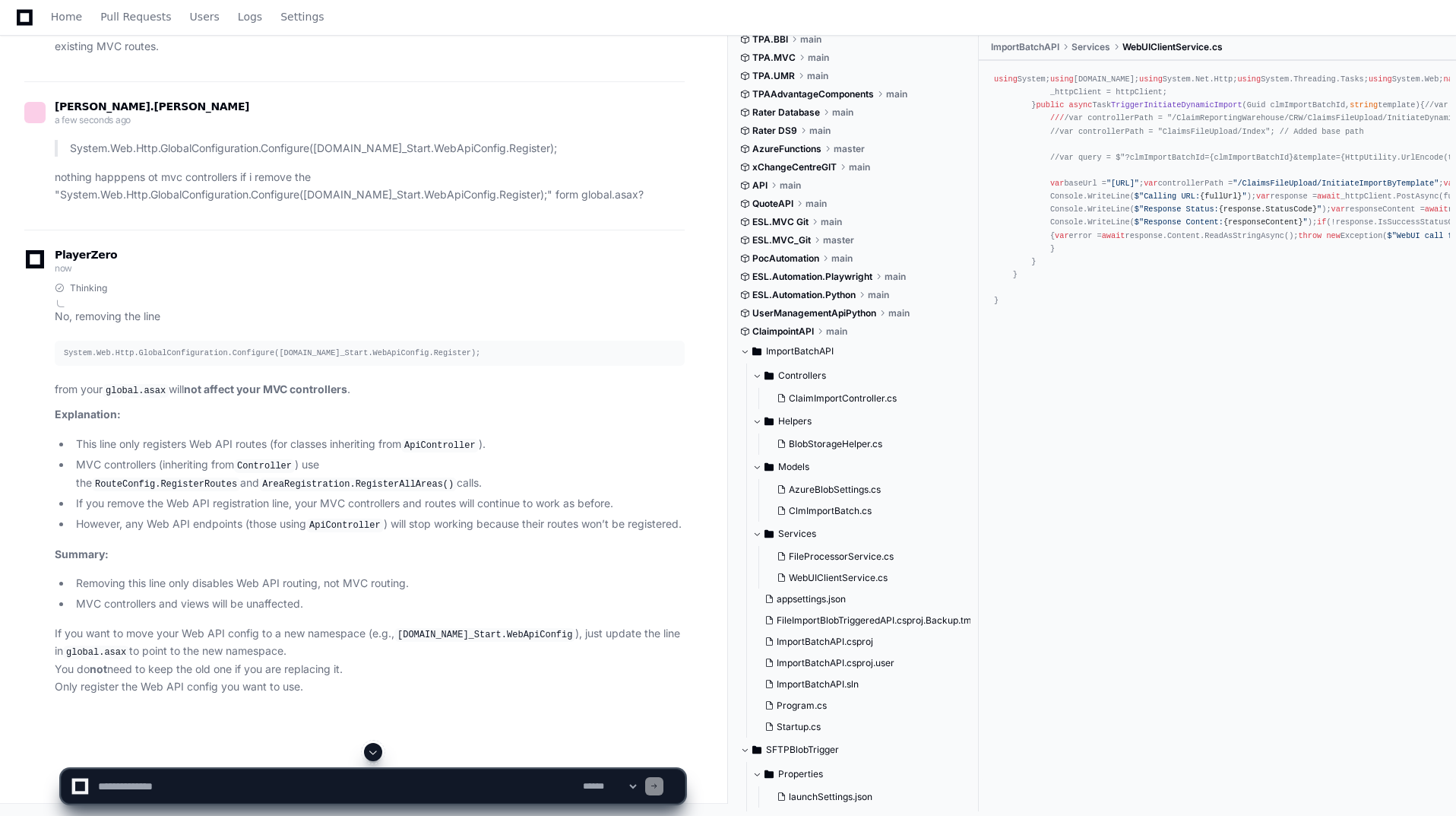
scroll to position [74247, 0]
click at [321, 784] on textarea at bounding box center [337, 786] width 485 height 34
drag, startPoint x: 244, startPoint y: 787, endPoint x: 90, endPoint y: 783, distance: 154.1
click at [90, 783] on div "**********" at bounding box center [373, 786] width 605 height 34
type textarea "*"
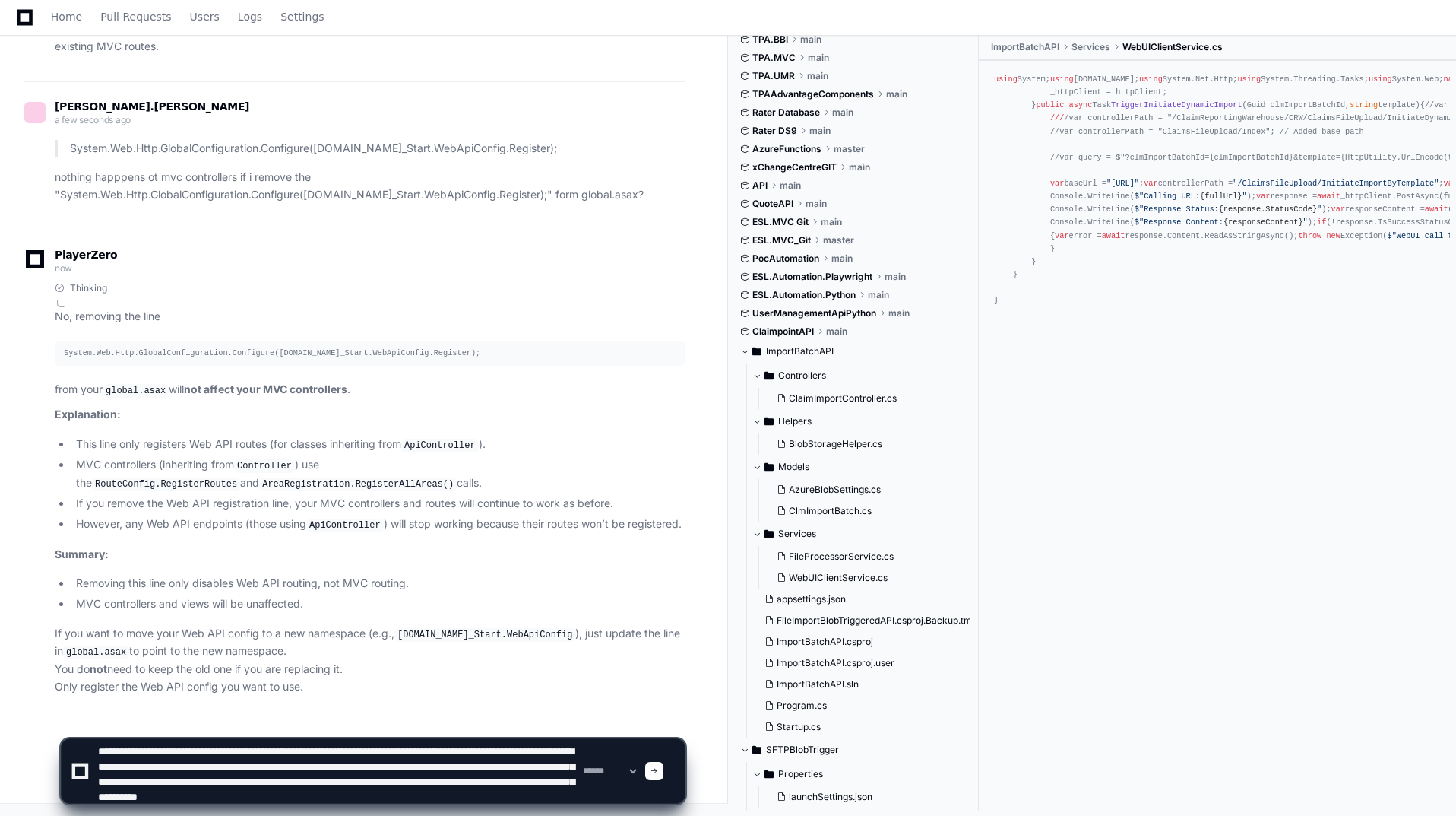
scroll to position [20, 0]
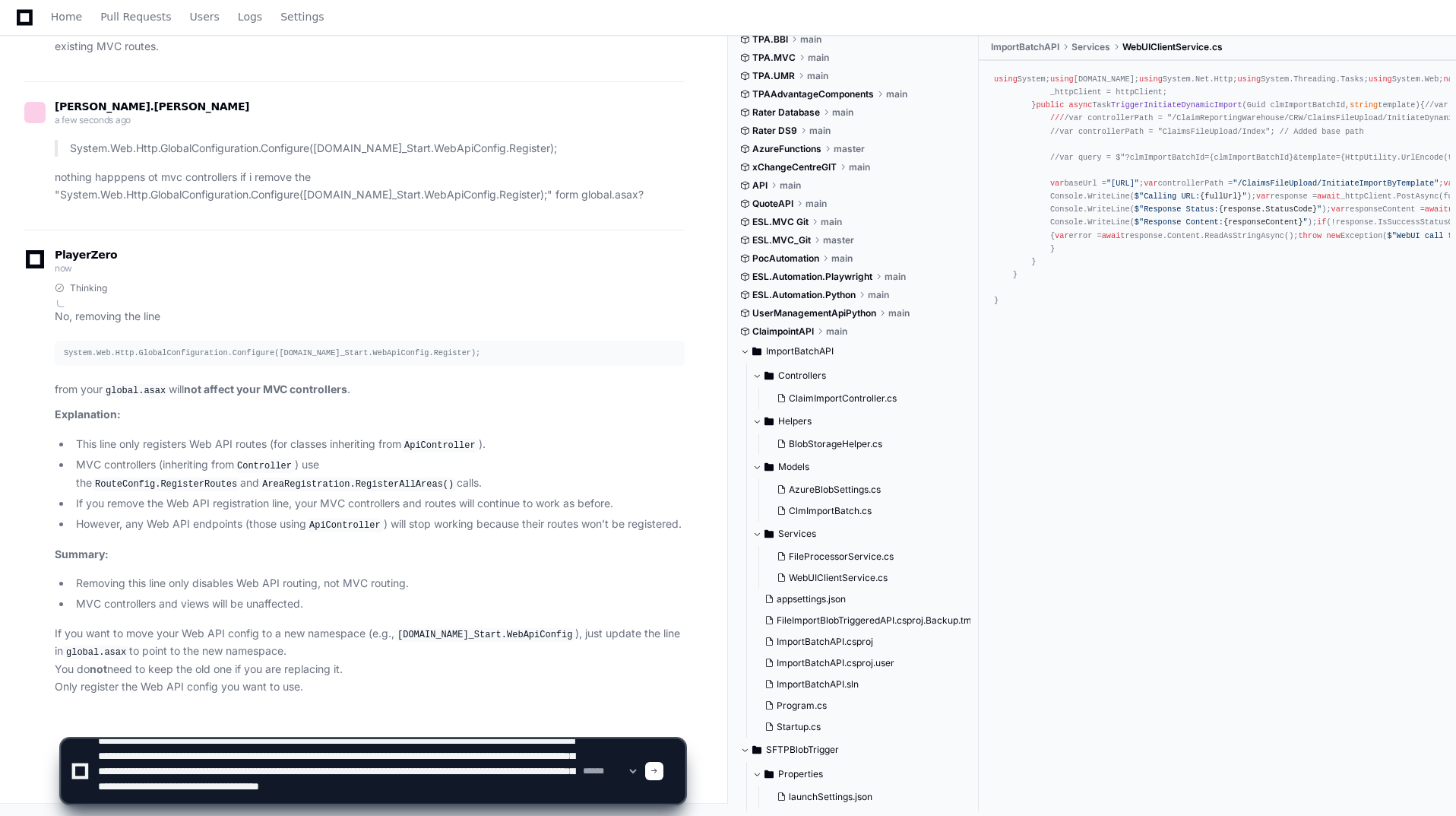
paste textarea "**********"
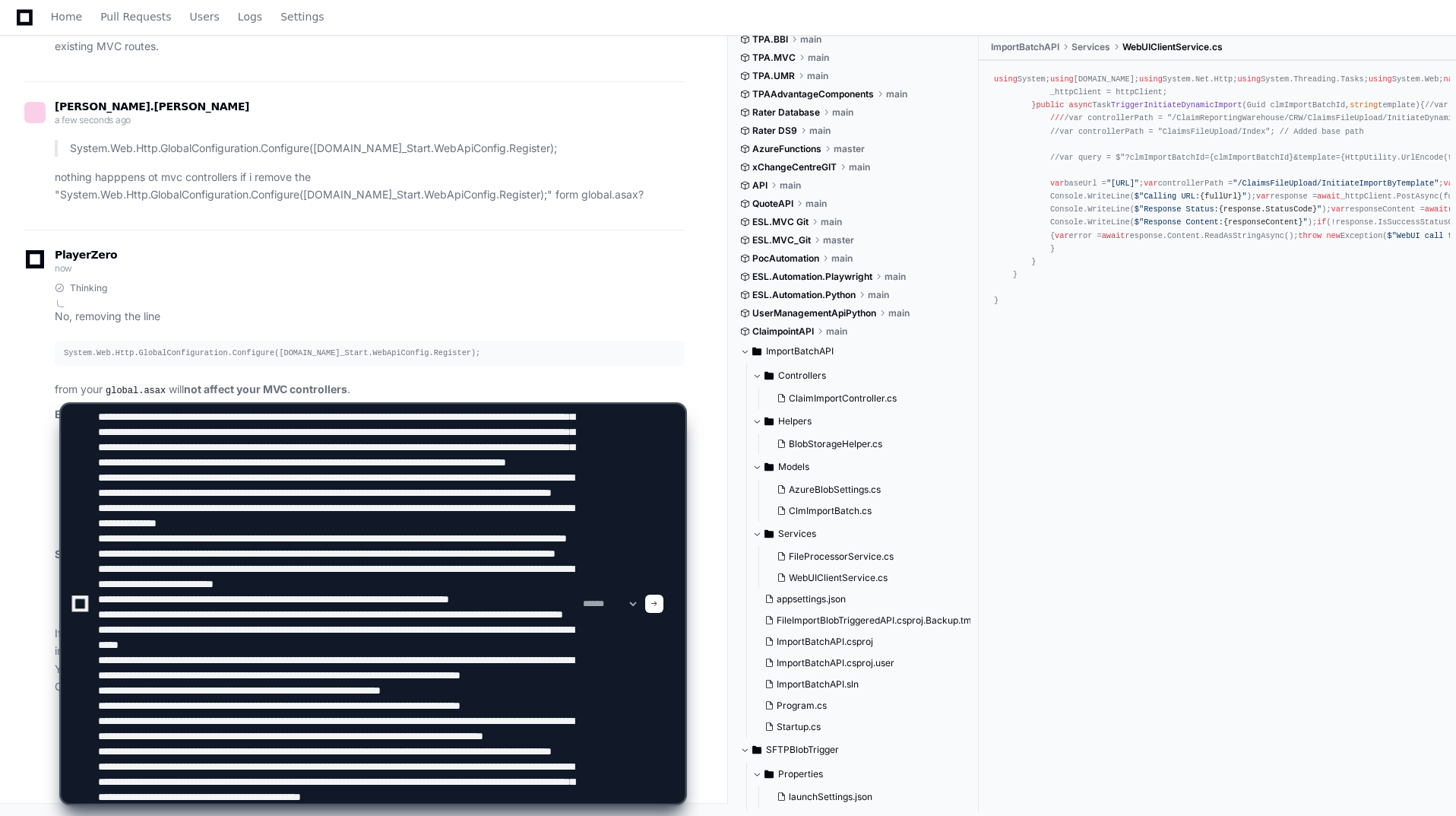
scroll to position [202, 0]
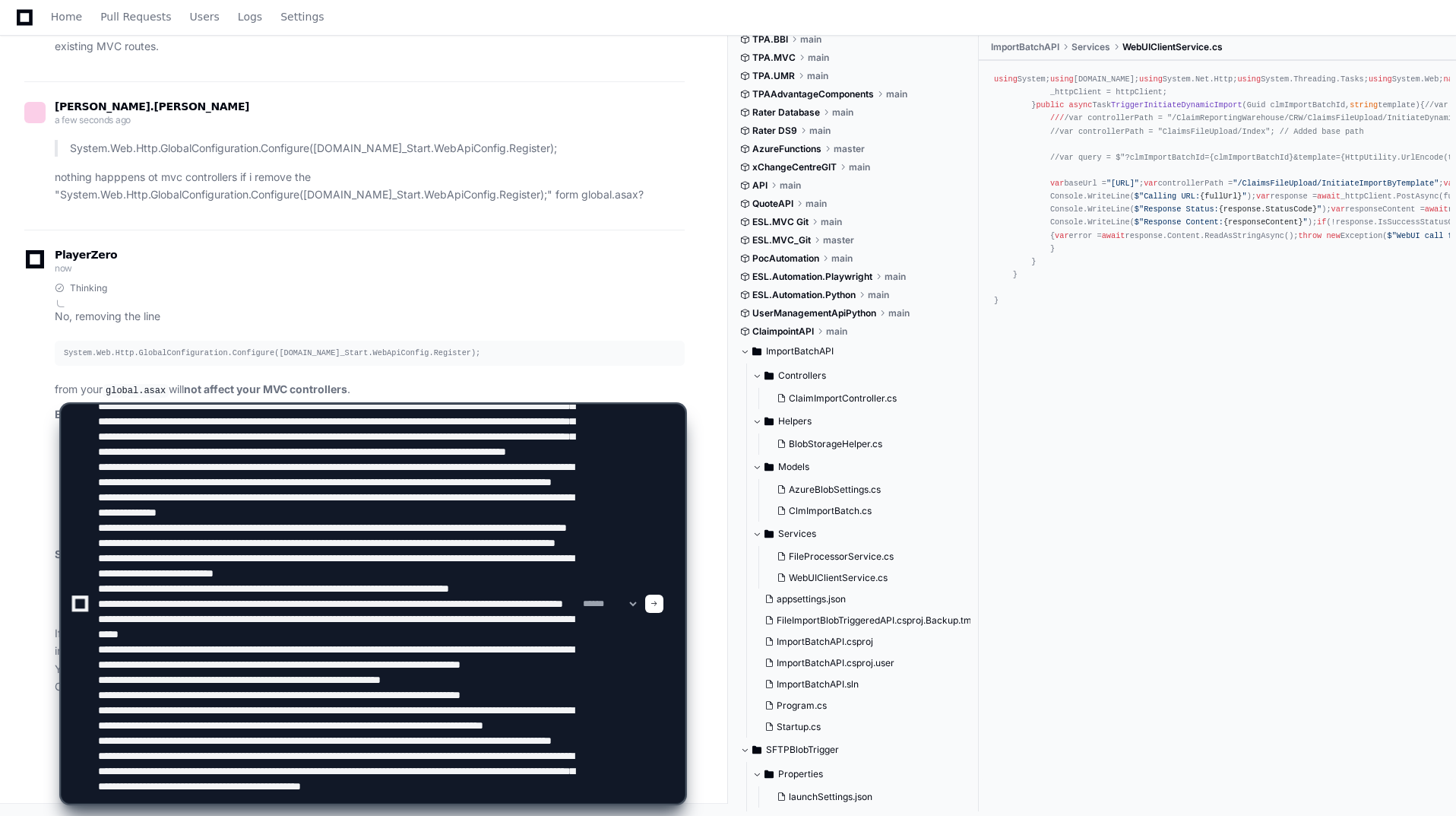
type textarea "**********"
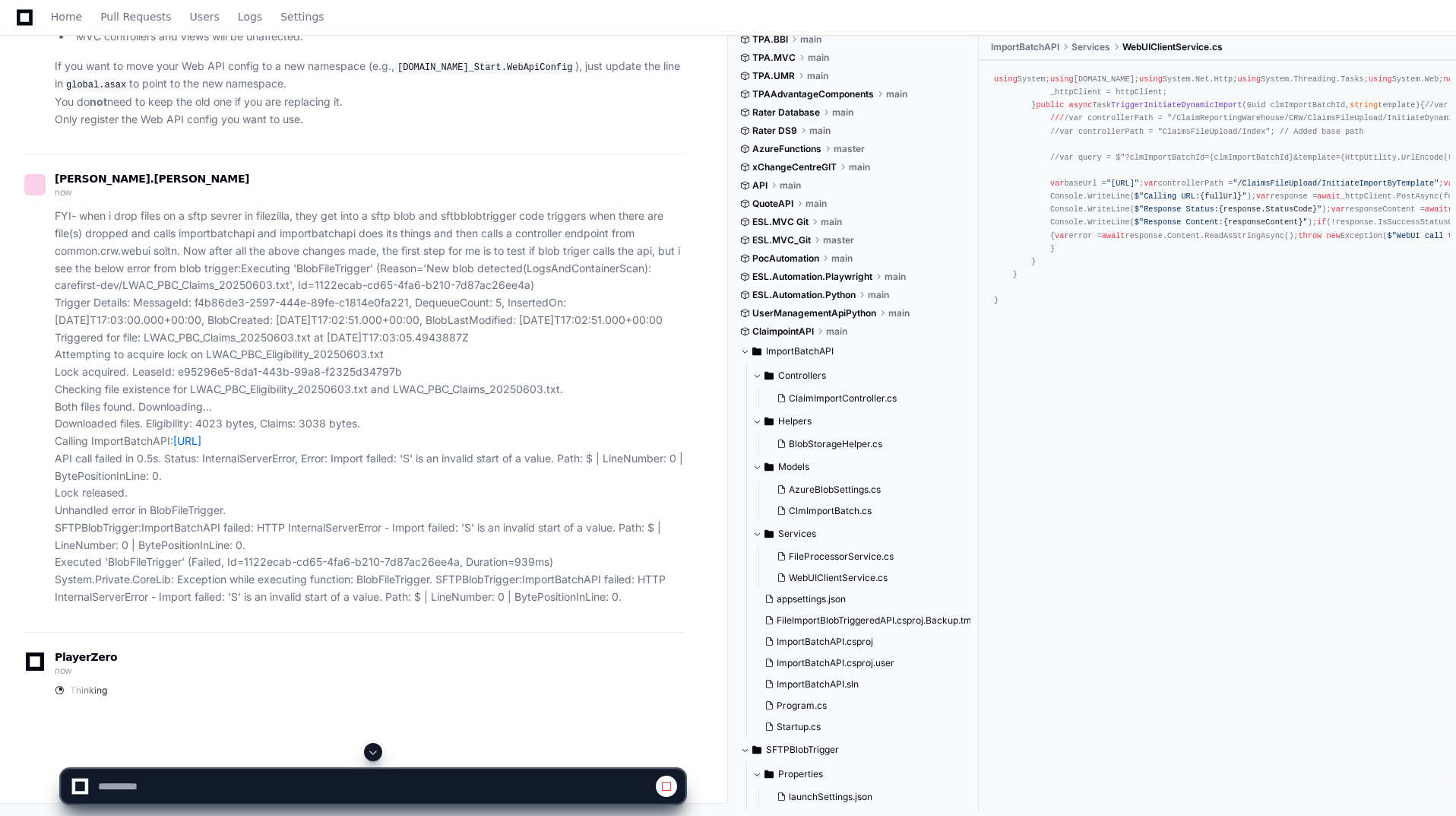
scroll to position [72794, 0]
click at [366, 752] on button at bounding box center [372, 752] width 18 height 18
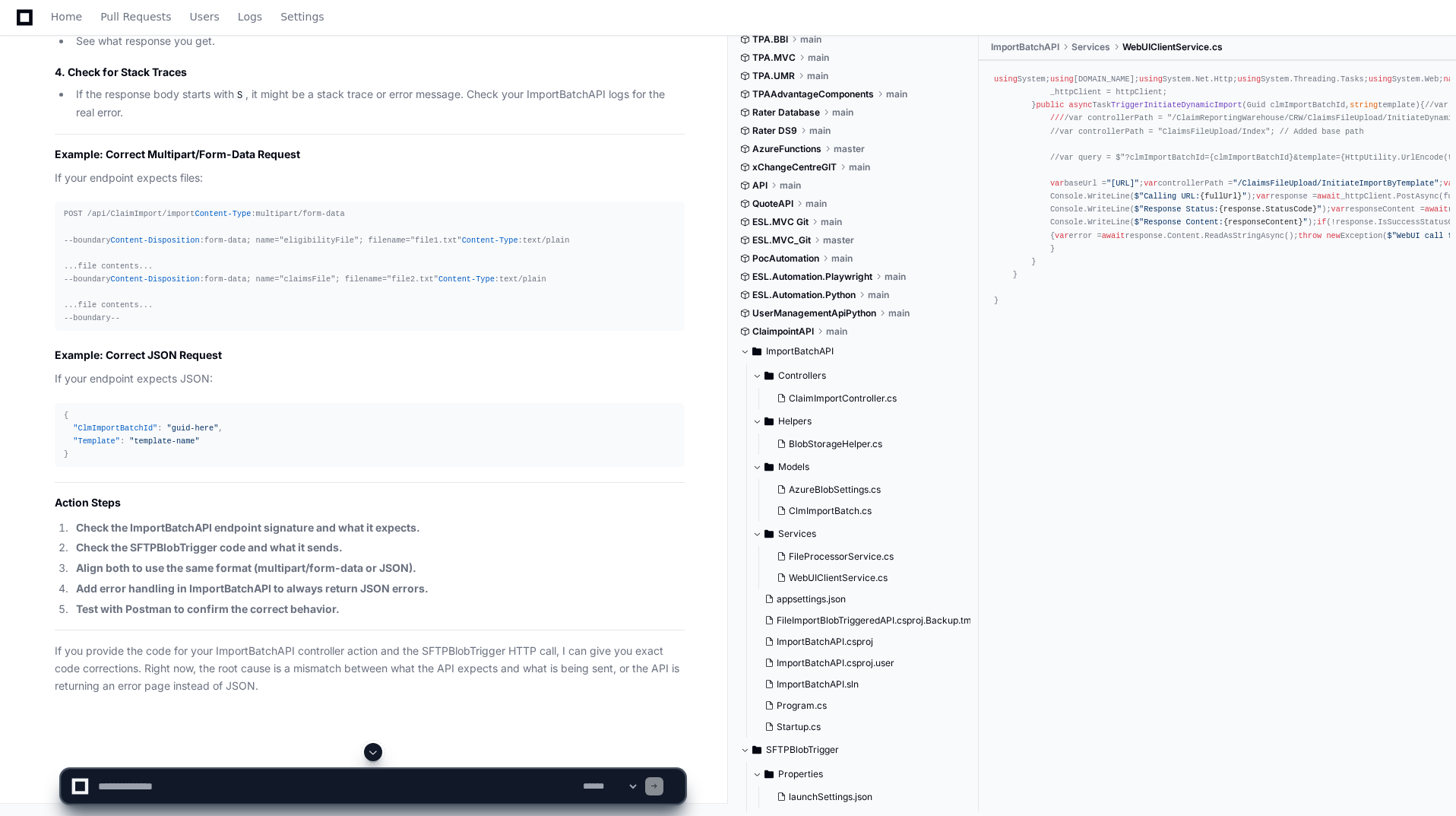
scroll to position [75433, 0]
click at [382, 777] on textarea at bounding box center [337, 786] width 485 height 34
click at [240, 787] on textarea at bounding box center [337, 786] width 485 height 34
click at [226, 776] on textarea at bounding box center [337, 786] width 485 height 34
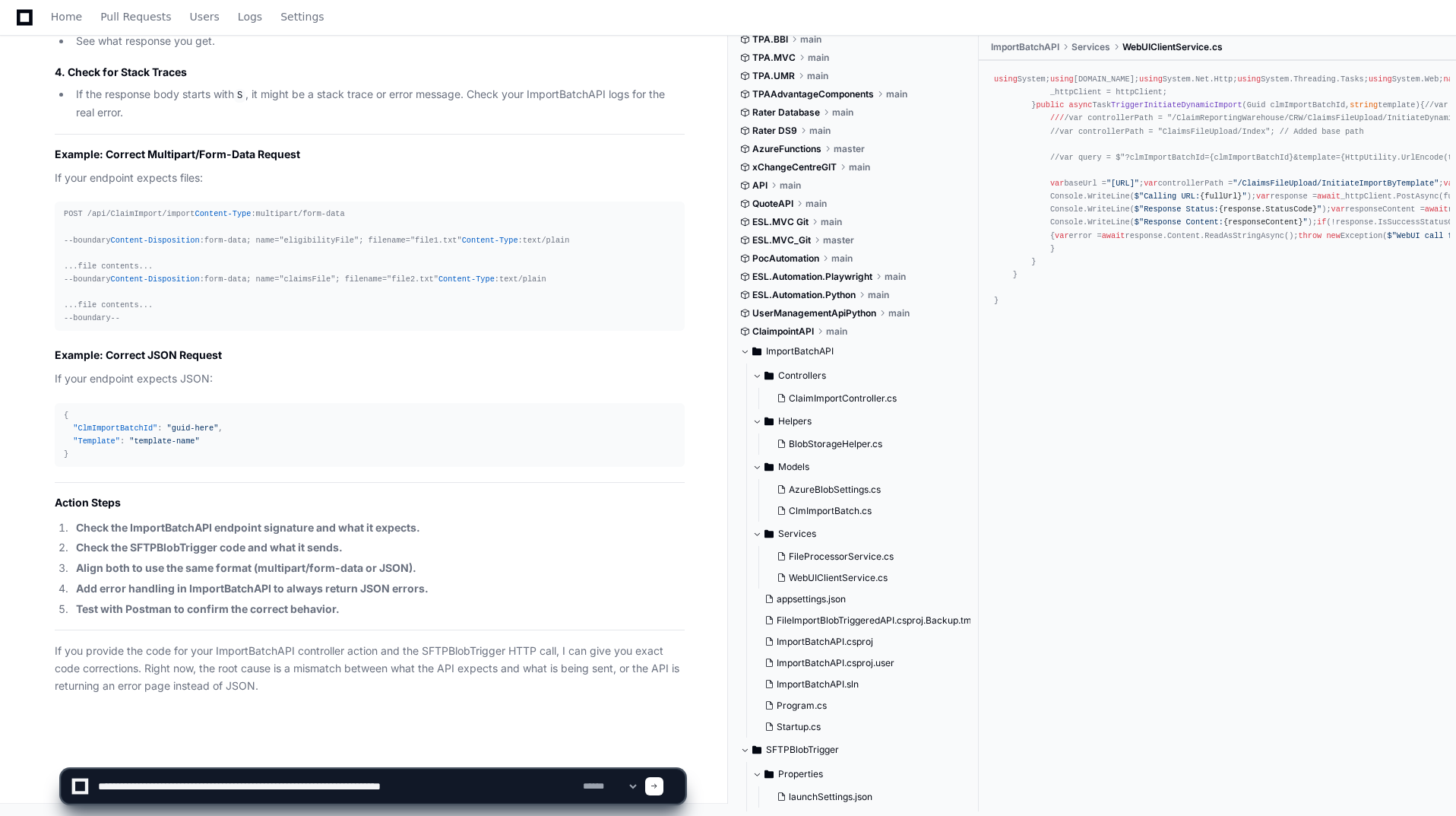
drag, startPoint x: 343, startPoint y: 787, endPoint x: 401, endPoint y: 791, distance: 58.1
click at [401, 791] on textarea at bounding box center [337, 786] width 485 height 34
click at [567, 786] on textarea at bounding box center [337, 786] width 485 height 34
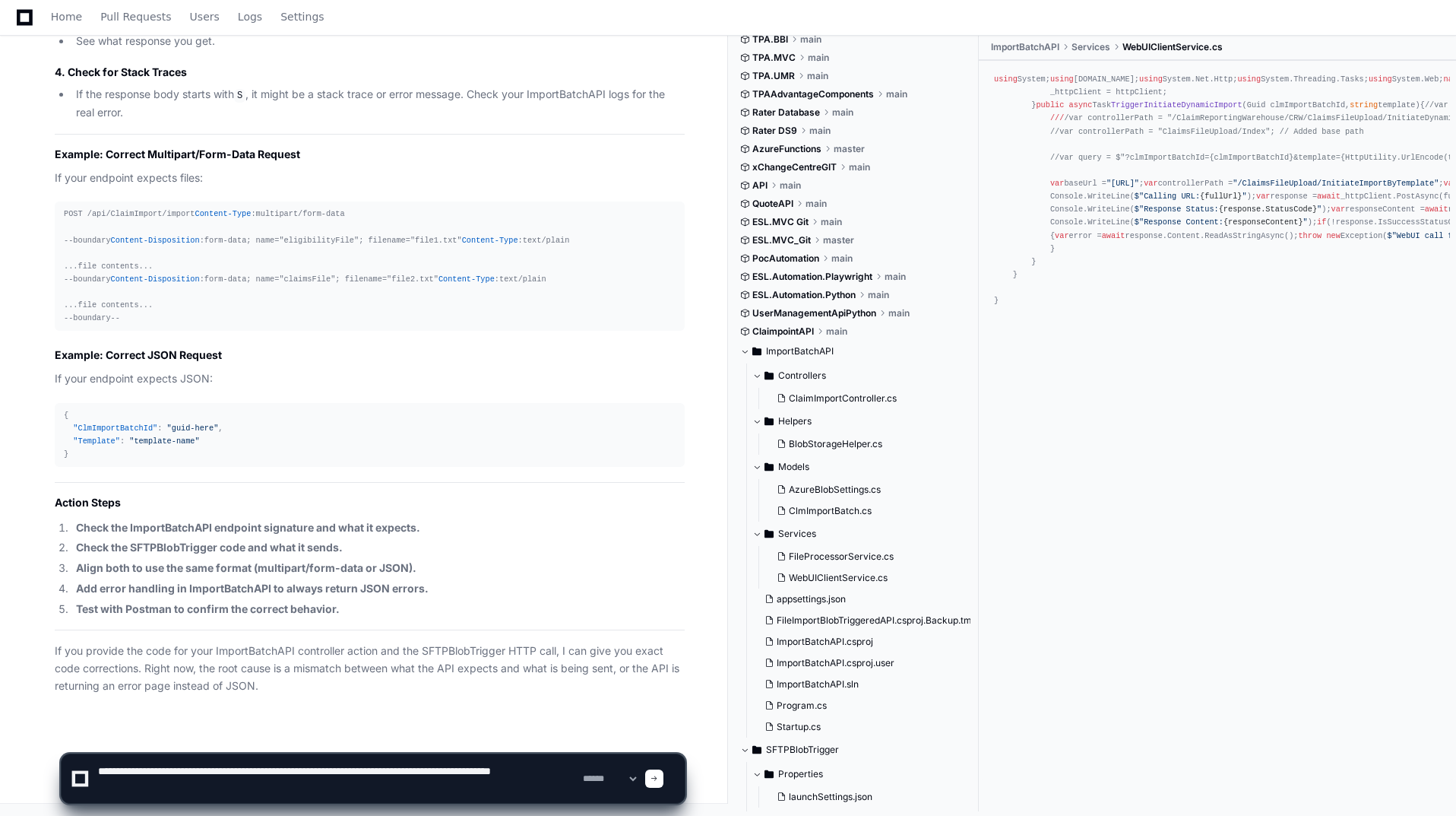
type textarea "**********"
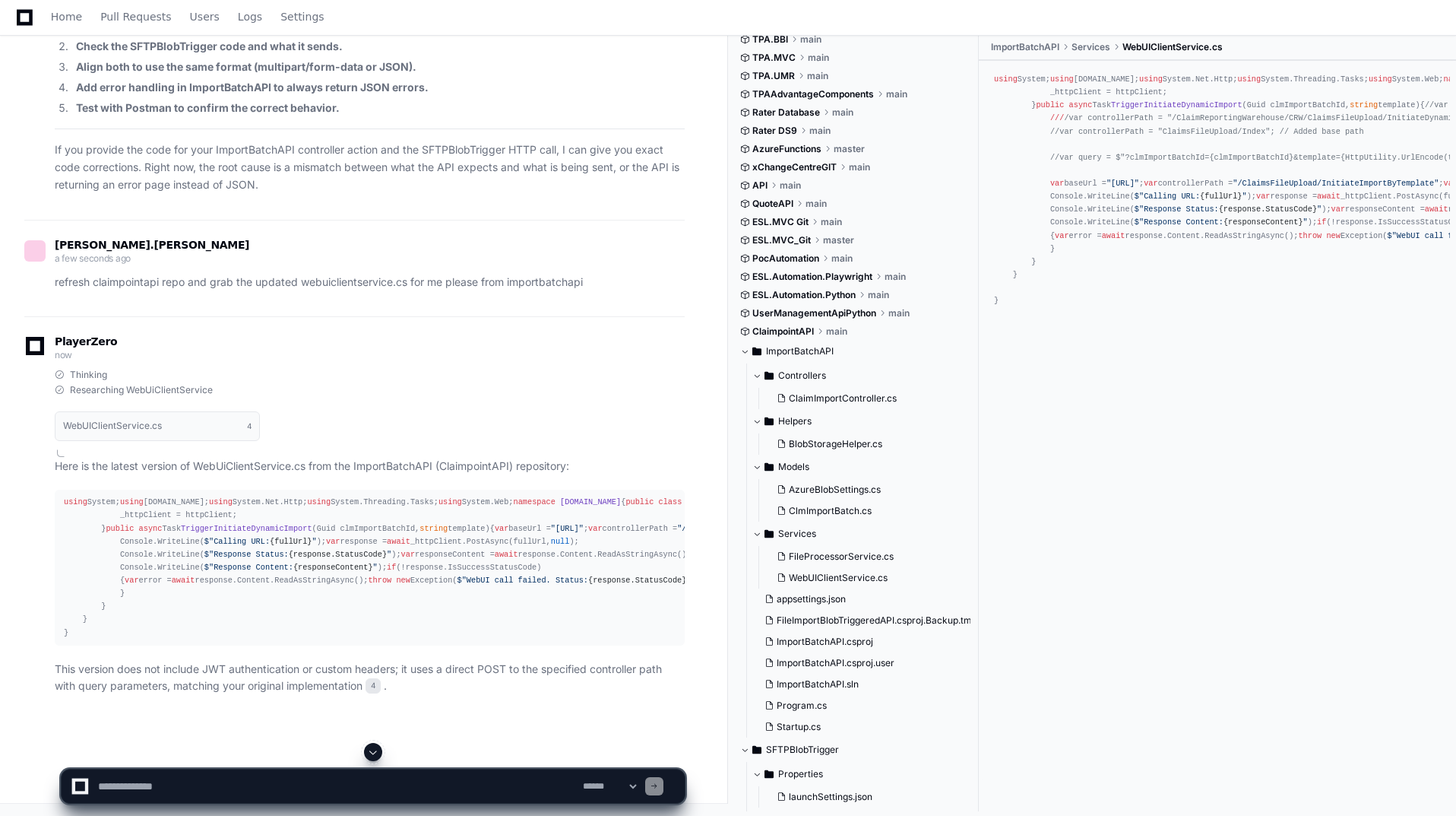
scroll to position [77092, 0]
drag, startPoint x: 58, startPoint y: 20, endPoint x: 117, endPoint y: 666, distance: 648.7
click at [58, 20] on span "Home" at bounding box center [67, 17] width 31 height 9
click at [24, 16] on icon at bounding box center [24, 17] width 16 height 18
